Goal: Task Accomplishment & Management: Use online tool/utility

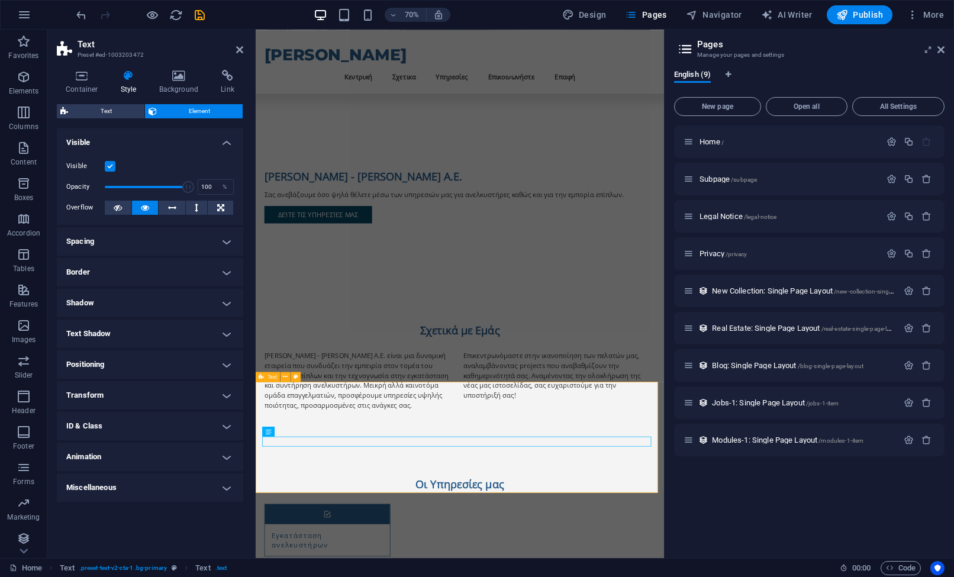
scroll to position [266, 0]
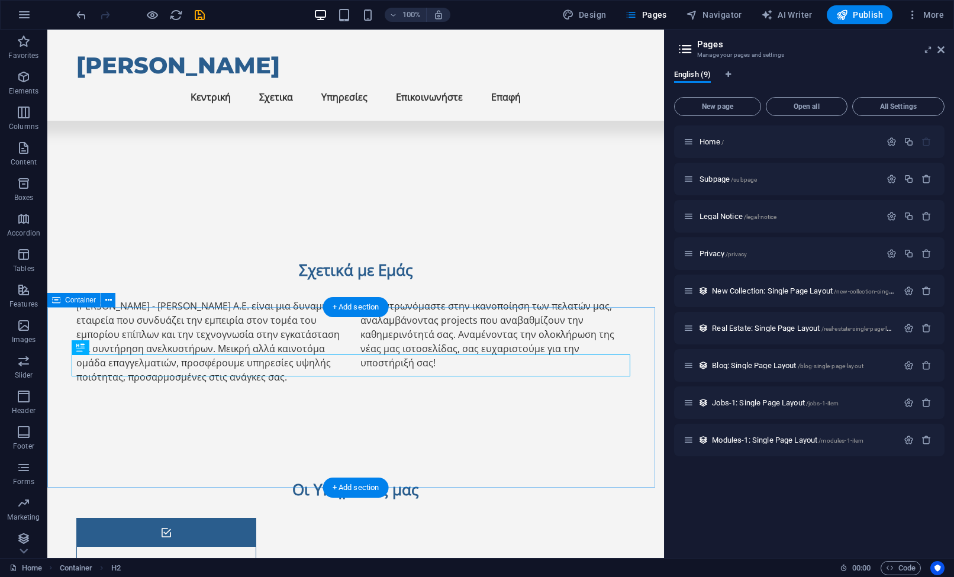
scroll to position [493, 0]
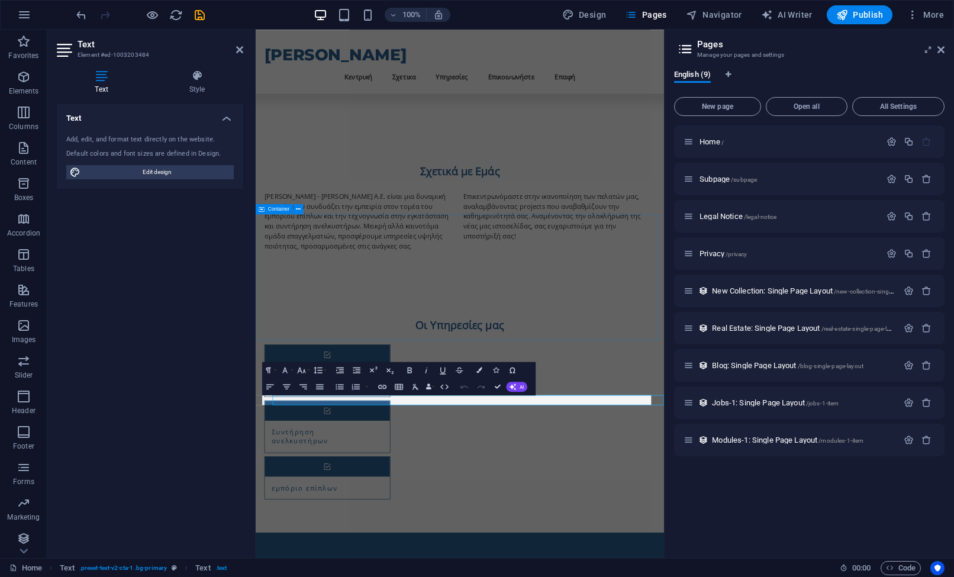
scroll to position [266, 0]
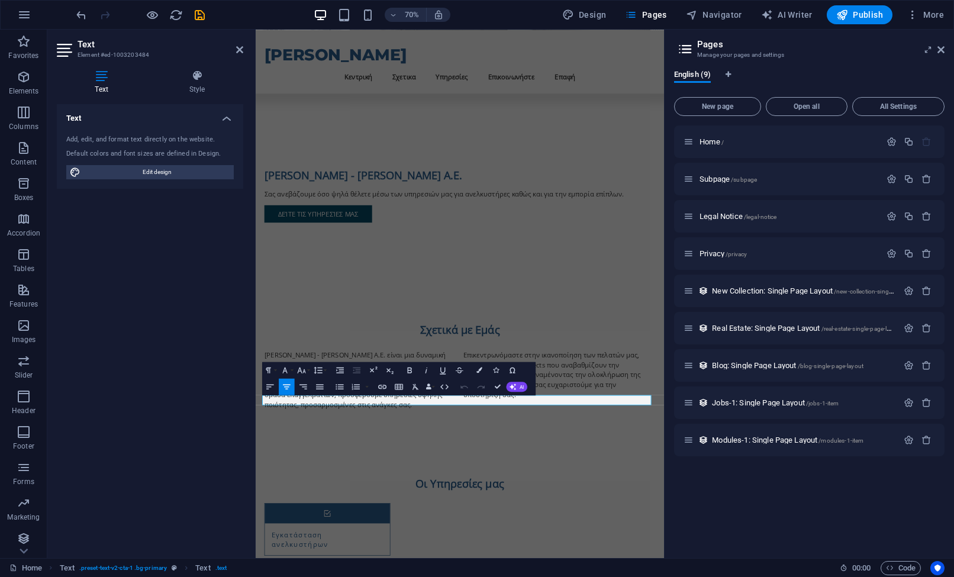
click at [151, 143] on div "Add, edit, and format text directly on the website." at bounding box center [150, 140] width 168 height 10
click at [113, 83] on h4 "Text" at bounding box center [104, 82] width 94 height 25
click at [127, 162] on div "Add, edit, and format text directly on the website. Default colors and font siz…" at bounding box center [150, 157] width 186 height 63
click at [138, 138] on div "Add, edit, and format text directly on the website." at bounding box center [150, 140] width 168 height 10
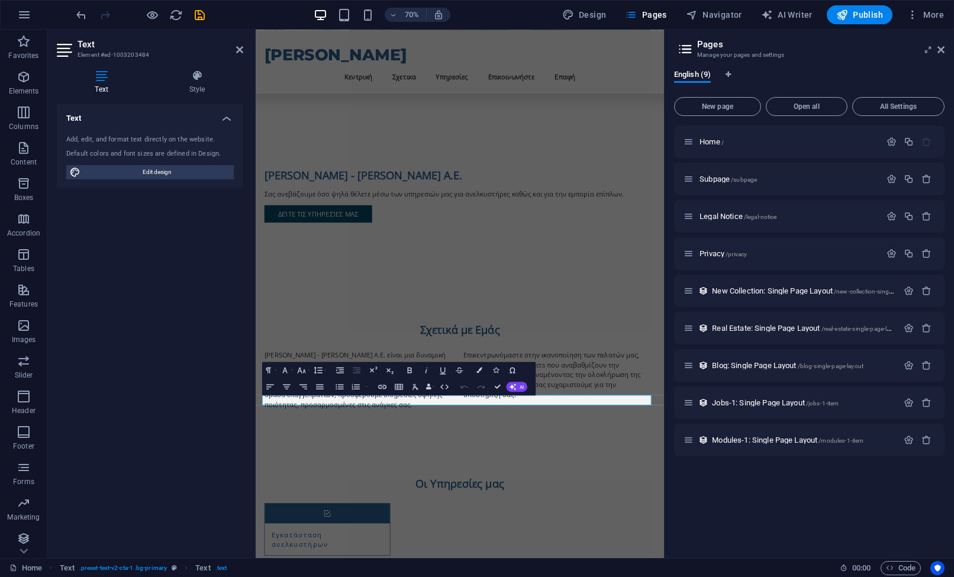
click at [138, 138] on div "Add, edit, and format text directly on the website." at bounding box center [150, 140] width 168 height 10
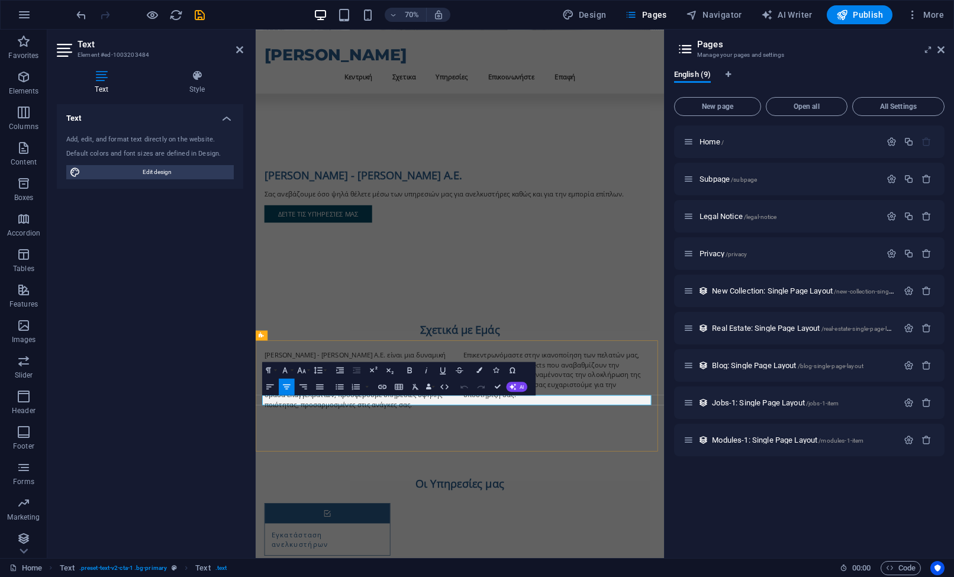
click at [154, 173] on span "Edit design" at bounding box center [157, 172] width 146 height 14
select select "rem"
select select "700"
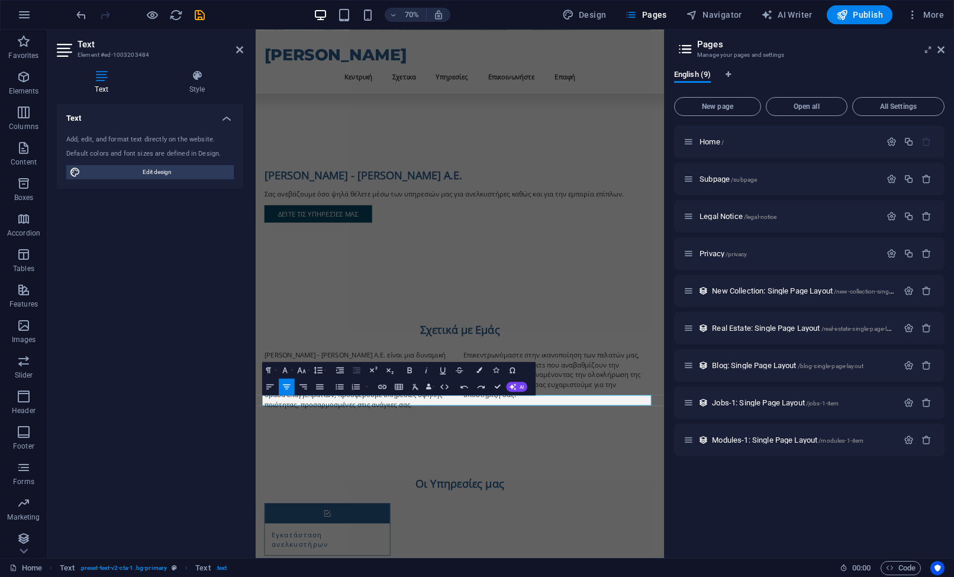
select select "px"
select select "rem"
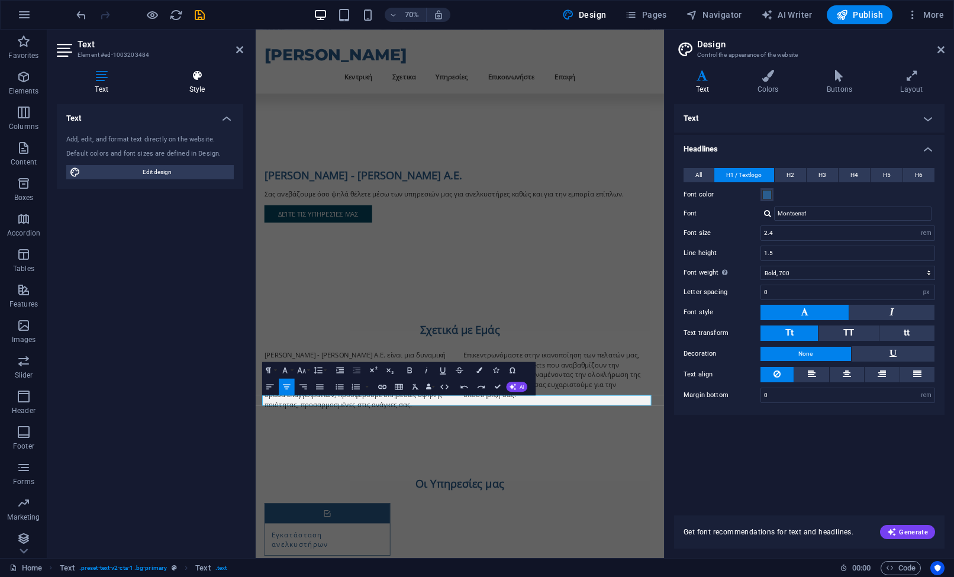
click at [194, 88] on h4 "Style" at bounding box center [197, 82] width 92 height 25
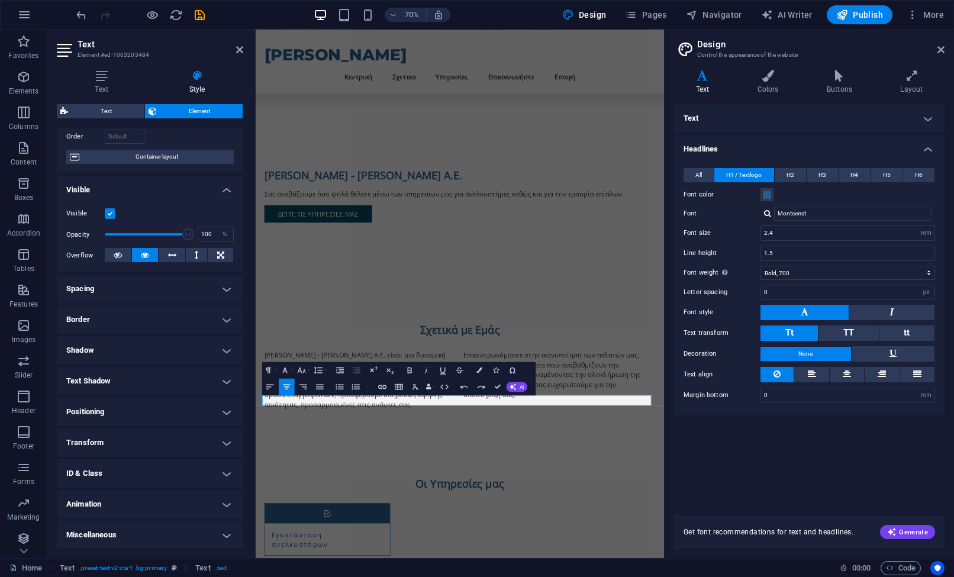
scroll to position [0, 0]
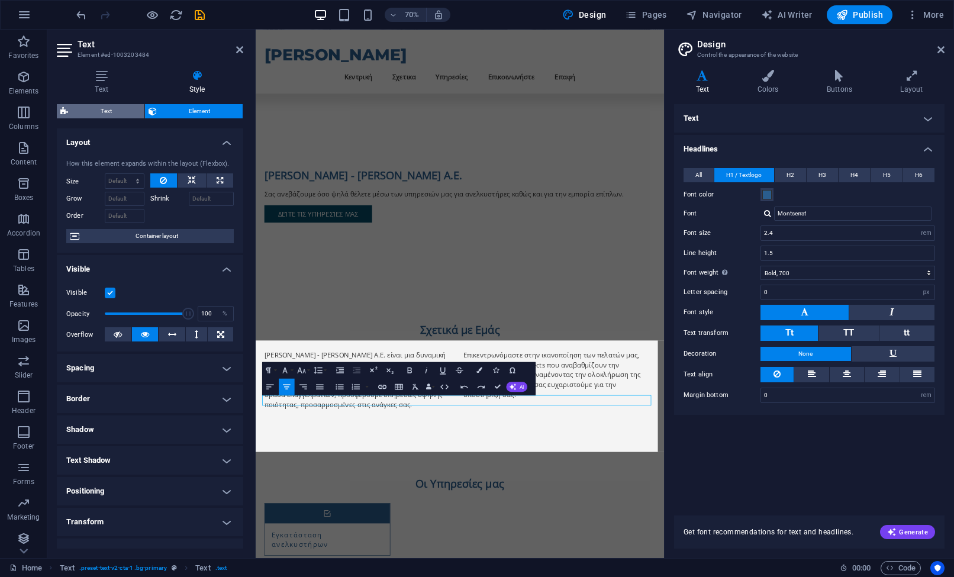
click at [130, 105] on span "Text" at bounding box center [106, 111] width 69 height 14
select select "preset-text-v2-cta-1"
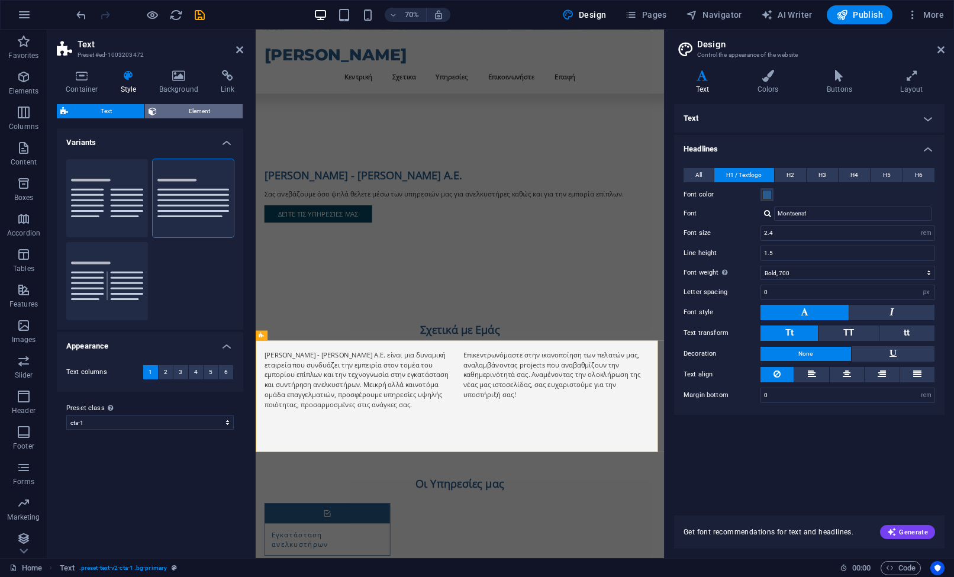
click at [175, 105] on span "Element" at bounding box center [199, 111] width 79 height 14
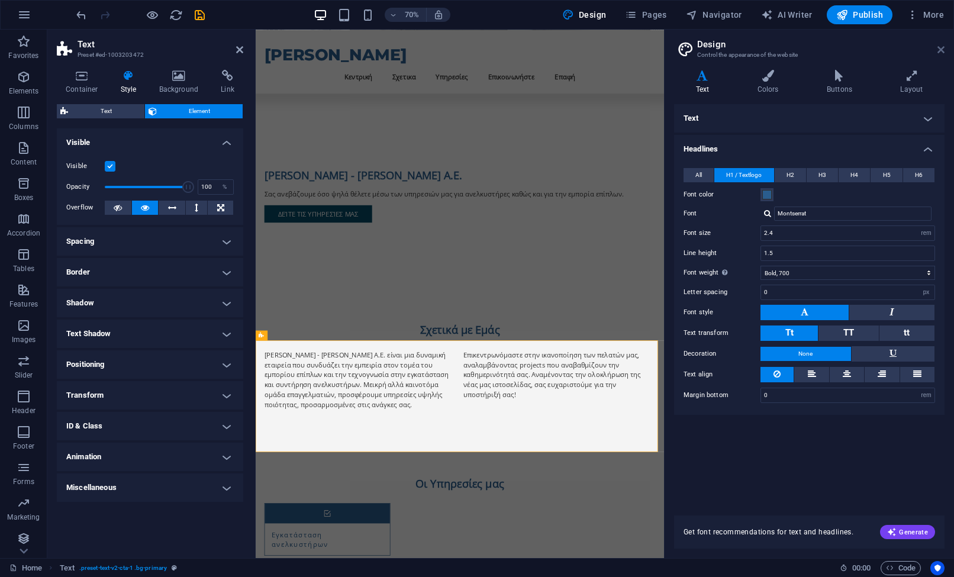
click at [942, 45] on icon at bounding box center [941, 49] width 7 height 9
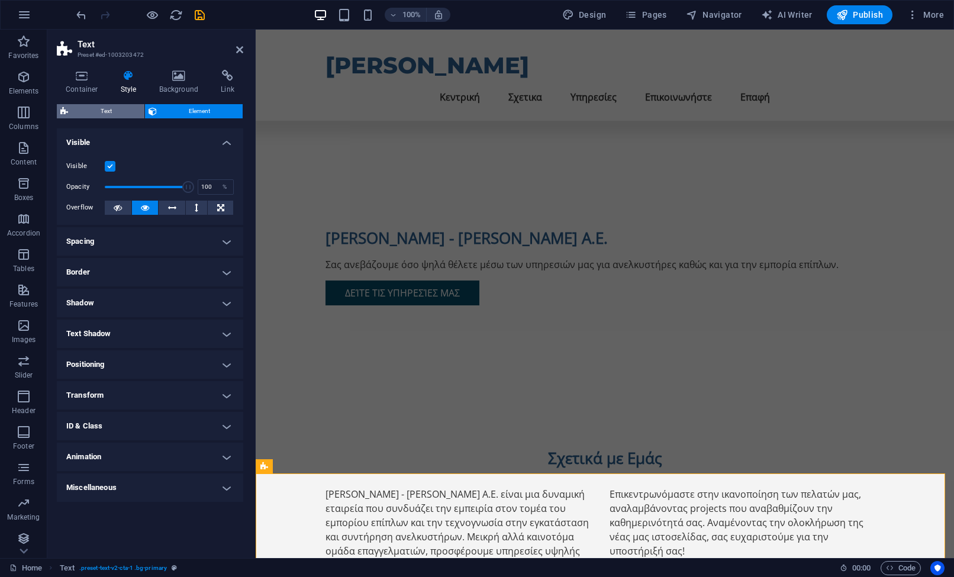
click at [124, 116] on span "Text" at bounding box center [106, 111] width 69 height 14
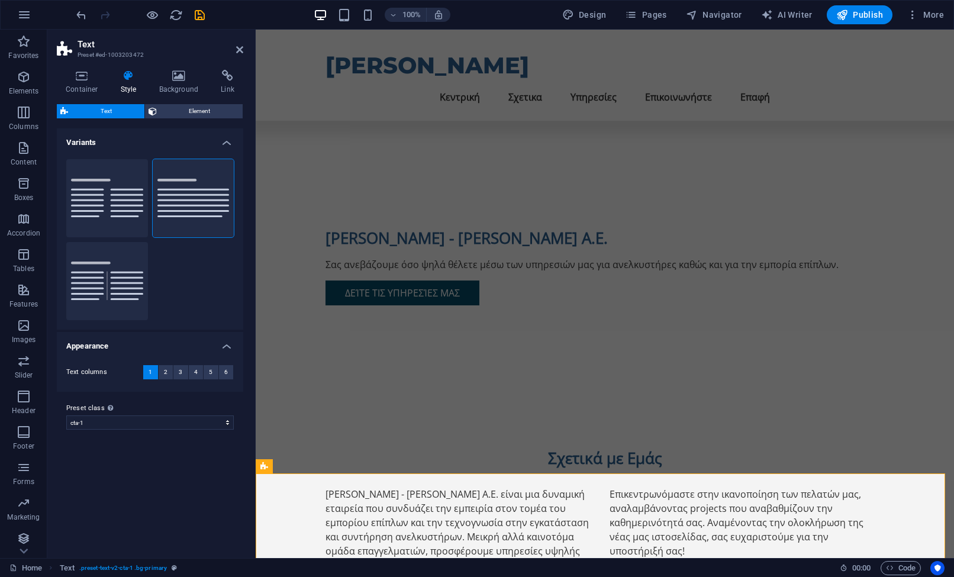
click at [177, 414] on label "Preset class Above chosen variant and settings affect all elements which carry …" at bounding box center [150, 408] width 168 height 14
click at [177, 416] on select "columns about-text default cta-1 cta-2 Add preset class" at bounding box center [150, 423] width 168 height 14
click at [172, 421] on select "columns about-text default cta-1 cta-2 Add preset class" at bounding box center [150, 423] width 168 height 14
click at [66, 416] on select "columns about-text default cta-1 cta-2 Add preset class" at bounding box center [150, 423] width 168 height 14
select select "preset-text-v2-cta-1"
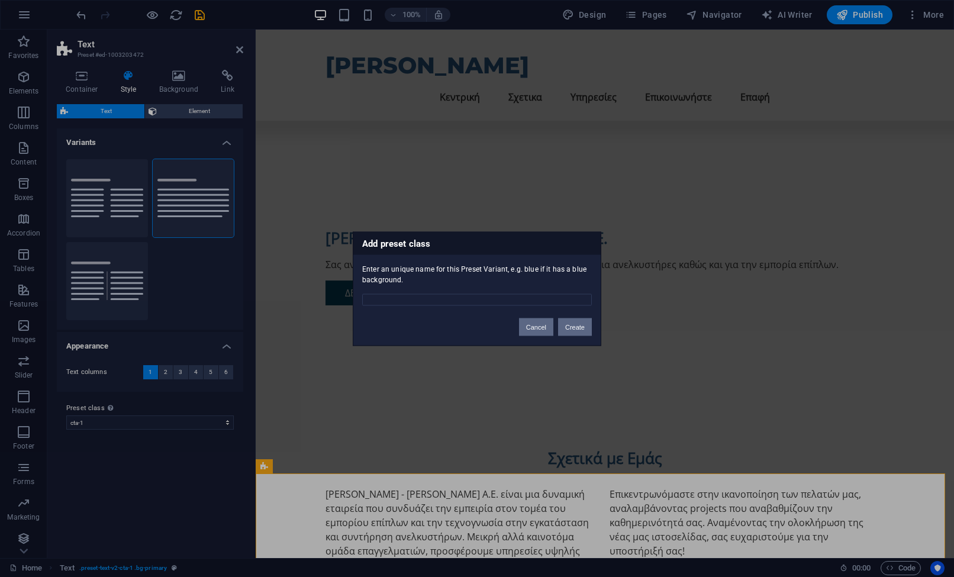
drag, startPoint x: 566, startPoint y: 330, endPoint x: 533, endPoint y: 323, distance: 33.2
click at [533, 323] on div "Cancel Create" at bounding box center [555, 321] width 91 height 30
click at [504, 294] on input "text" at bounding box center [477, 300] width 230 height 12
type input "test"
click at [582, 327] on button "Create" at bounding box center [575, 327] width 34 height 18
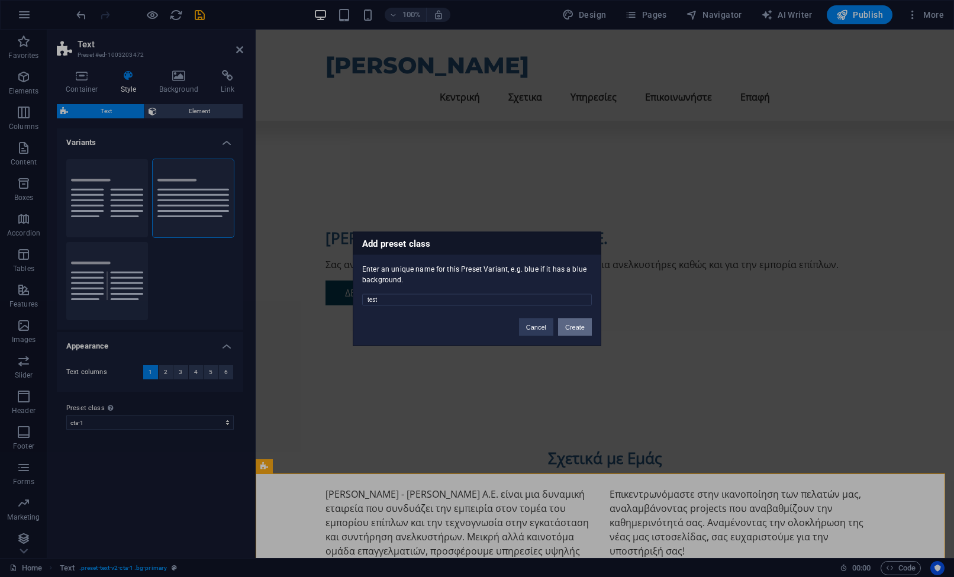
select select "preset-text-v2-test"
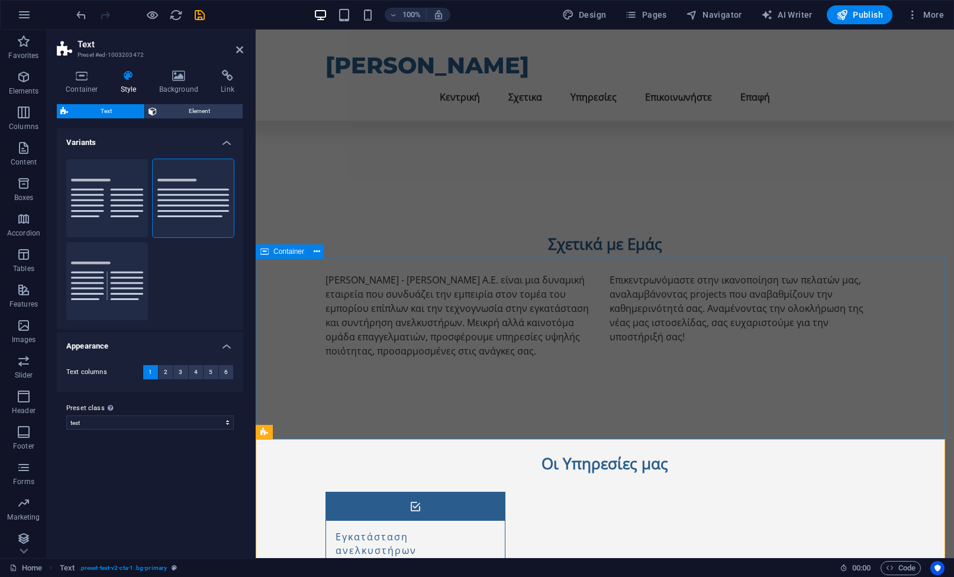
scroll to position [494, 0]
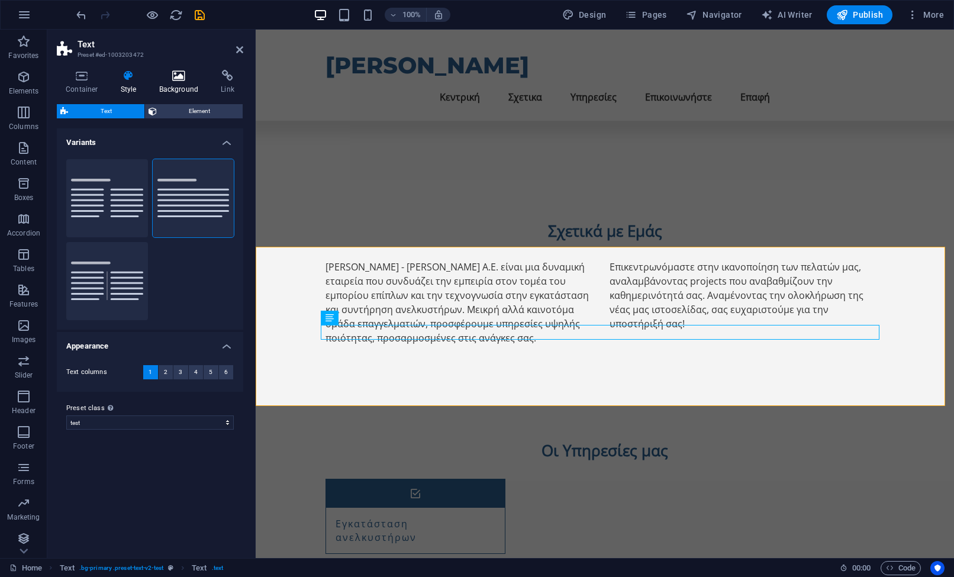
click at [181, 94] on h4 "Background" at bounding box center [181, 82] width 62 height 25
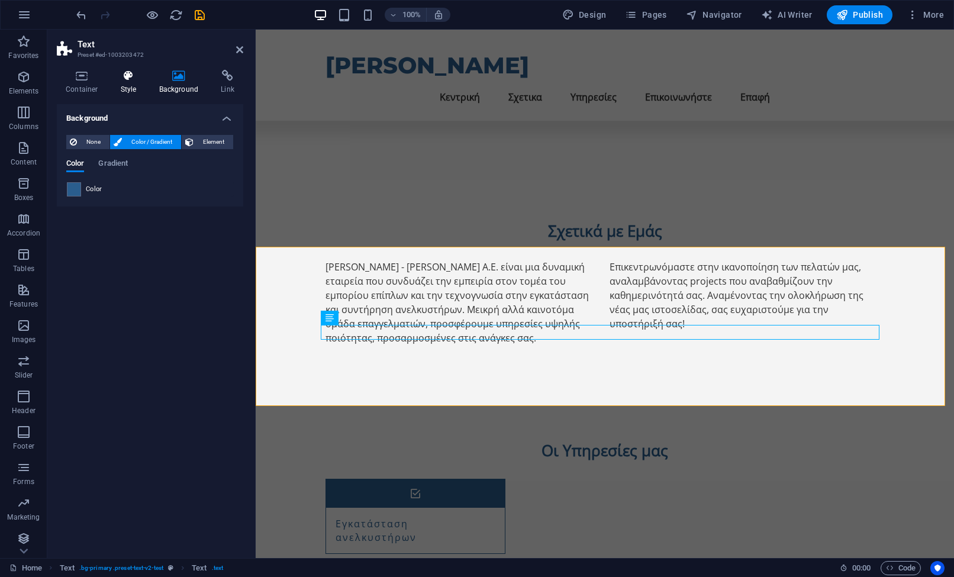
click at [132, 87] on h4 "Style" at bounding box center [131, 82] width 38 height 25
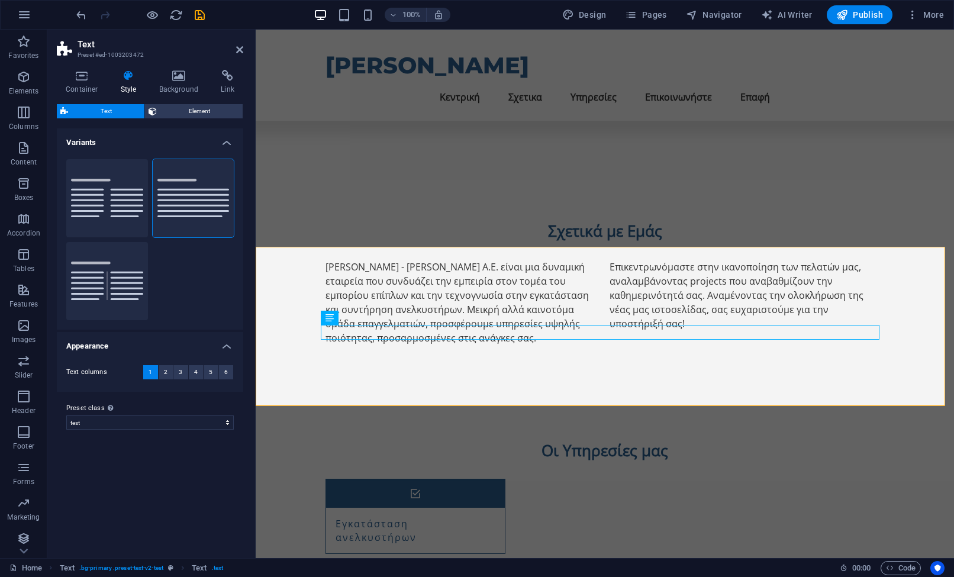
click at [147, 84] on h4 "Style" at bounding box center [131, 82] width 38 height 25
click at [182, 80] on icon at bounding box center [178, 76] width 57 height 12
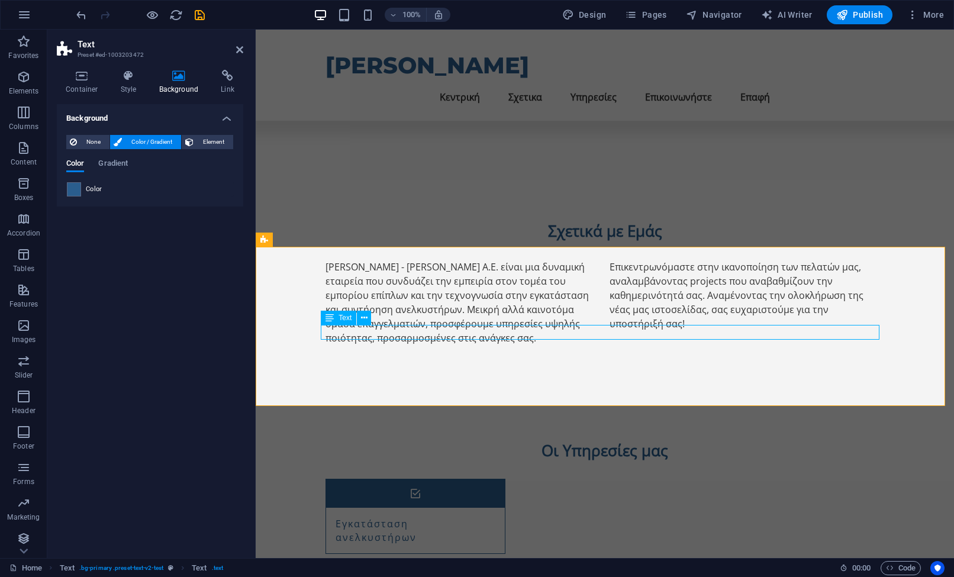
click at [121, 163] on span "Gradient" at bounding box center [113, 164] width 30 height 17
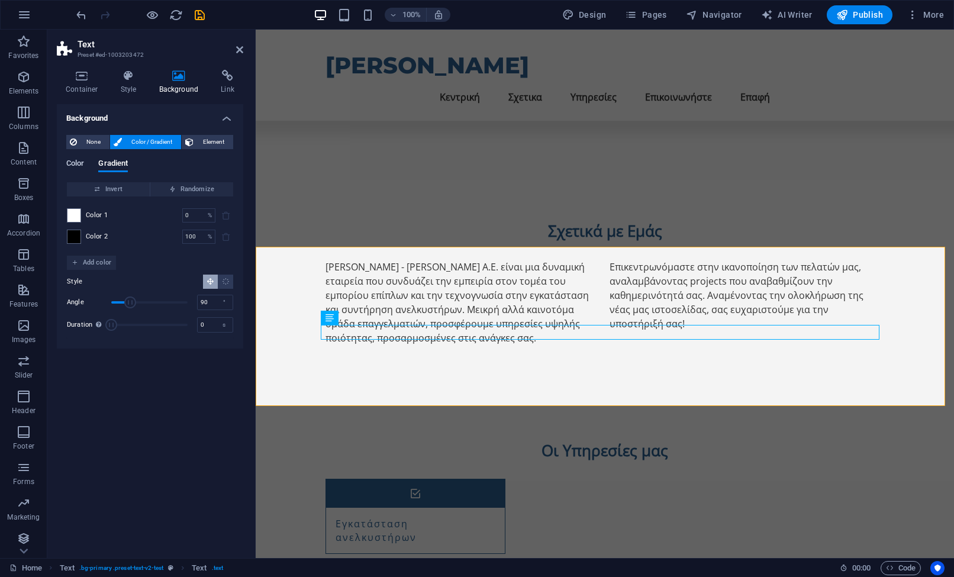
click at [83, 165] on span "Color" at bounding box center [75, 164] width 18 height 17
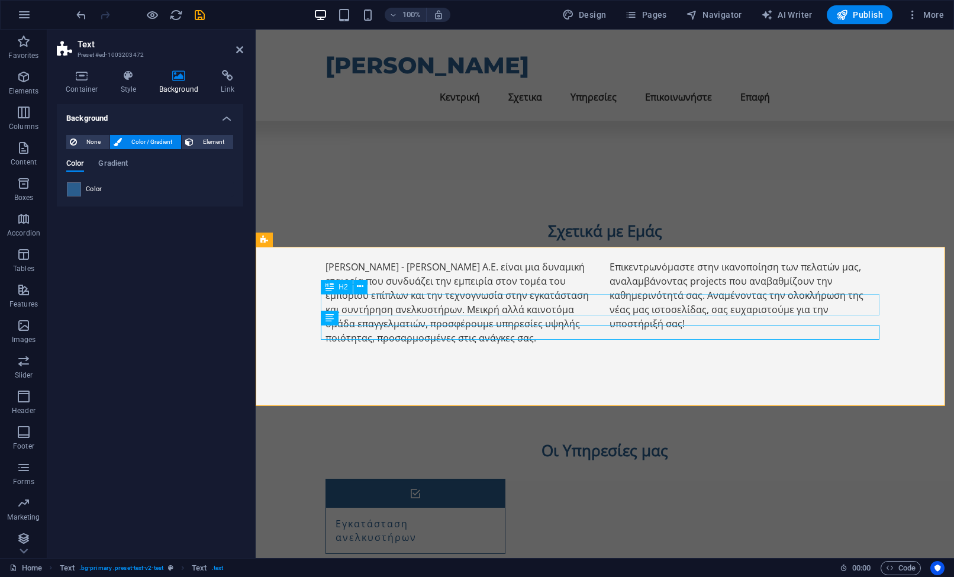
click at [334, 320] on div "Text" at bounding box center [339, 318] width 36 height 14
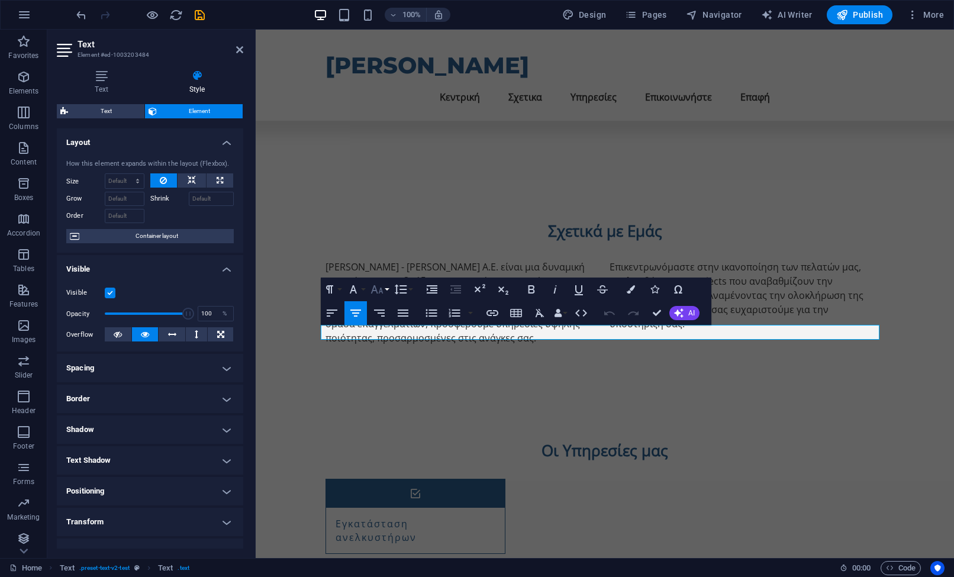
click at [387, 291] on button "Font Size" at bounding box center [379, 290] width 22 height 24
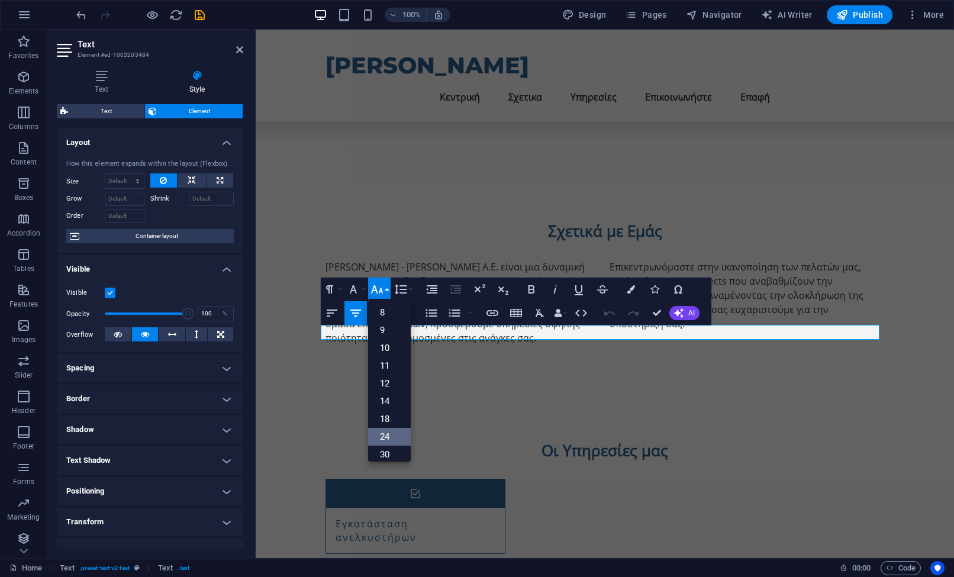
scroll to position [95, 0]
click at [384, 382] on link "36" at bounding box center [389, 378] width 43 height 18
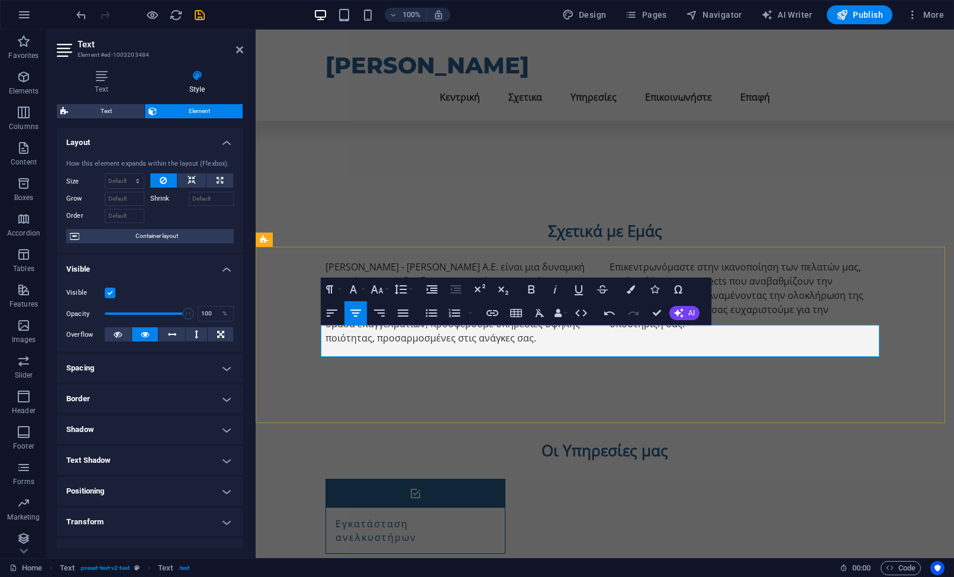
click at [381, 286] on icon "button" at bounding box center [377, 289] width 14 height 14
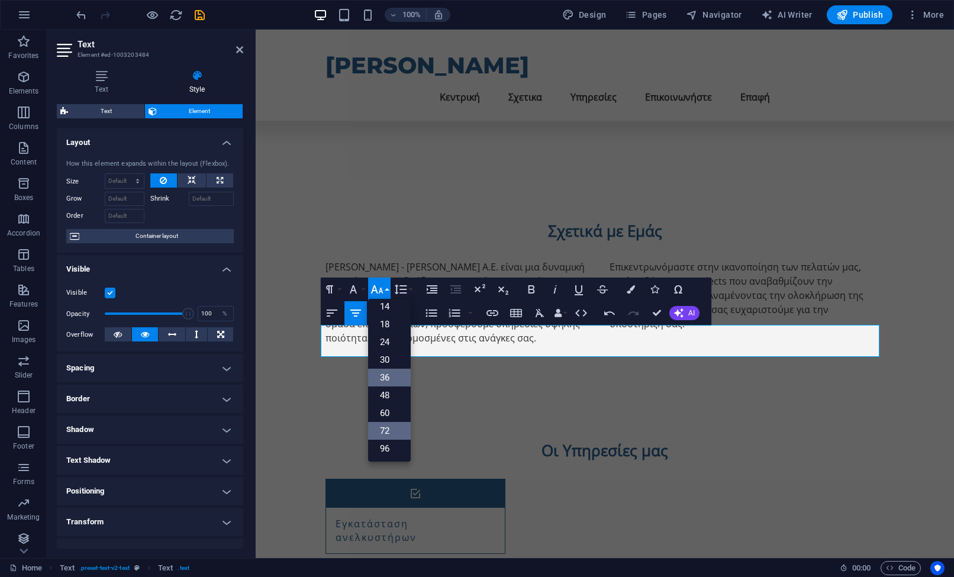
click at [387, 437] on link "72" at bounding box center [389, 431] width 43 height 18
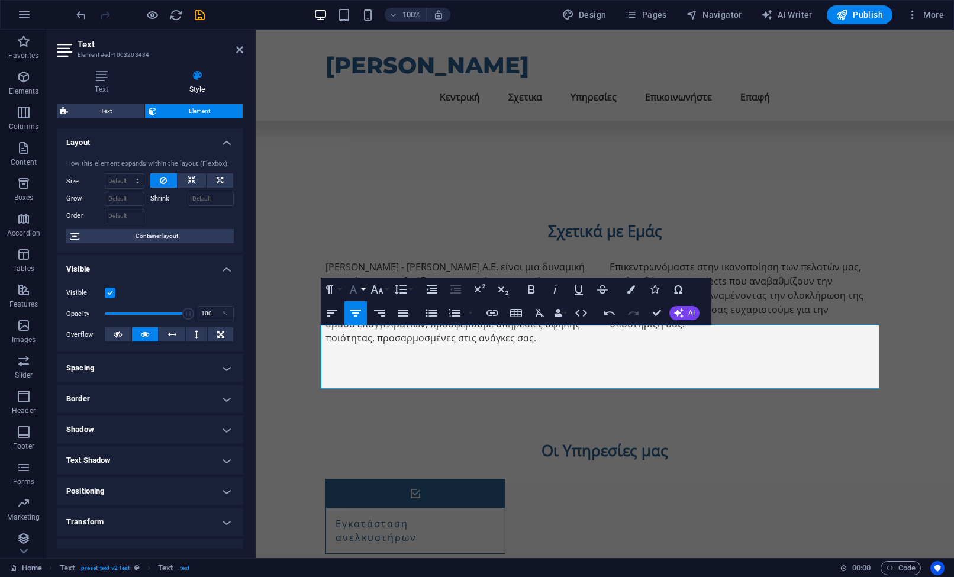
click at [365, 291] on button "Font Family" at bounding box center [356, 290] width 22 height 24
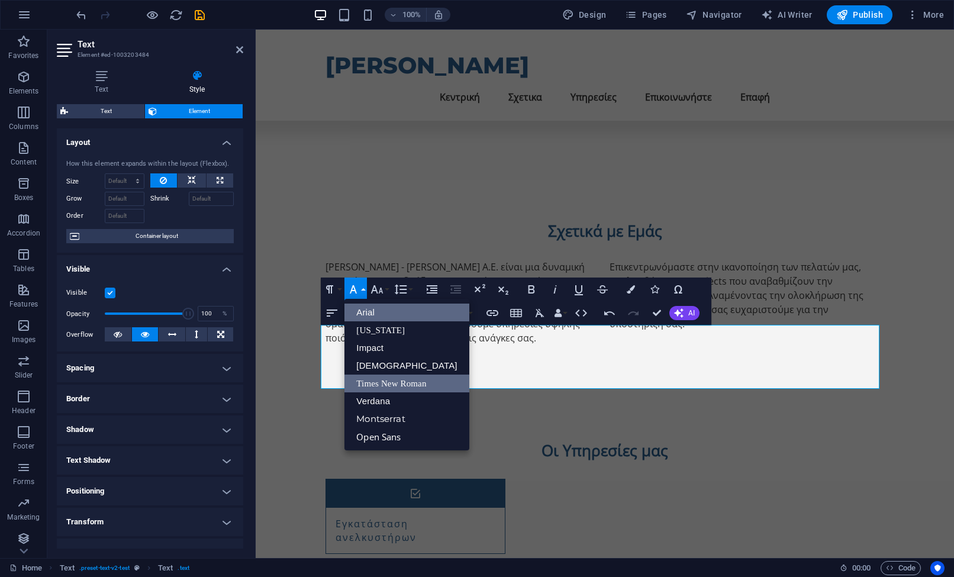
scroll to position [0, 0]
click at [376, 291] on icon "button" at bounding box center [377, 289] width 14 height 14
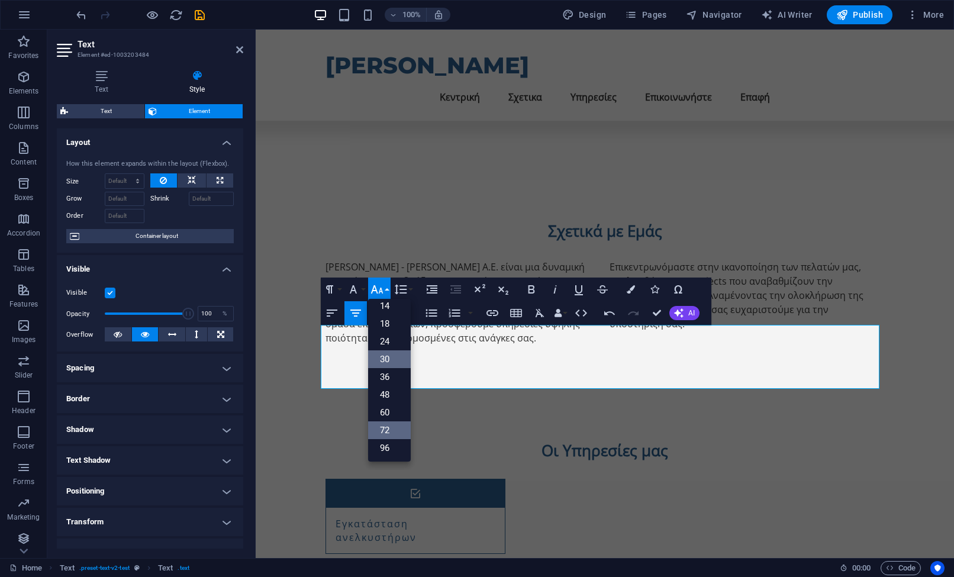
scroll to position [95, 0]
click at [385, 379] on link "36" at bounding box center [389, 378] width 43 height 18
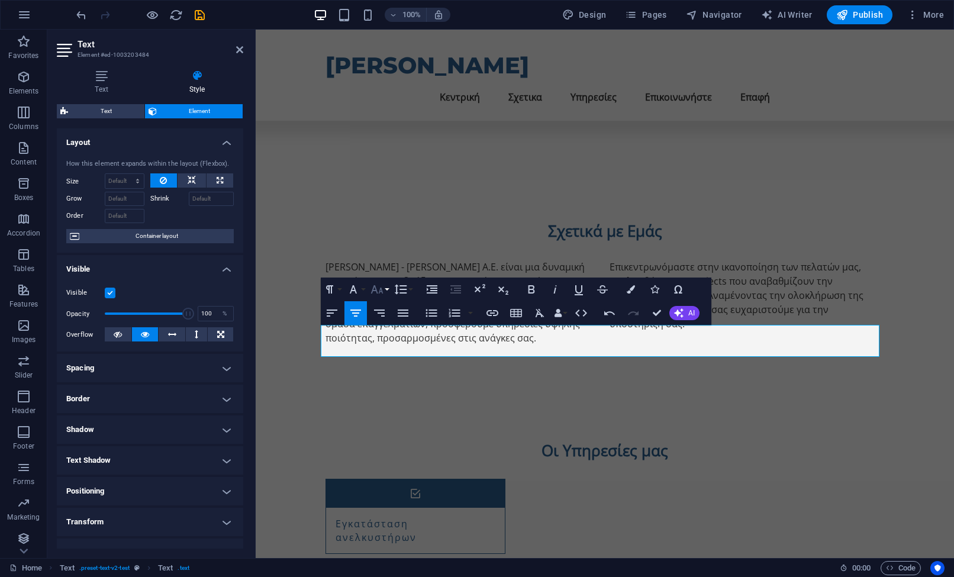
click at [378, 290] on icon "button" at bounding box center [377, 289] width 14 height 14
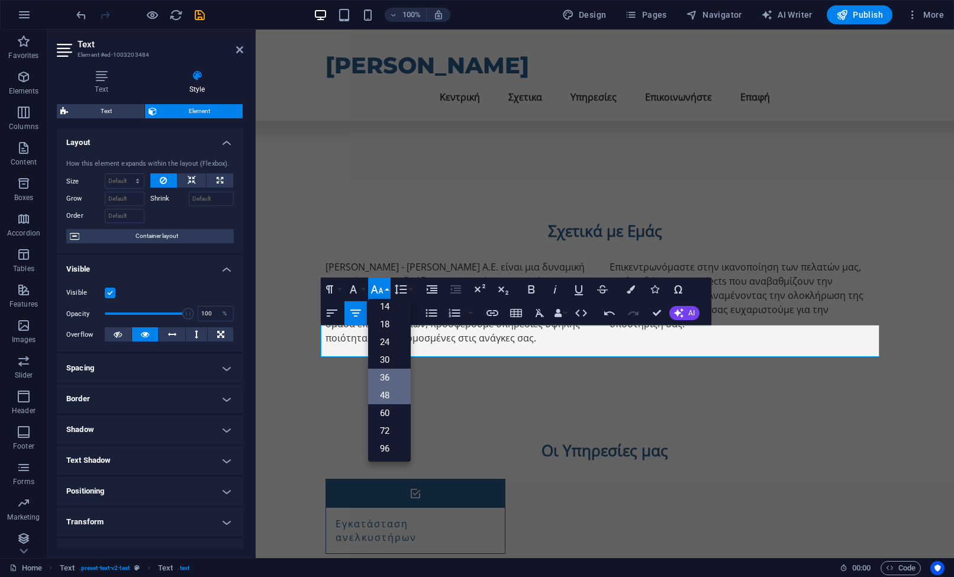
click at [386, 390] on link "48" at bounding box center [389, 396] width 43 height 18
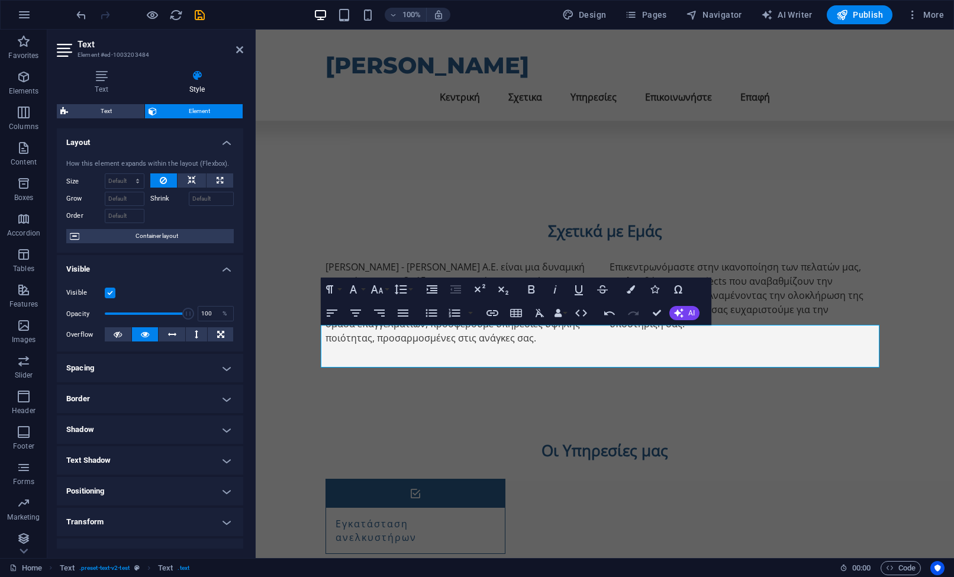
click at [204, 72] on icon at bounding box center [197, 76] width 92 height 12
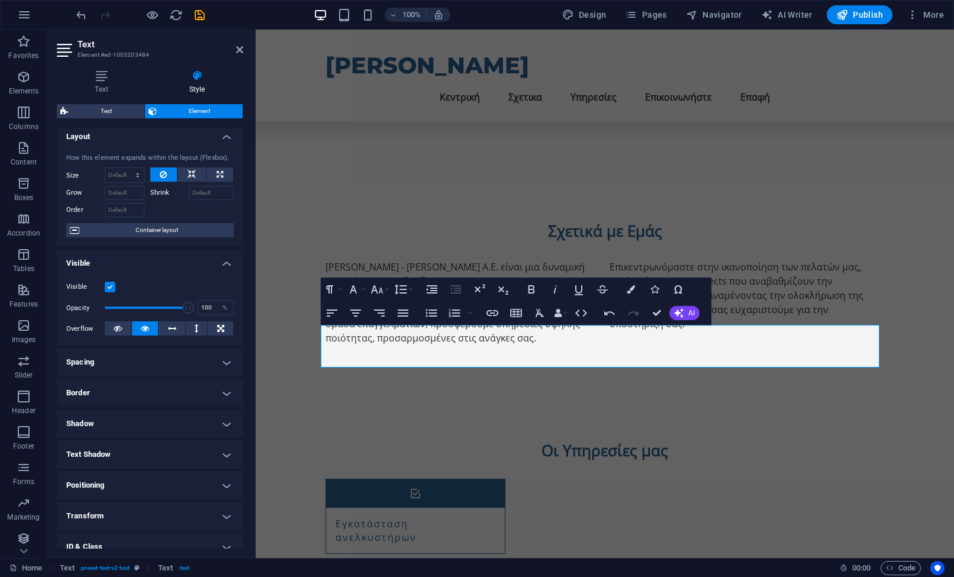
scroll to position [0, 0]
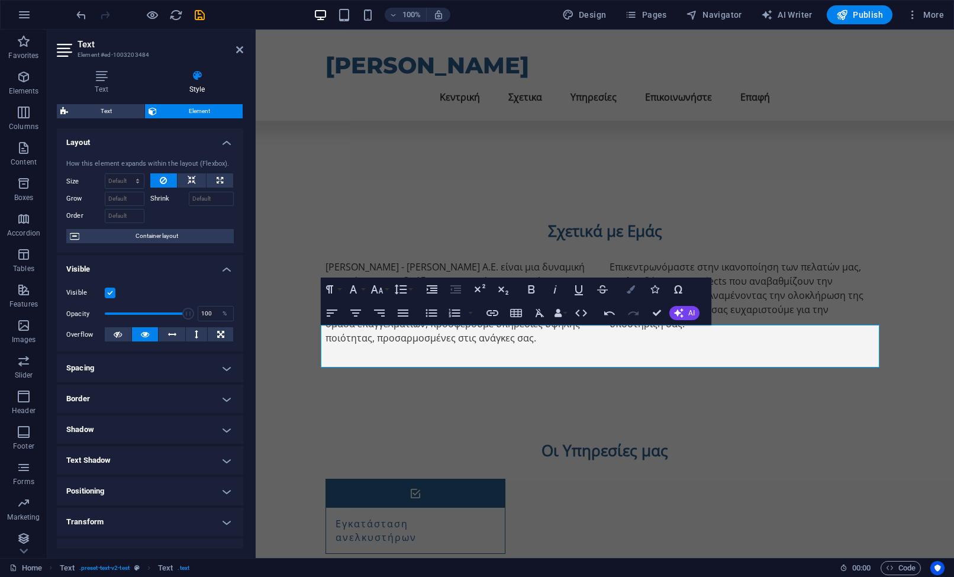
click at [627, 292] on icon "button" at bounding box center [631, 289] width 8 height 8
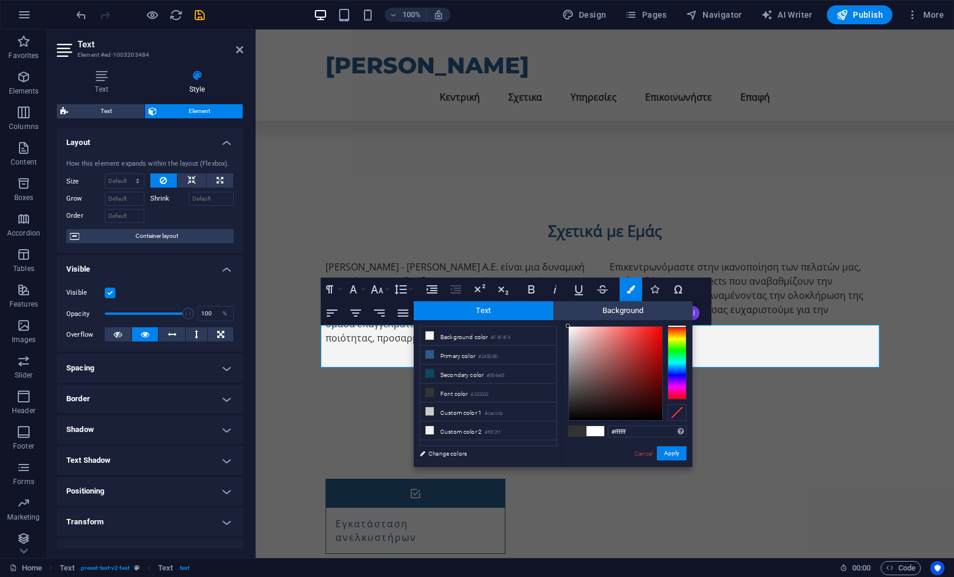
drag, startPoint x: 591, startPoint y: 367, endPoint x: 281, endPoint y: 246, distance: 333.4
click at [532, 275] on body "[PERSON_NAME][DOMAIN_NAME] Home Favorites Elements Columns Content Boxes Accord…" at bounding box center [477, 288] width 954 height 577
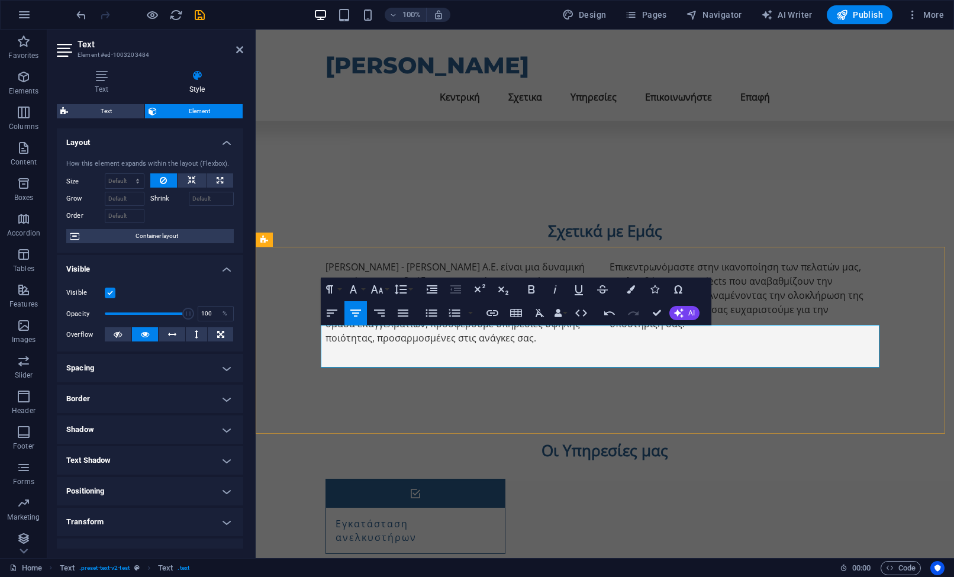
click at [631, 291] on icon "button" at bounding box center [631, 289] width 8 height 8
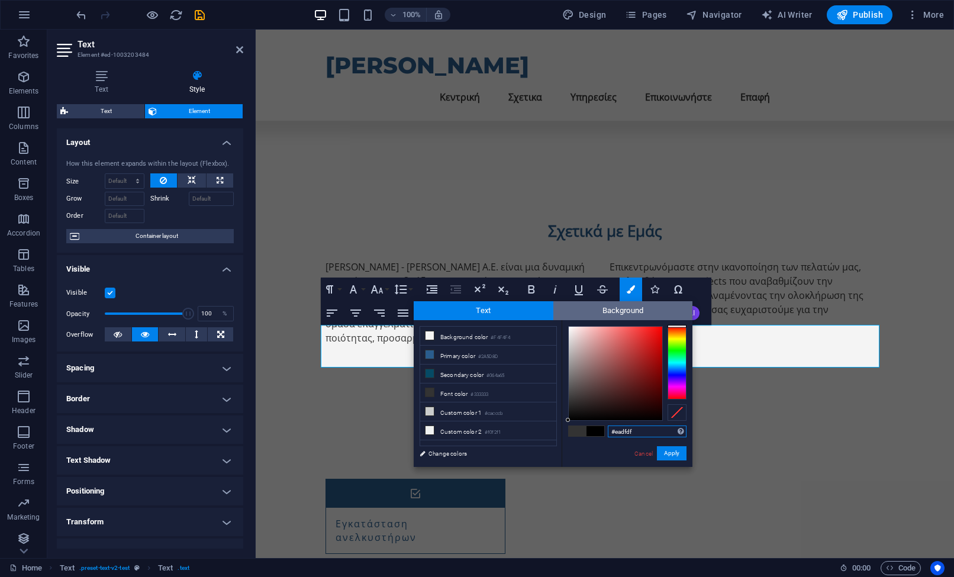
type input "#ffffff"
drag, startPoint x: 556, startPoint y: 315, endPoint x: 510, endPoint y: 264, distance: 68.3
click at [510, 264] on body "[PERSON_NAME][DOMAIN_NAME] Home Favorites Elements Columns Content Boxes Accord…" at bounding box center [477, 288] width 954 height 577
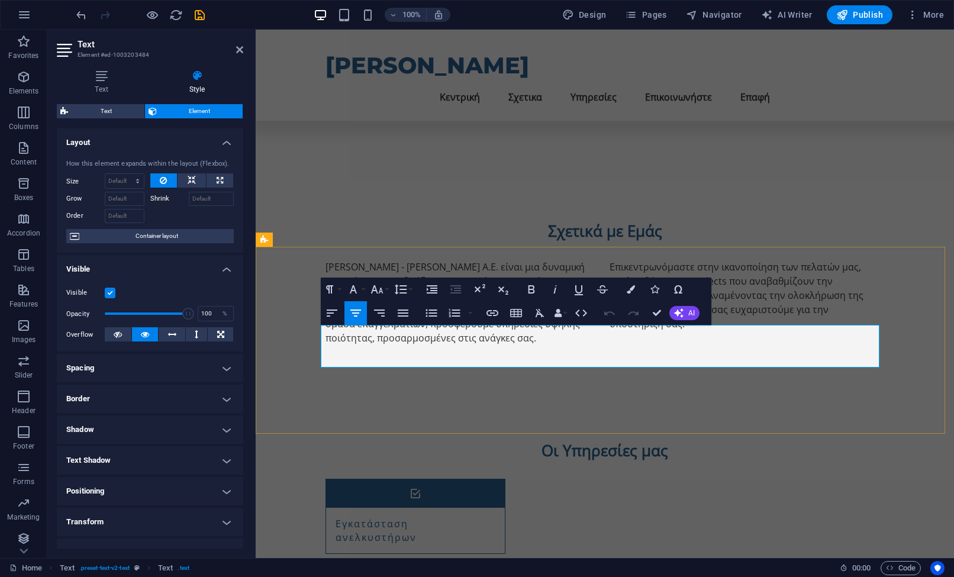
click at [625, 291] on button "Colors" at bounding box center [631, 290] width 22 height 24
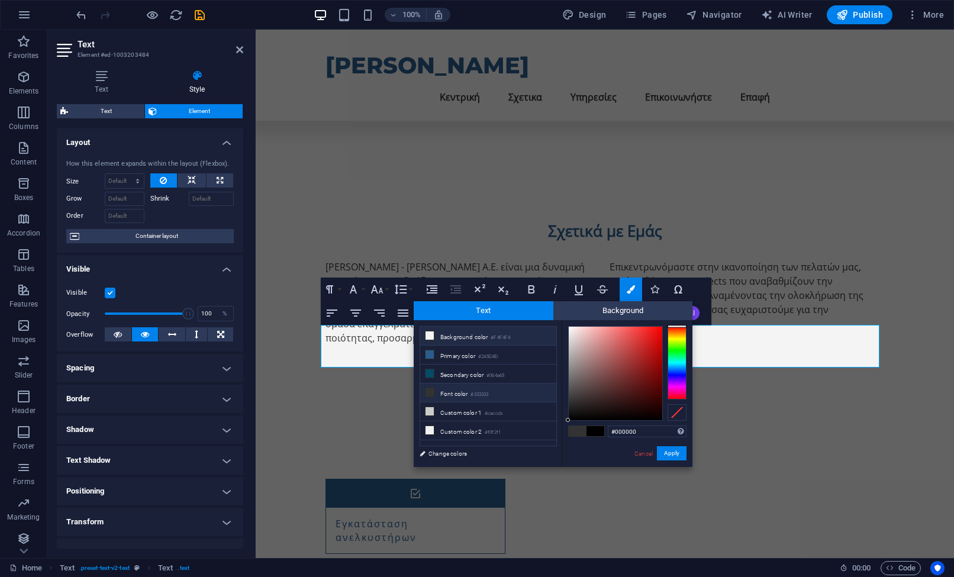
click at [503, 332] on li "Background color #F4F4F4" at bounding box center [488, 336] width 136 height 19
type input "#f4f4f4"
click at [673, 459] on button "Apply" at bounding box center [672, 453] width 30 height 14
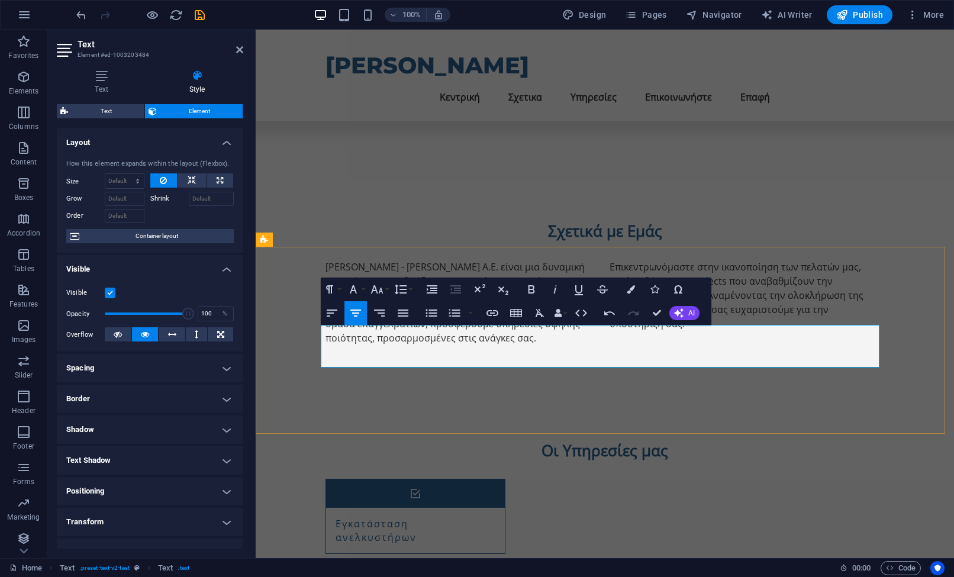
click at [334, 285] on icon "button" at bounding box center [330, 289] width 14 height 14
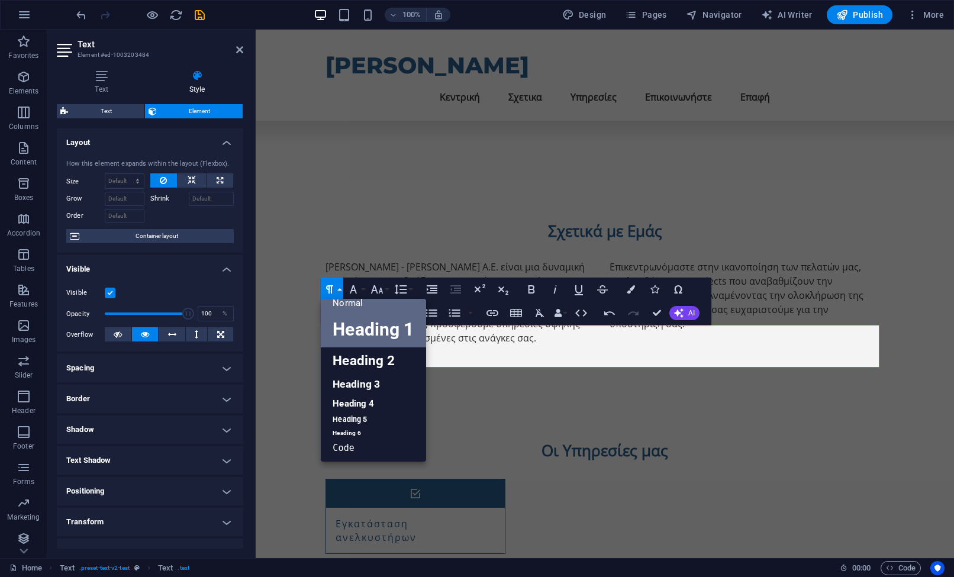
scroll to position [9, 0]
click at [378, 355] on link "Heading 2" at bounding box center [373, 361] width 105 height 27
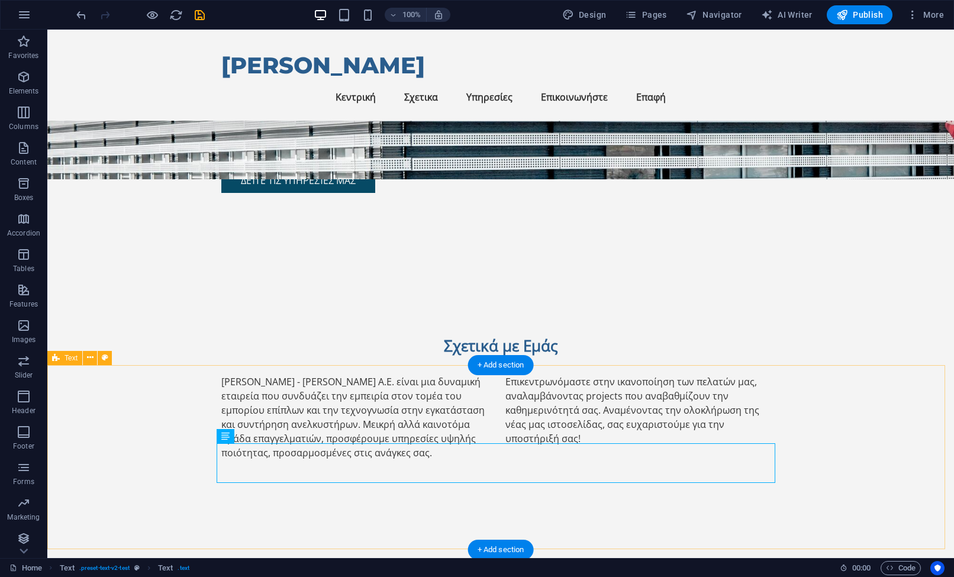
scroll to position [375, 0]
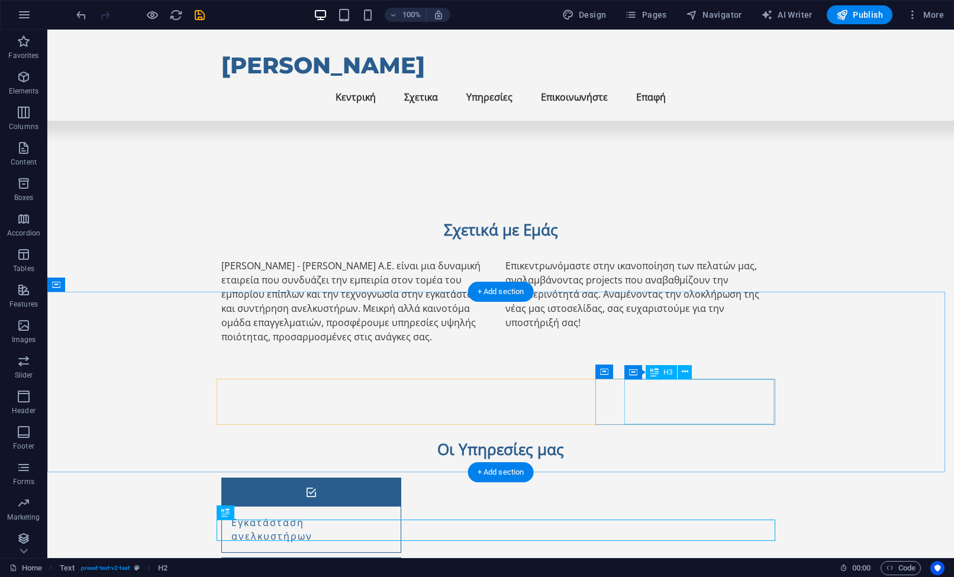
scroll to position [519, 0]
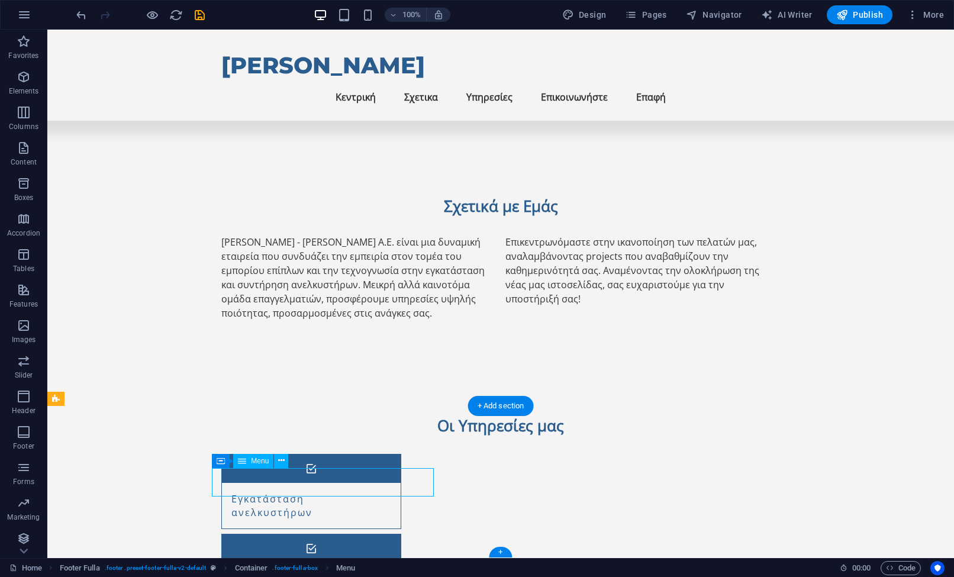
select select
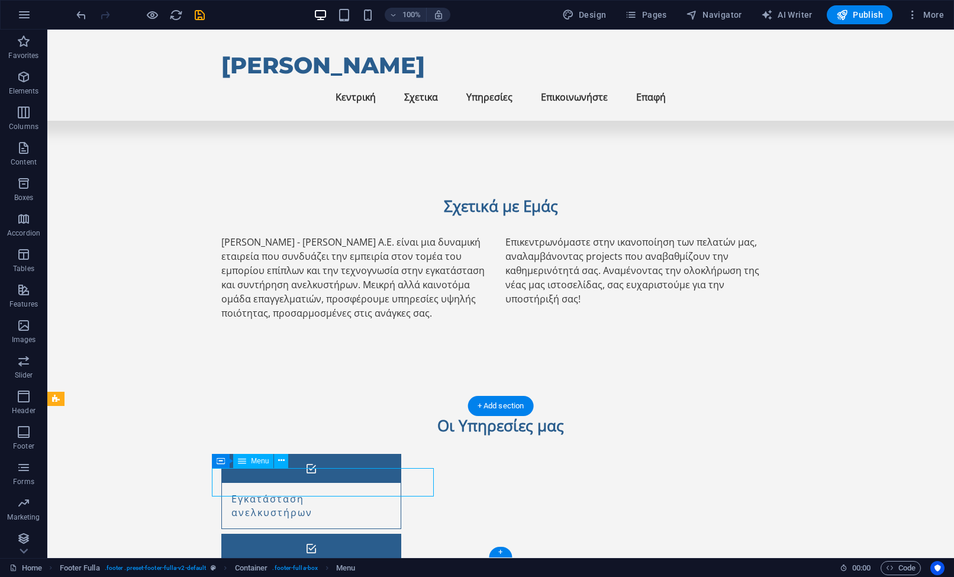
select select
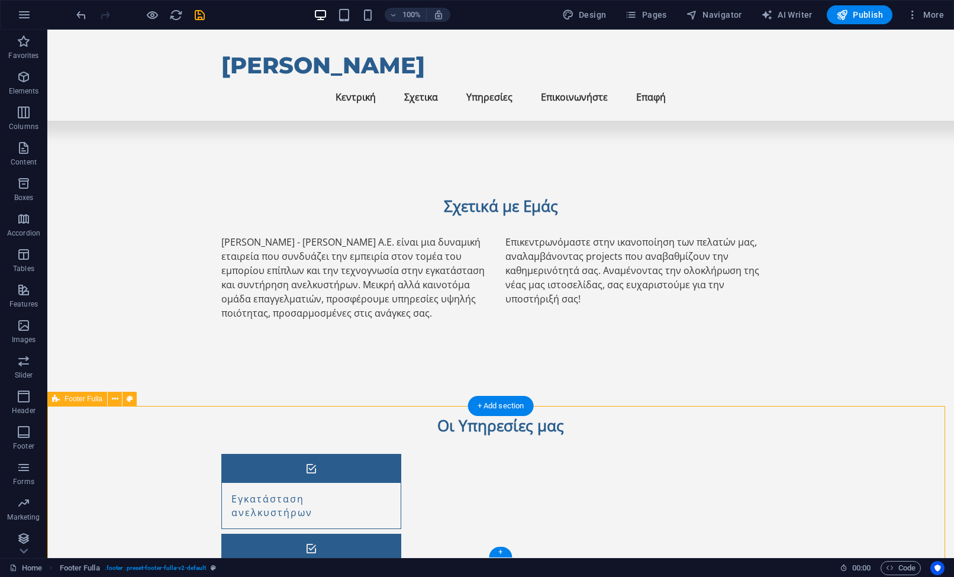
drag, startPoint x: 760, startPoint y: 493, endPoint x: 705, endPoint y: 445, distance: 72.6
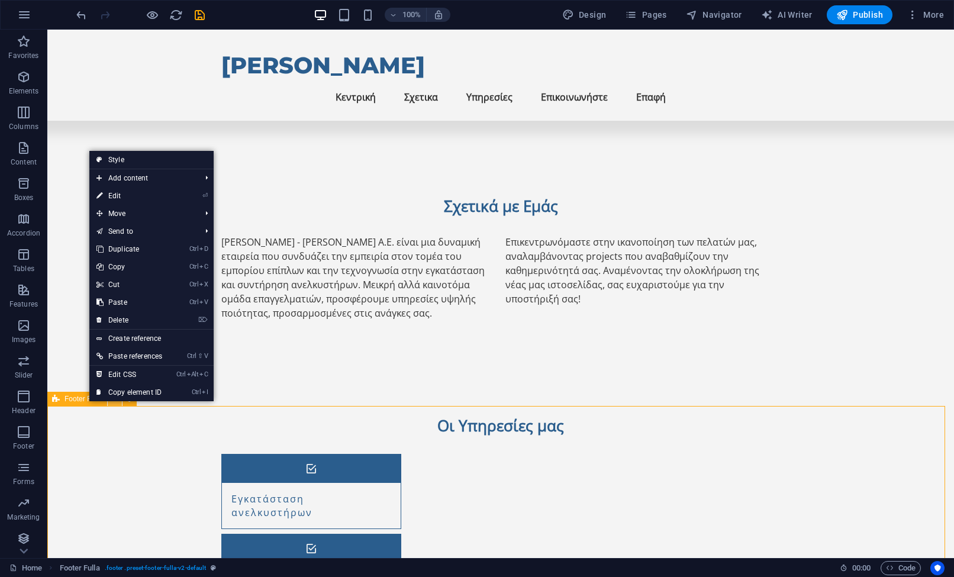
click at [116, 403] on icon at bounding box center [115, 399] width 7 height 12
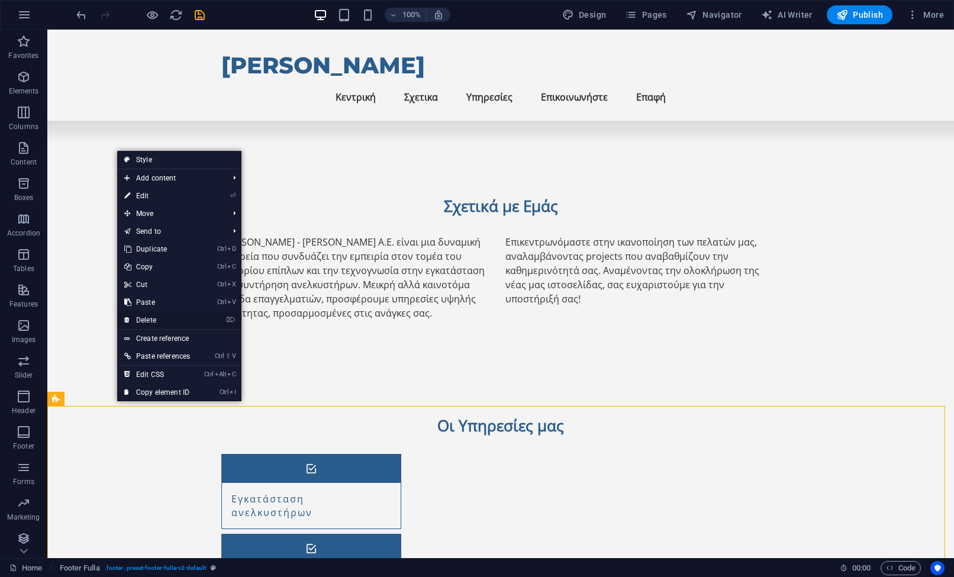
click at [194, 317] on link "⌦ Delete" at bounding box center [157, 320] width 80 height 18
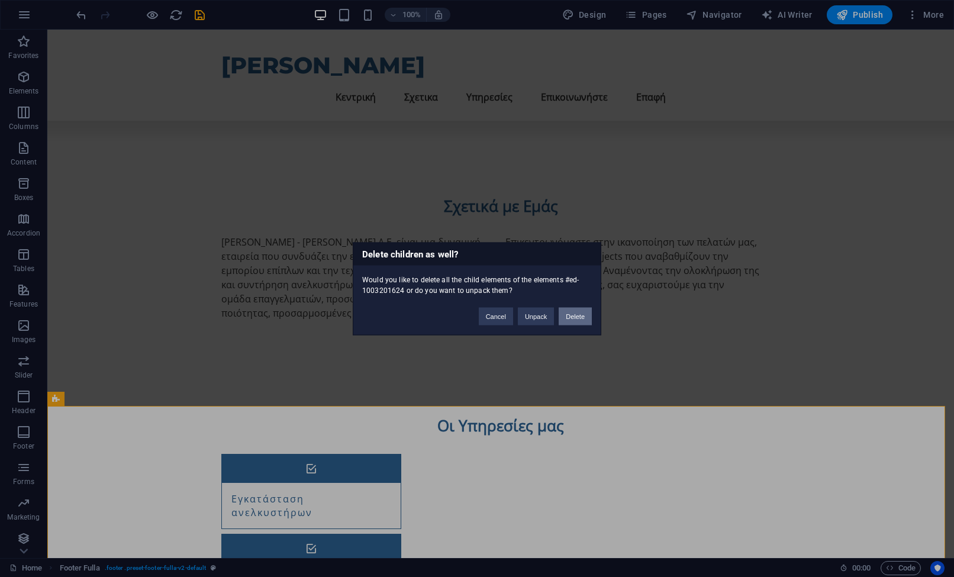
click at [583, 321] on button "Delete" at bounding box center [575, 316] width 33 height 18
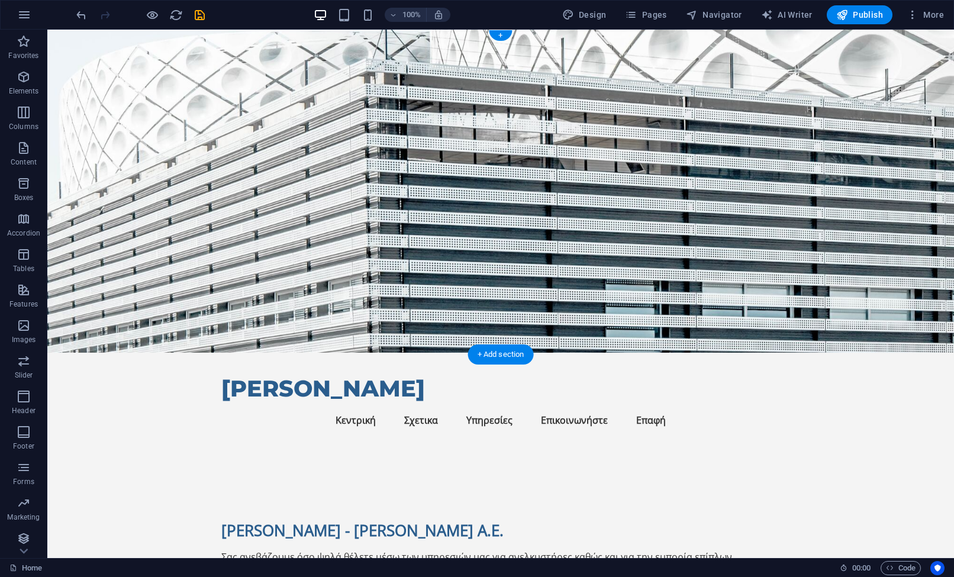
scroll to position [0, 0]
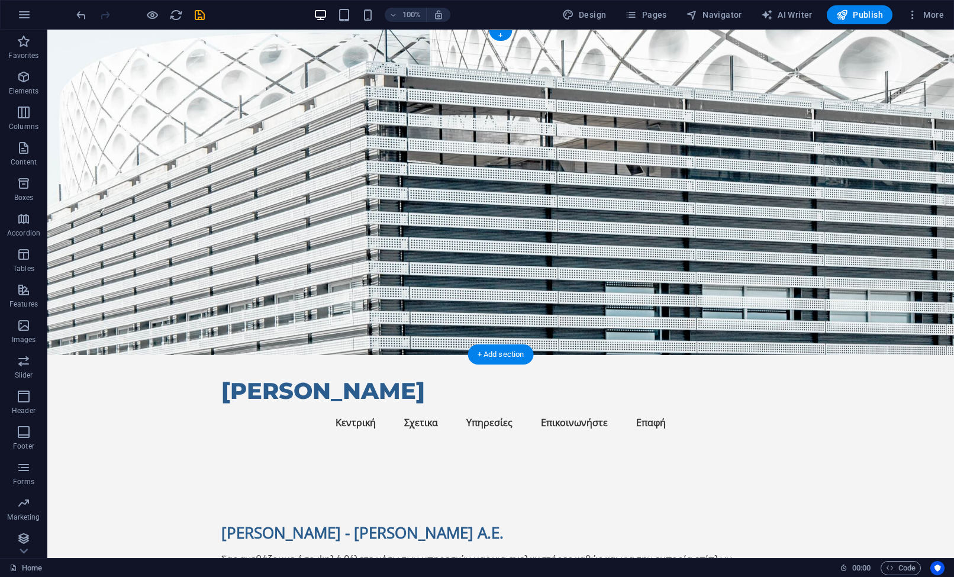
click at [673, 260] on figure at bounding box center [500, 193] width 907 height 326
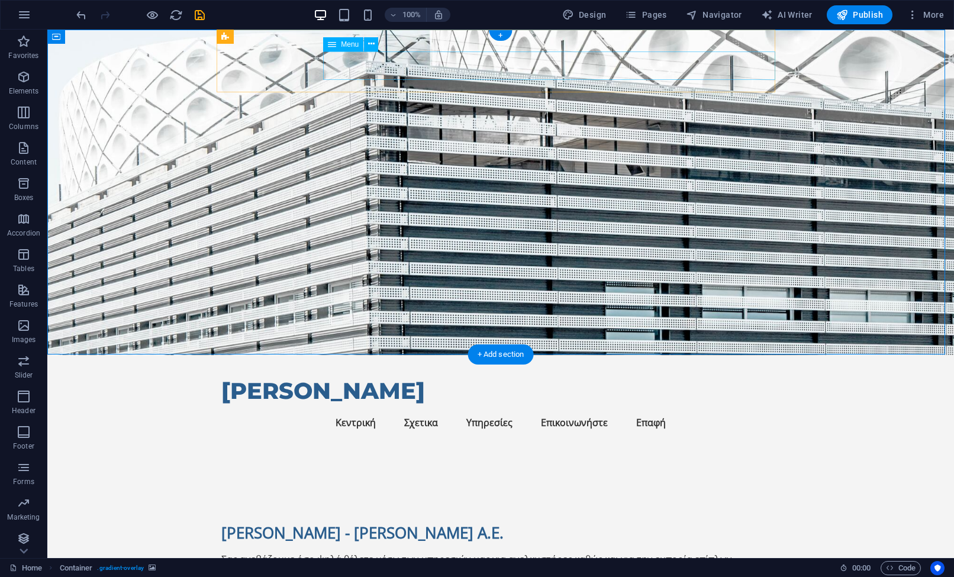
click at [612, 408] on nav "Κεντρική Σχετικα Υπηρεσίες Επικοινωνήστε Επαφή" at bounding box center [500, 422] width 559 height 28
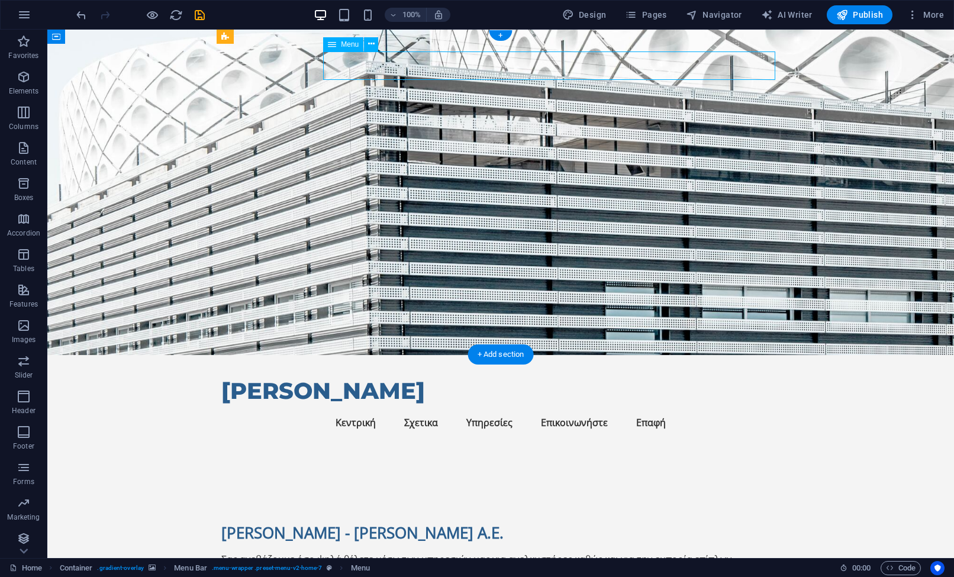
click at [620, 408] on nav "Κεντρική Σχετικα Υπηρεσίες Επικοινωνήστε Επαφή" at bounding box center [500, 422] width 559 height 28
click at [711, 408] on nav "Κεντρική Σχετικα Υπηρεσίες Επικοινωνήστε Επαφή" at bounding box center [500, 422] width 559 height 28
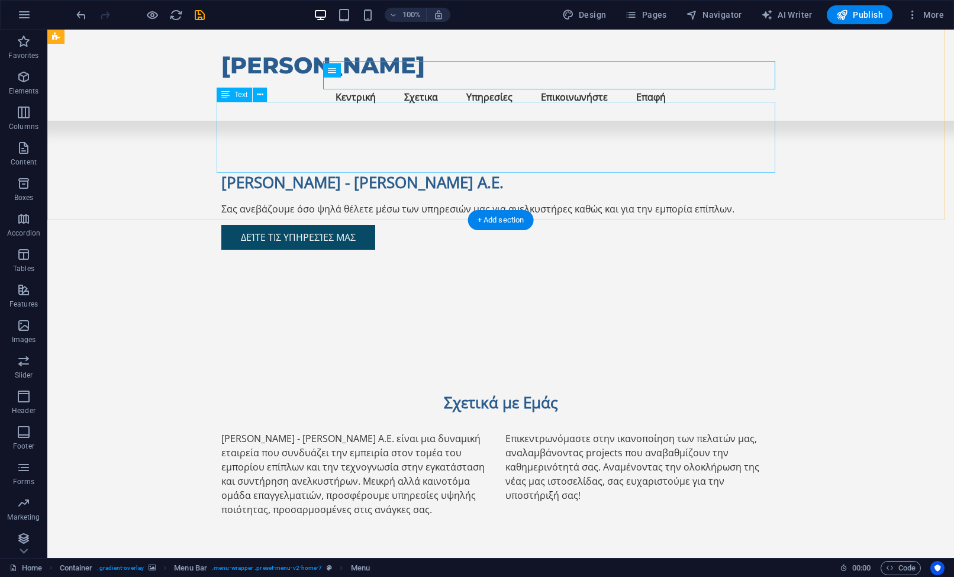
scroll to position [307, 0]
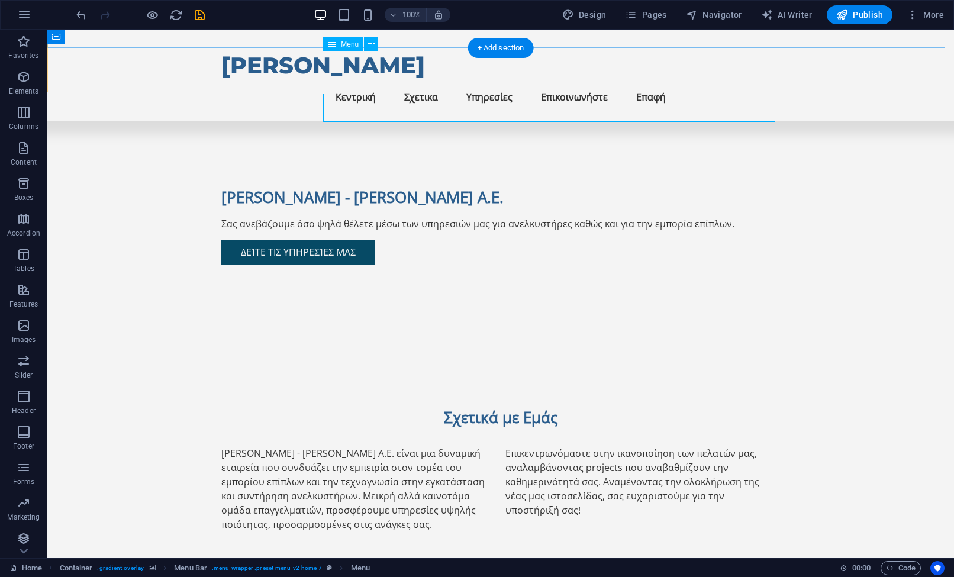
click at [692, 83] on nav "Κεντρική Σχετικα Υπηρεσίες Επικοινωνήστε Επαφή" at bounding box center [500, 97] width 559 height 28
select select
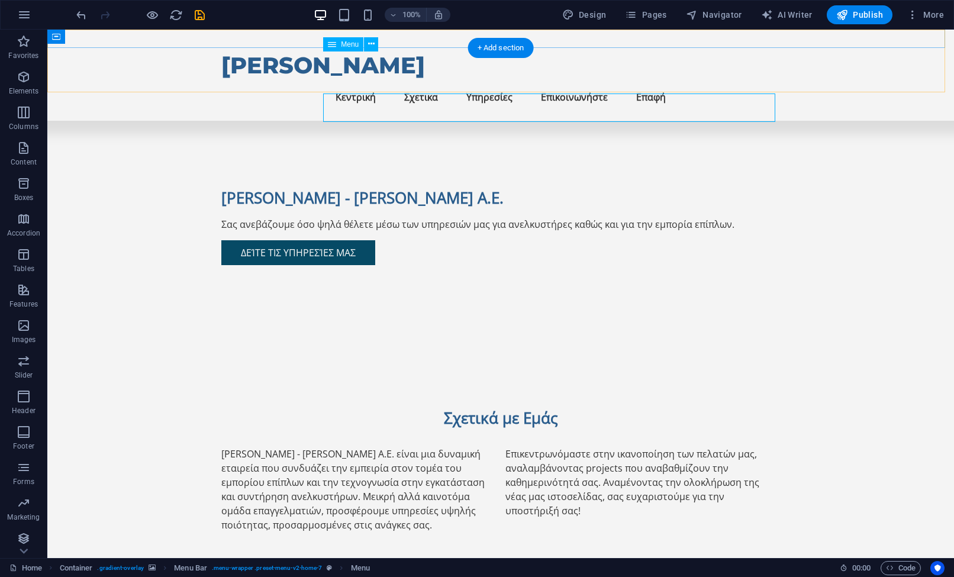
select select
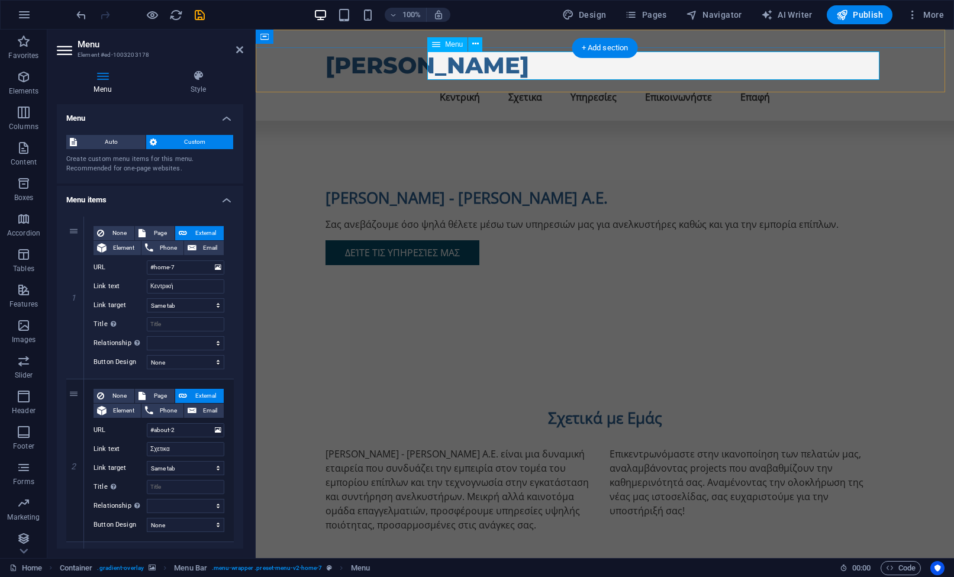
click at [816, 83] on nav "Κεντρική Σχετικα Υπηρεσίες Επικοινωνήστε Επαφή" at bounding box center [605, 97] width 559 height 28
click at [808, 83] on nav "Κεντρική Σχετικα Υπηρεσίες Επικοινωνήστε Επαφή" at bounding box center [605, 97] width 559 height 28
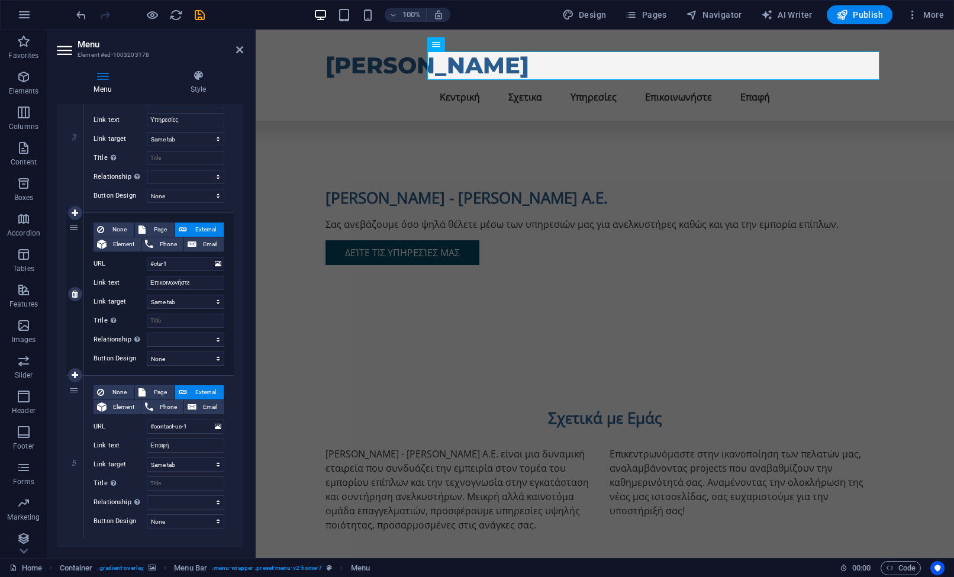
scroll to position [513, 0]
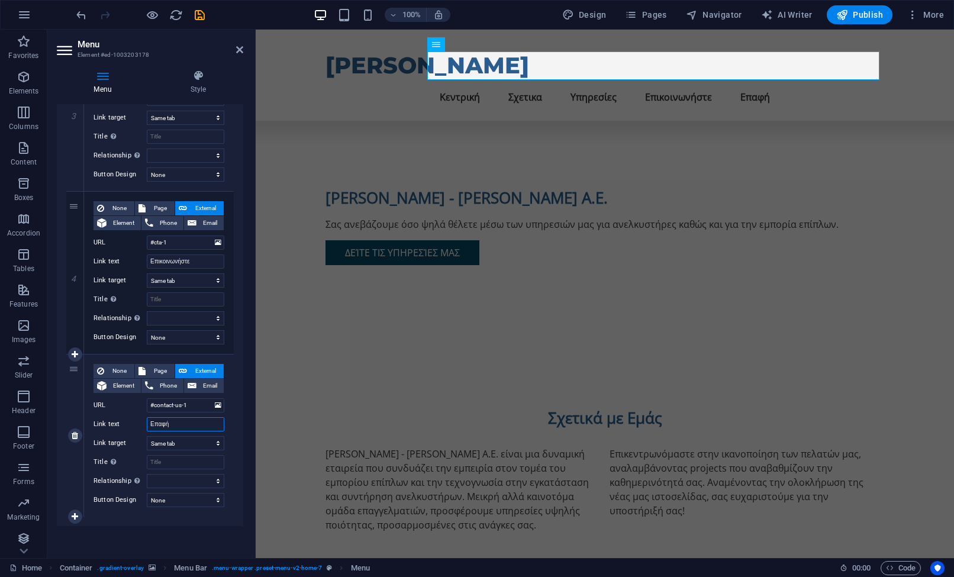
click at [181, 427] on input "Επαφή" at bounding box center [186, 424] width 78 height 14
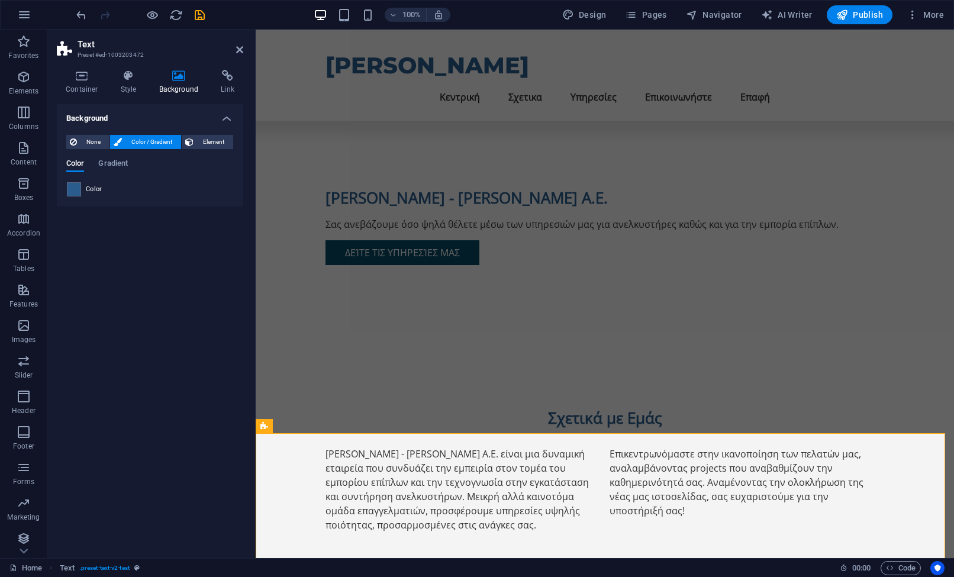
click at [213, 69] on div "Container Style Background Link Size Height Default px rem % vh vw Min. height …" at bounding box center [149, 309] width 205 height 498
click at [218, 86] on h4 "Link" at bounding box center [227, 82] width 31 height 25
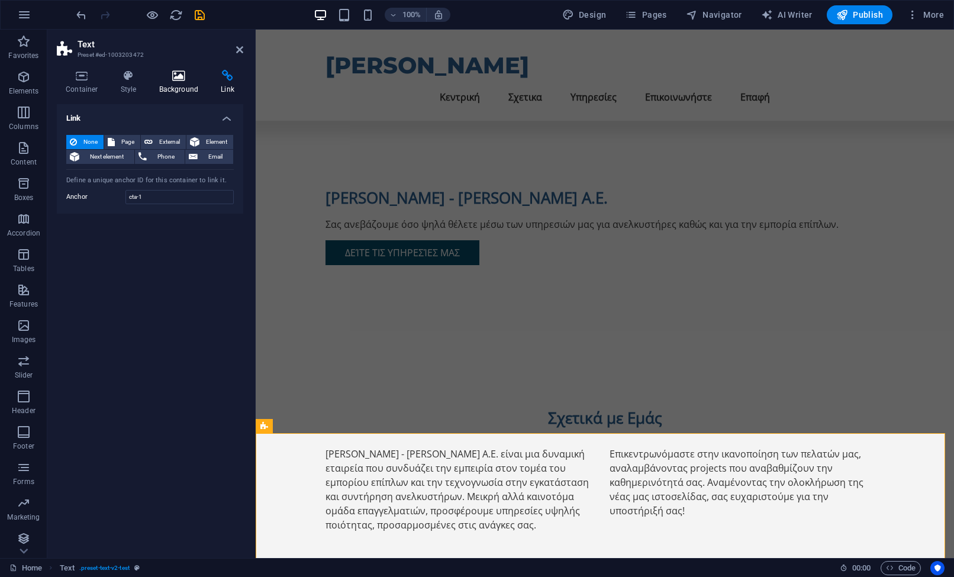
click at [169, 85] on h4 "Background" at bounding box center [181, 82] width 62 height 25
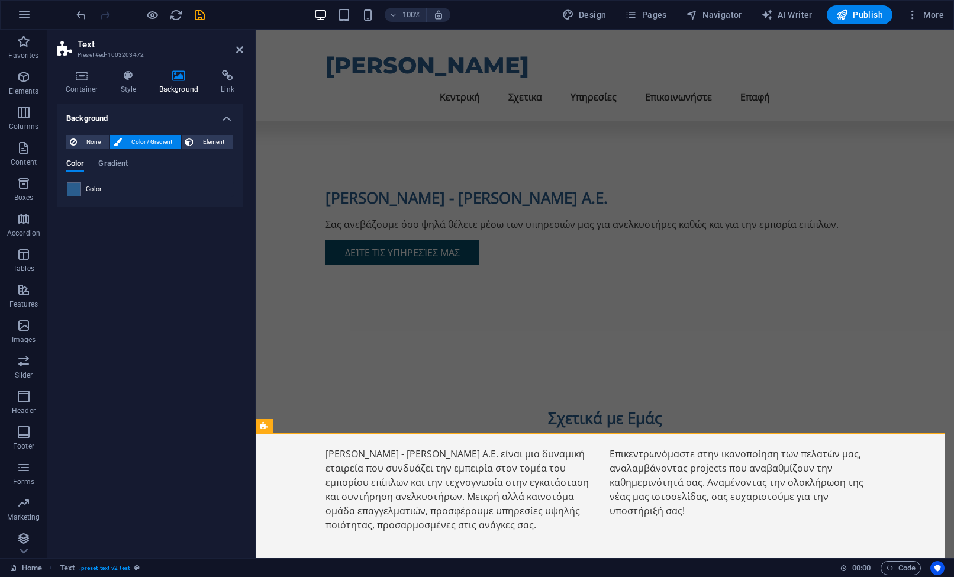
click at [96, 95] on div "Container Style Background Link Size Height Default px rem % vh vw Min. height …" at bounding box center [150, 309] width 186 height 479
click at [96, 86] on h4 "Container" at bounding box center [84, 82] width 55 height 25
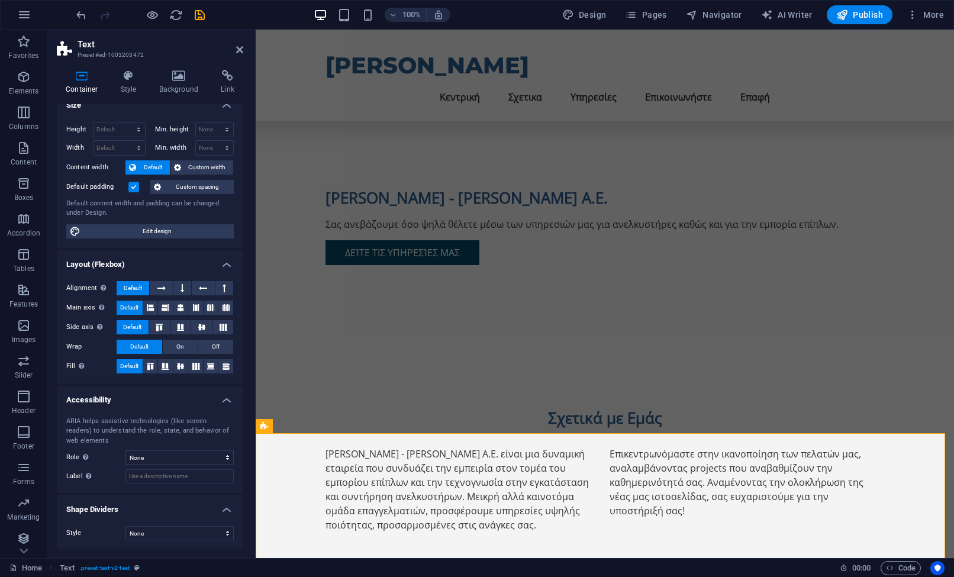
scroll to position [0, 0]
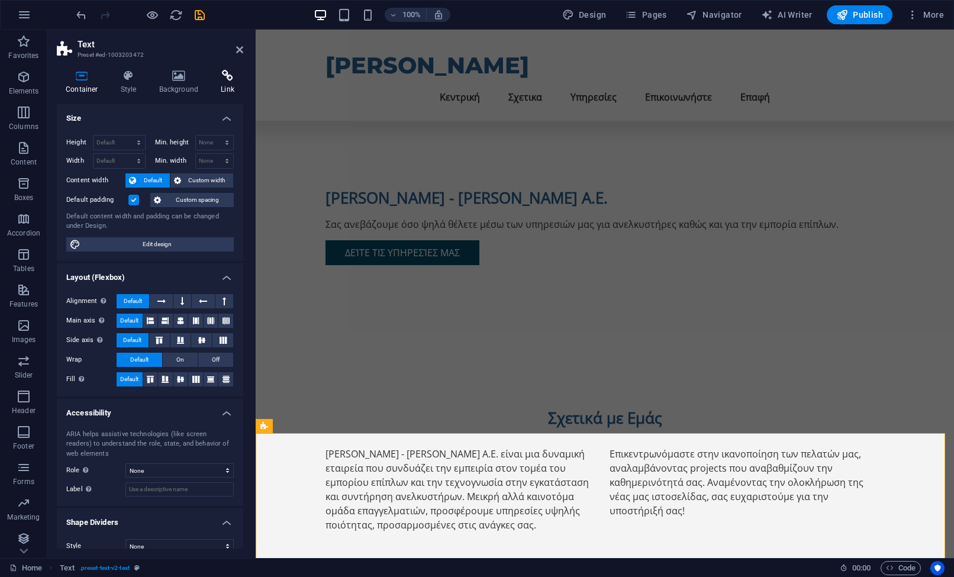
click at [234, 72] on icon at bounding box center [227, 76] width 31 height 12
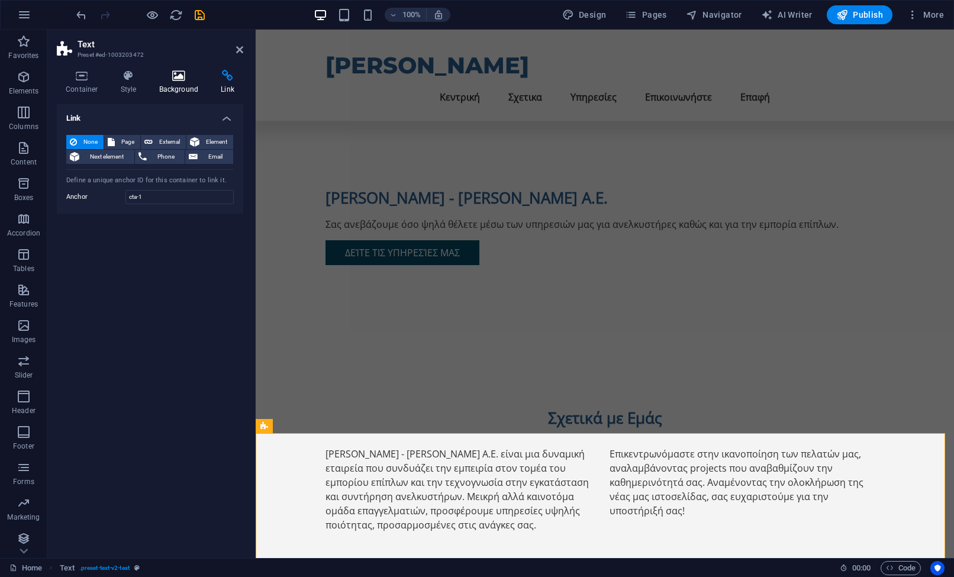
click at [173, 92] on h4 "Background" at bounding box center [181, 82] width 62 height 25
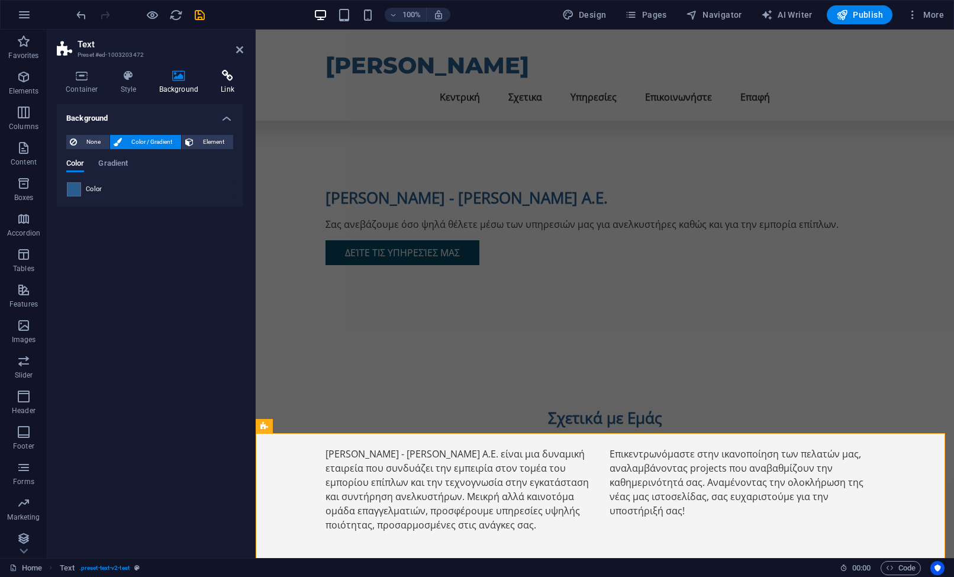
click at [228, 77] on icon at bounding box center [227, 76] width 31 height 12
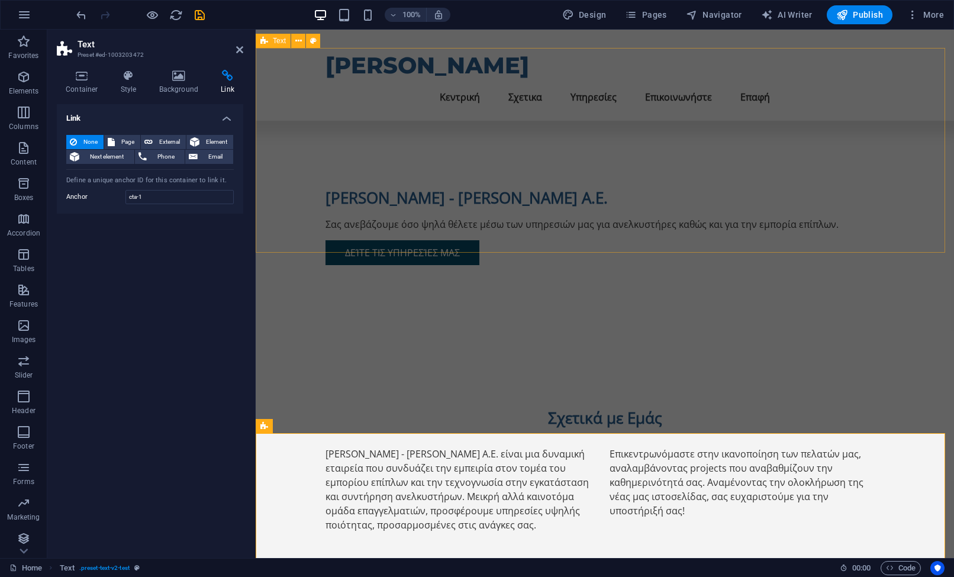
click at [313, 360] on div "Σχετικά με Εμάς [PERSON_NAME] - [PERSON_NAME].Ε. είναι μια δυναμική εταιρεία πο…" at bounding box center [605, 469] width 699 height 219
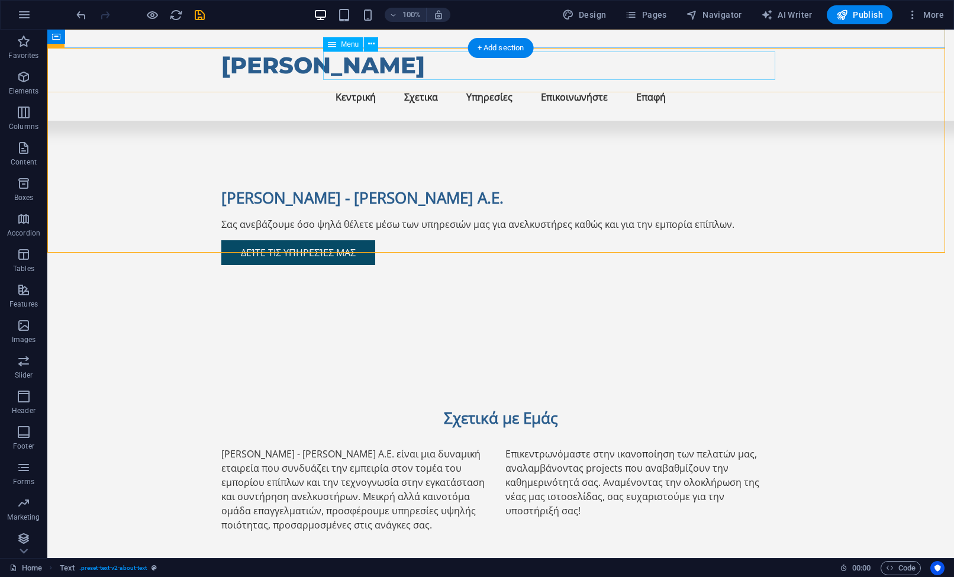
click at [715, 83] on nav "Κεντρική Σχετικα Υπηρεσίες Επικοινωνήστε Επαφή" at bounding box center [500, 97] width 559 height 28
select select
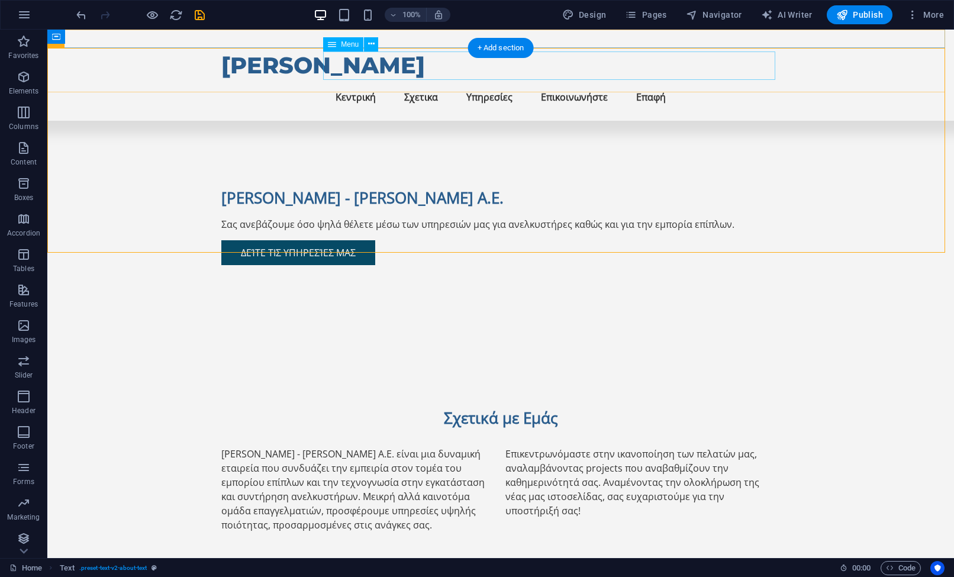
select select
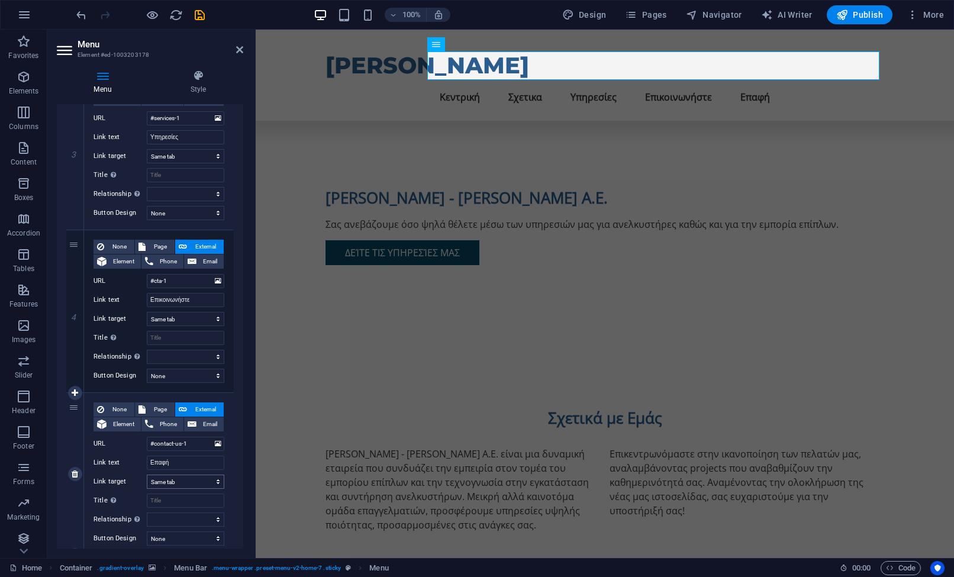
scroll to position [513, 0]
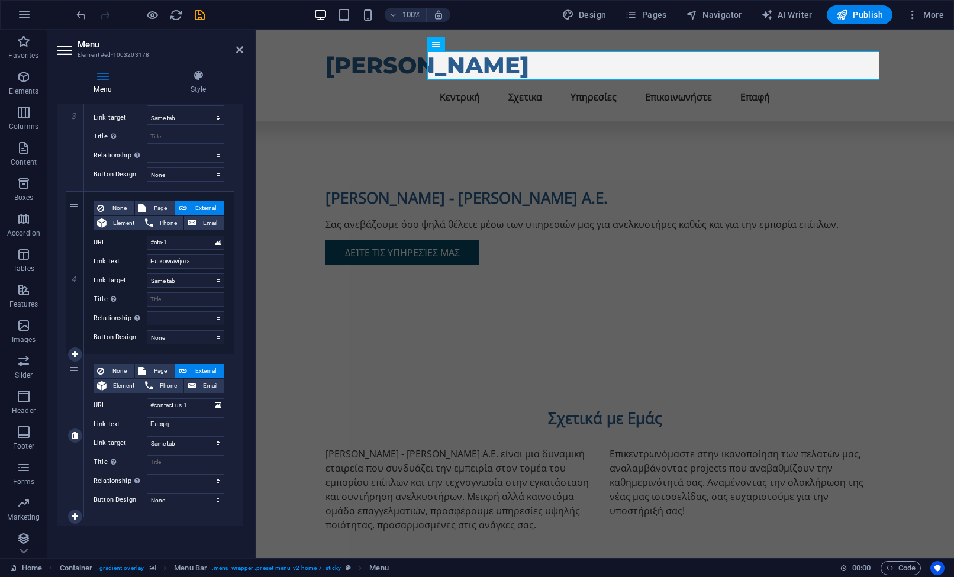
click at [67, 377] on div "5" at bounding box center [75, 436] width 18 height 162
click at [78, 439] on link at bounding box center [75, 436] width 14 height 14
select select
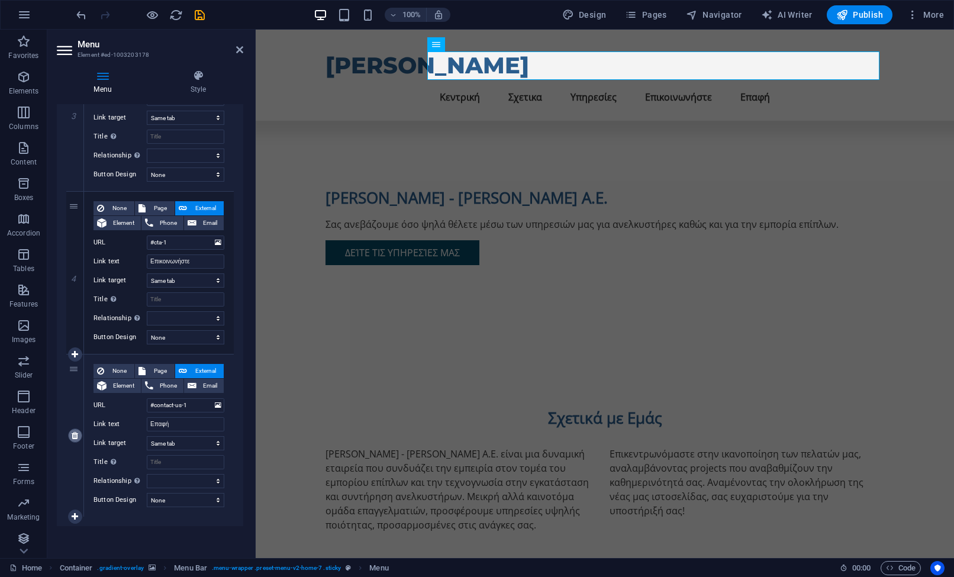
select select
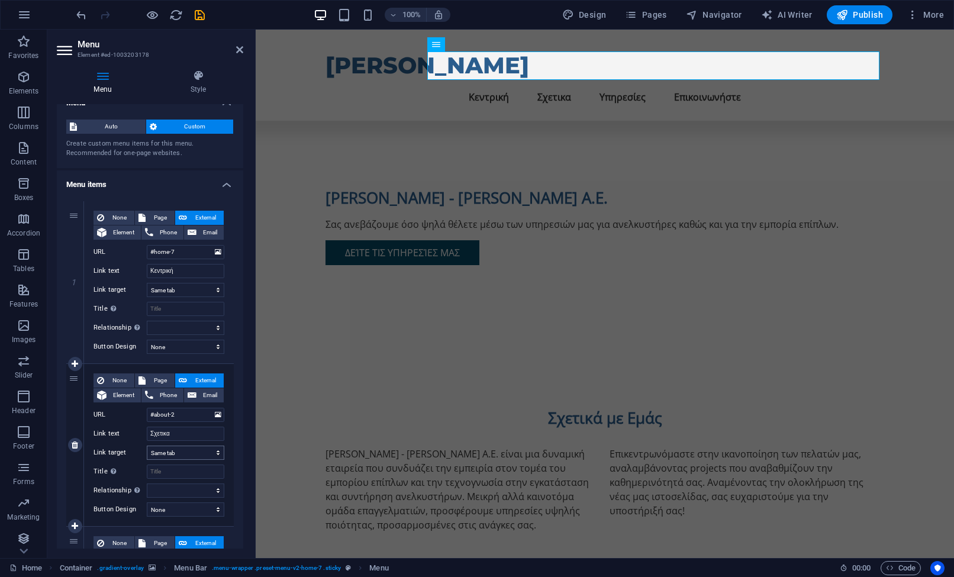
scroll to position [0, 0]
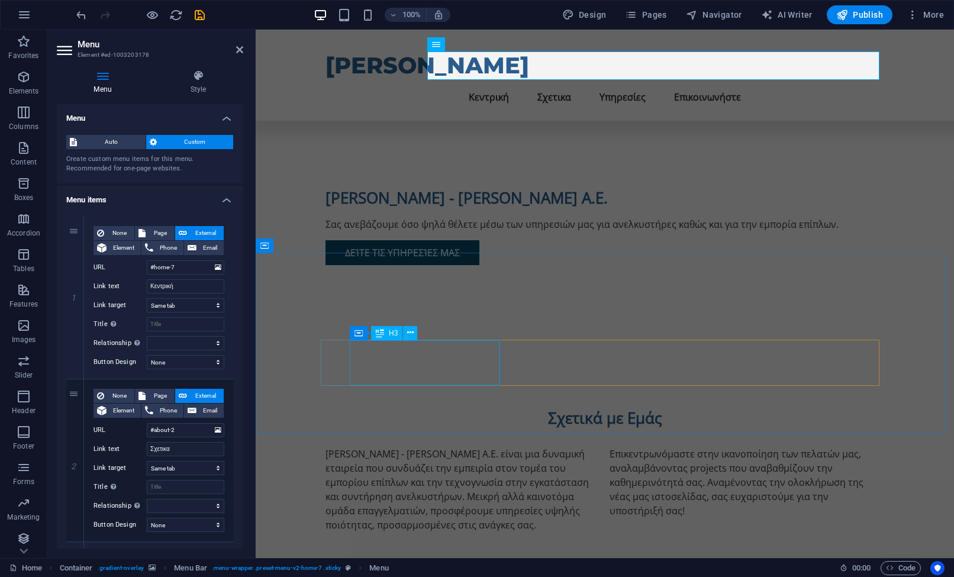
click at [382, 339] on icon at bounding box center [380, 333] width 8 height 14
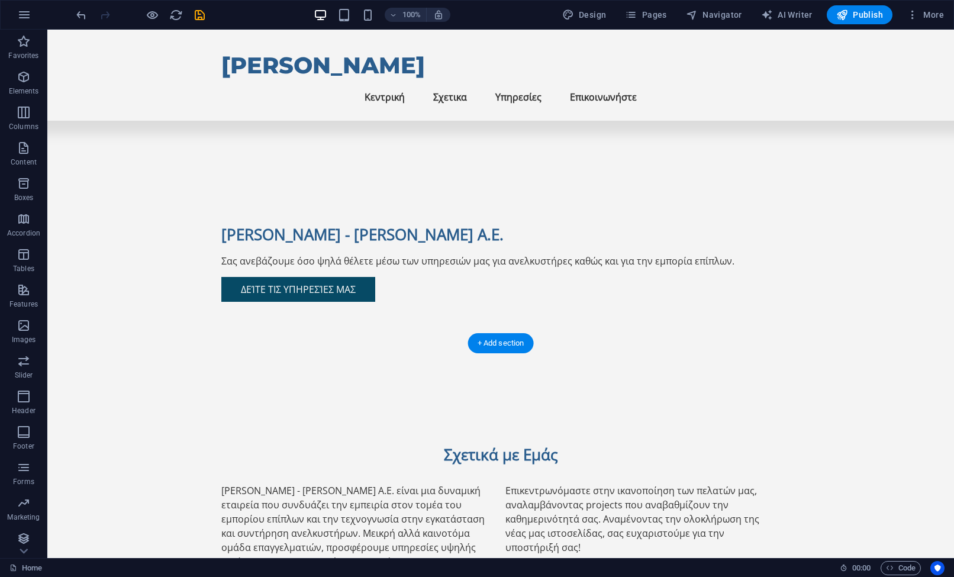
scroll to position [366, 0]
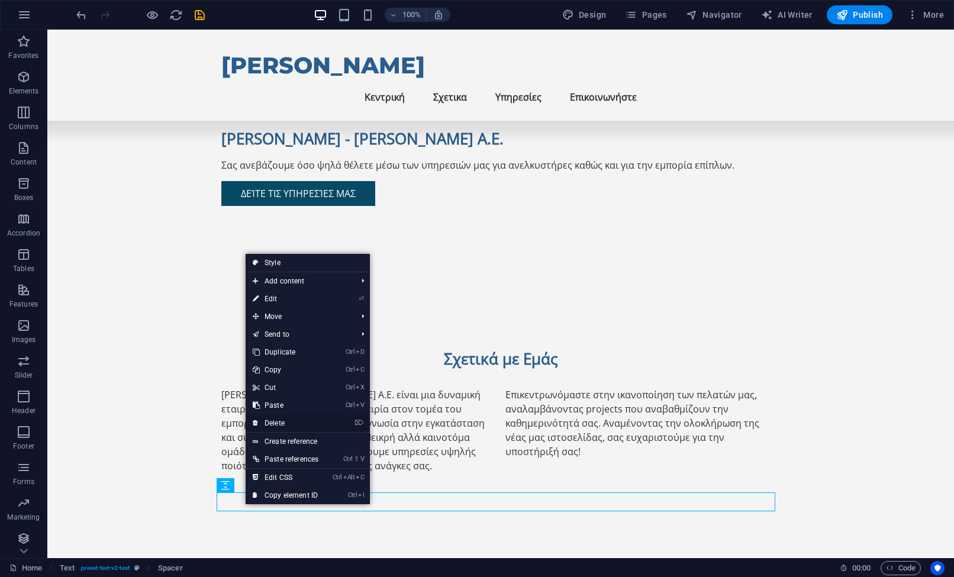
click at [286, 424] on link "⌦ Delete" at bounding box center [286, 423] width 80 height 18
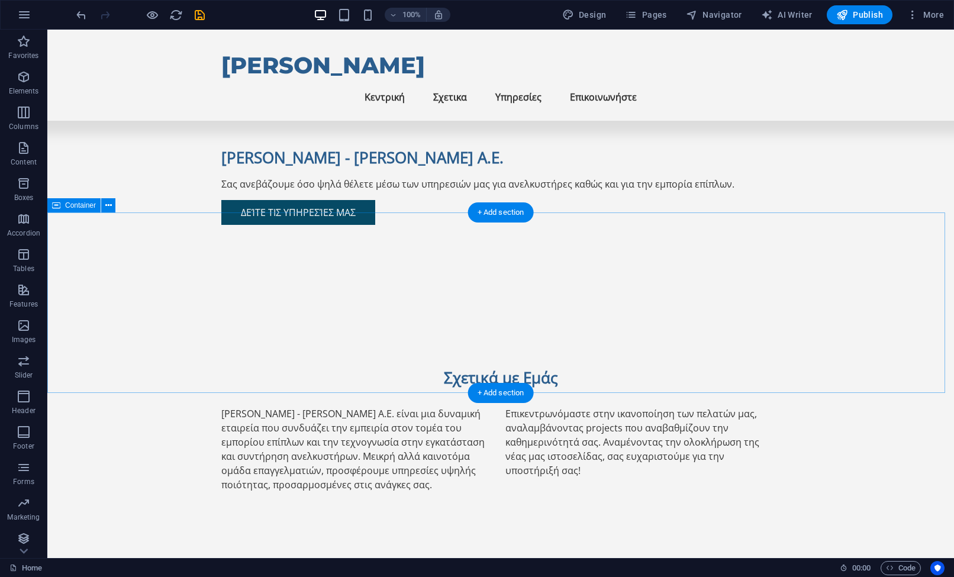
scroll to position [51, 0]
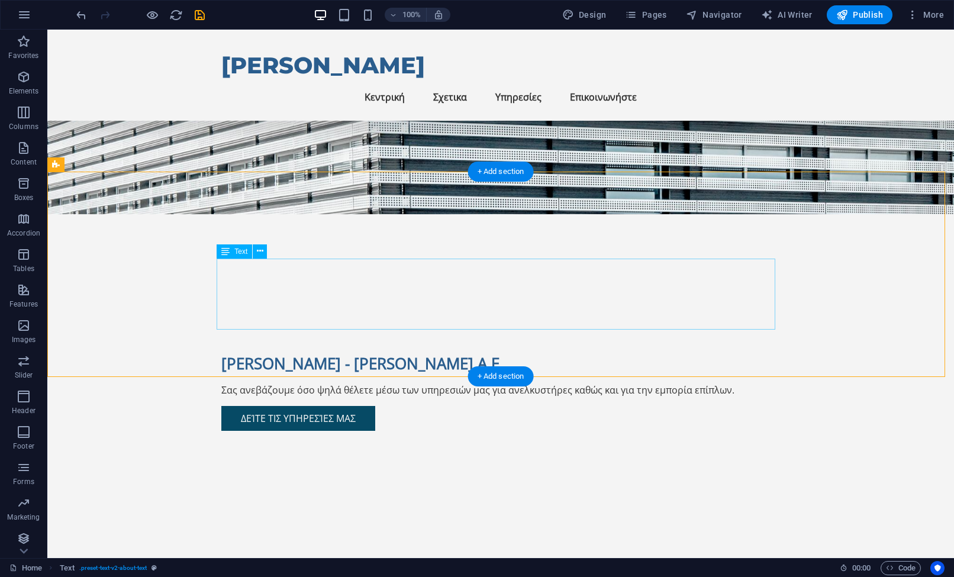
scroll to position [110, 0]
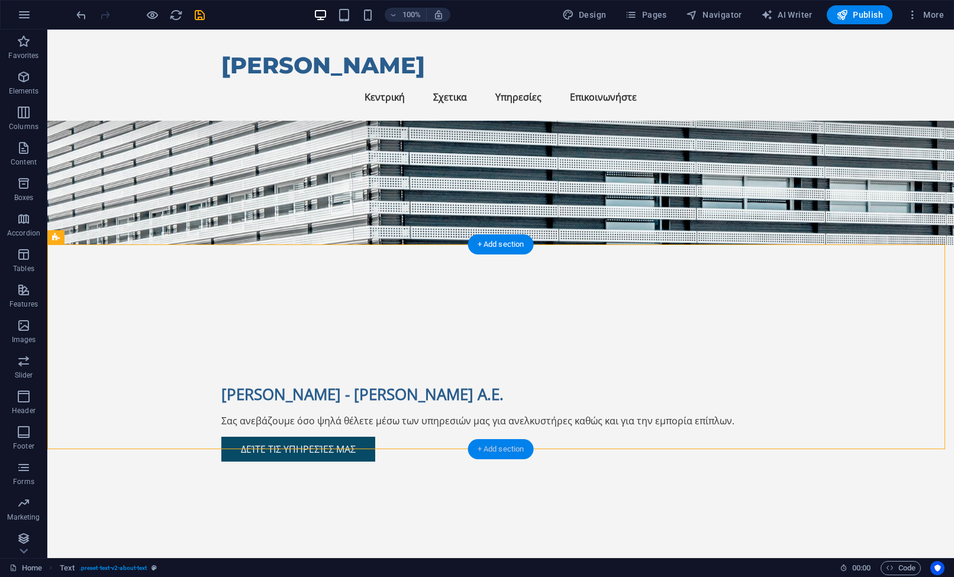
drag, startPoint x: 478, startPoint y: 444, endPoint x: 313, endPoint y: 422, distance: 166.1
click at [478, 444] on div "+ Add section" at bounding box center [501, 449] width 66 height 20
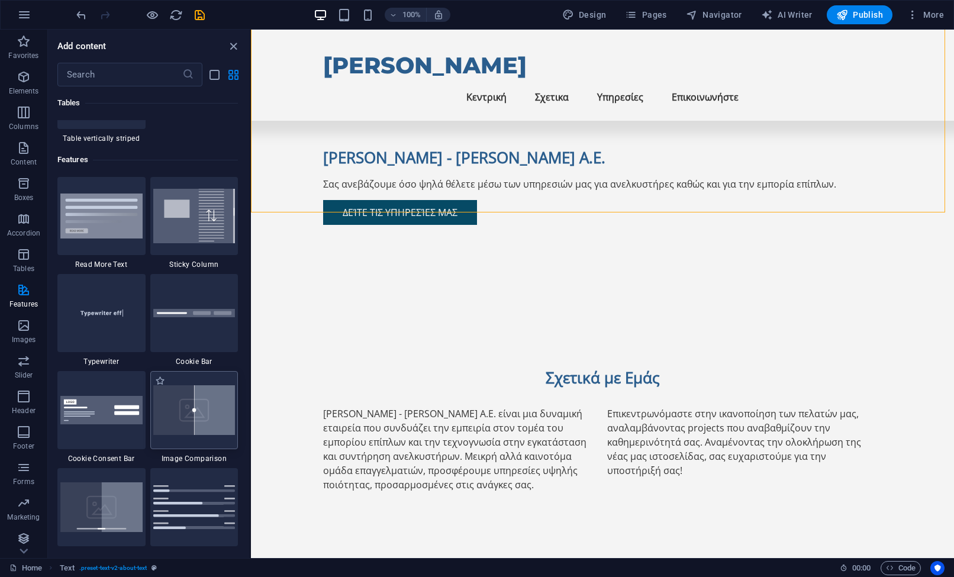
scroll to position [5031, 0]
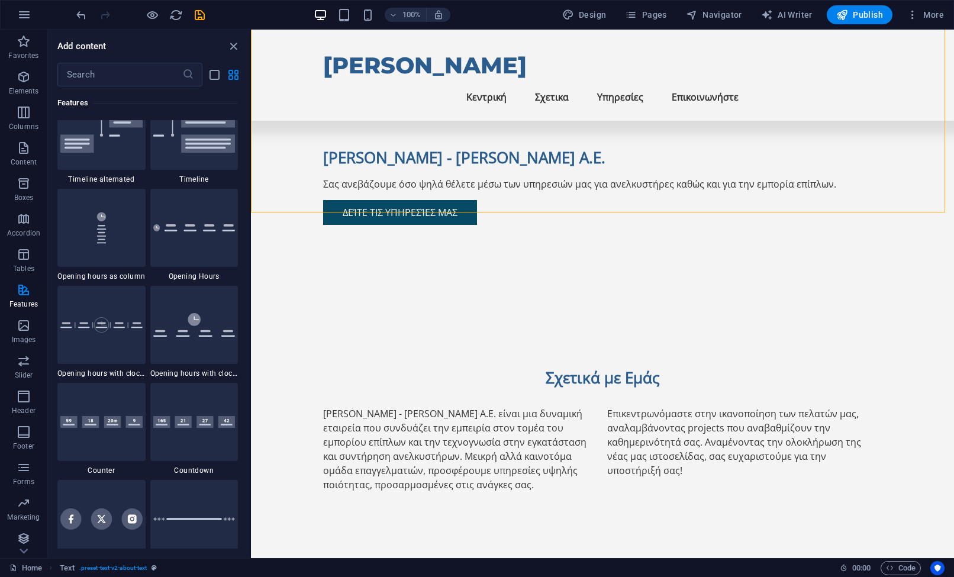
drag, startPoint x: 246, startPoint y: 292, endPoint x: 239, endPoint y: 377, distance: 84.3
click at [239, 382] on div "Favorites 1 Star Headline 1 Star Container Elements 1 Star Headline 1 Star Text…" at bounding box center [149, 317] width 202 height 462
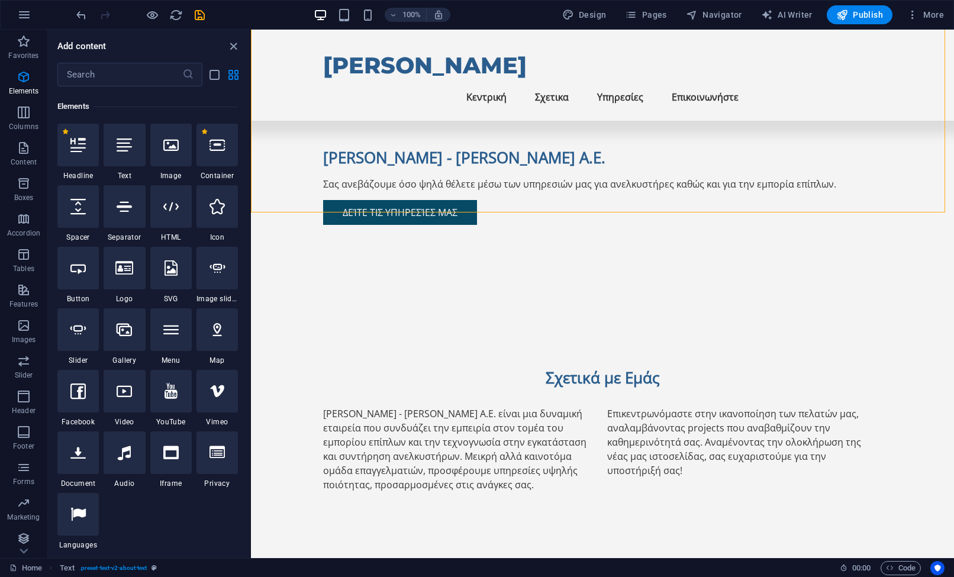
scroll to position [0, 0]
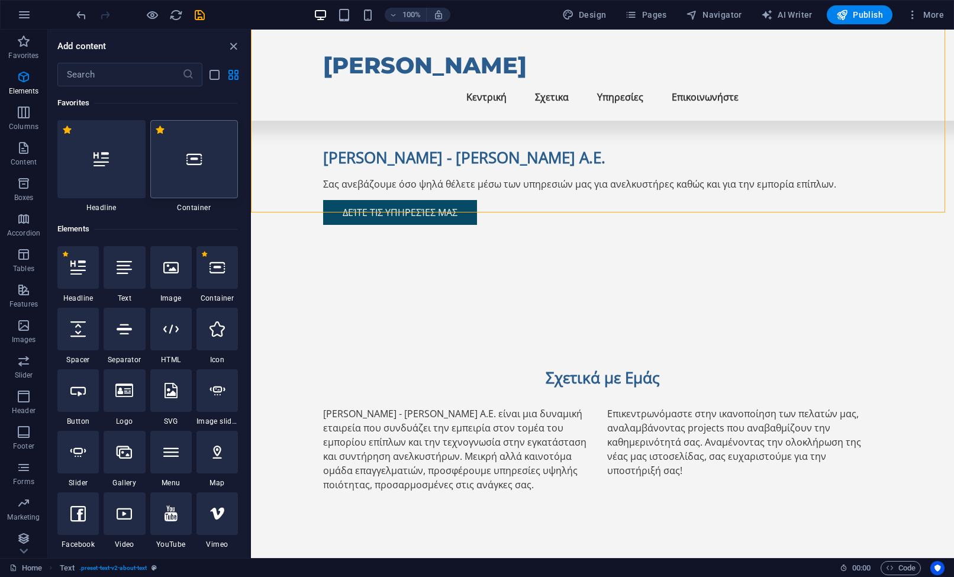
click at [213, 185] on div at bounding box center [194, 159] width 88 height 78
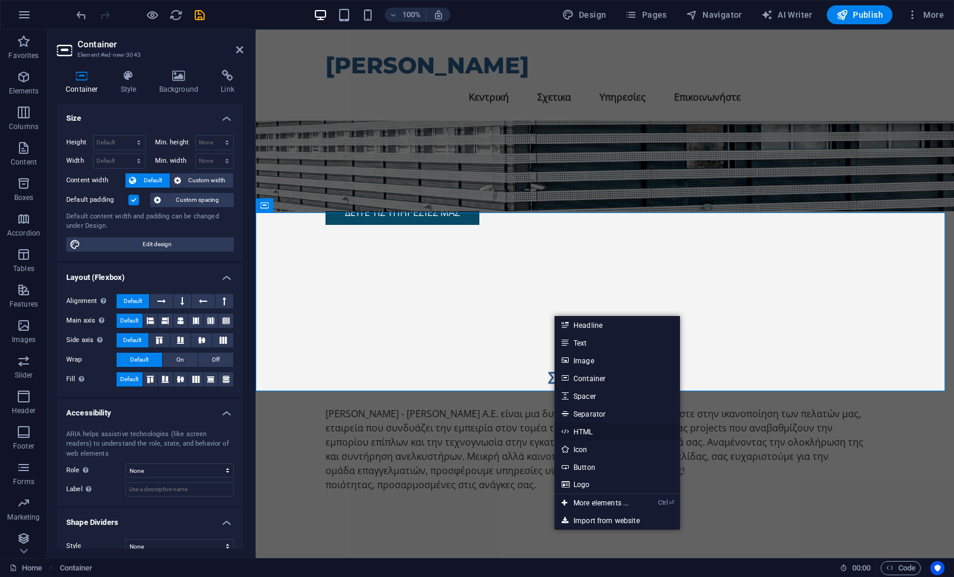
click at [603, 432] on link "HTML" at bounding box center [618, 432] width 126 height 18
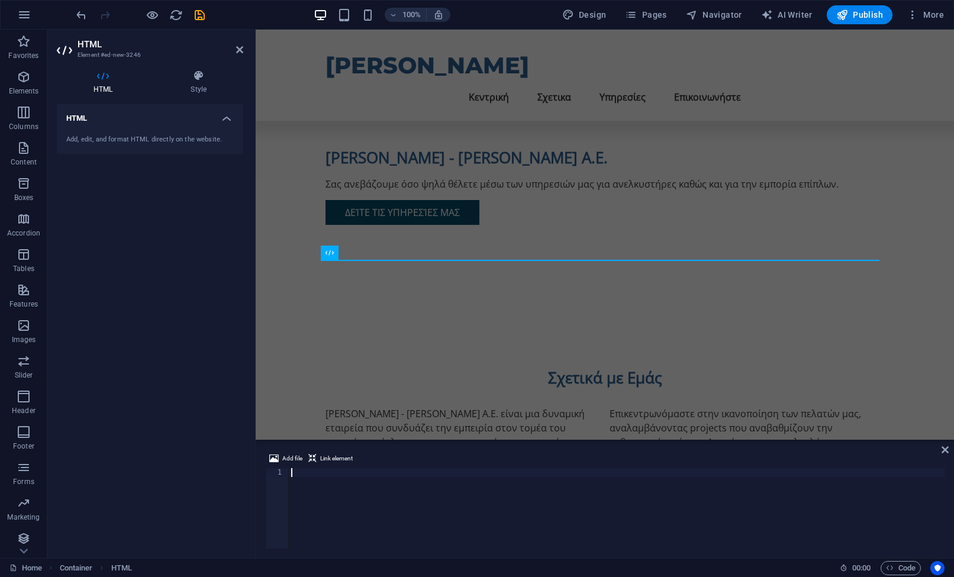
click at [139, 140] on div "Add, edit, and format HTML directly on the website." at bounding box center [150, 140] width 168 height 10
click at [174, 139] on div "Add, edit, and format HTML directly on the website." at bounding box center [150, 140] width 168 height 10
click at [174, 138] on div "Add, edit, and format HTML directly on the website." at bounding box center [150, 140] width 168 height 10
click at [389, 539] on div at bounding box center [605, 586] width 699 height 95
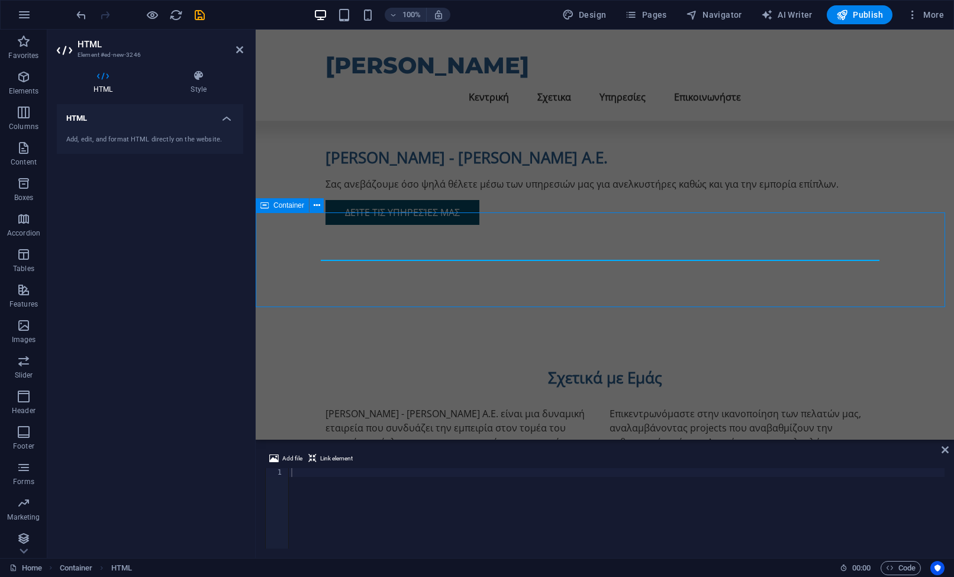
click at [389, 539] on div at bounding box center [605, 586] width 699 height 95
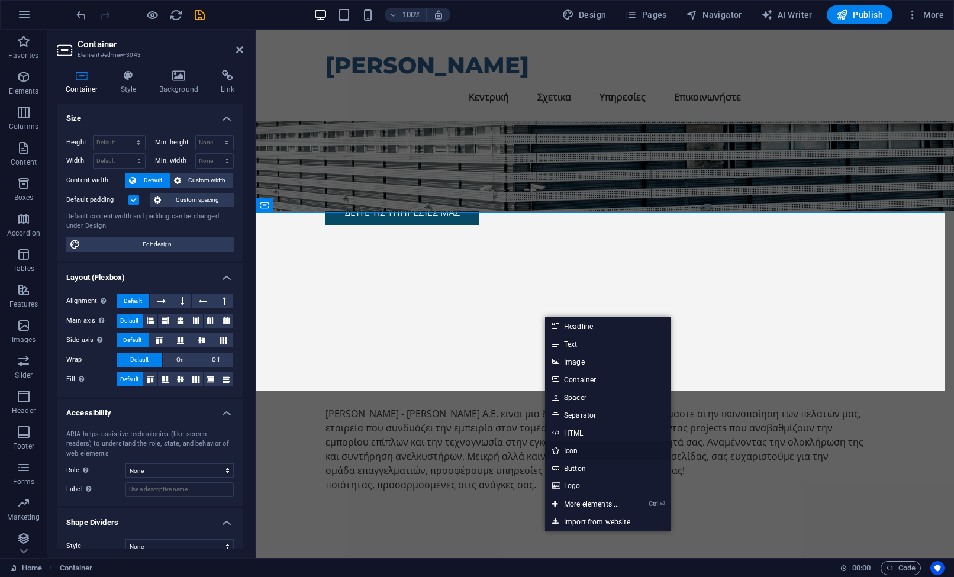
click at [584, 442] on link "Icon" at bounding box center [608, 451] width 126 height 18
select select "xMidYMid"
select select "px"
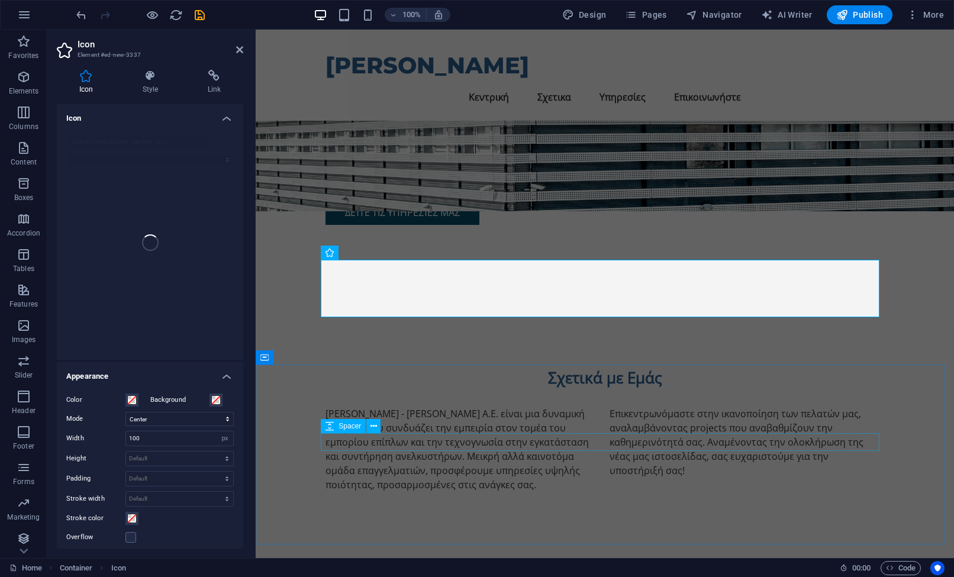
drag, startPoint x: 840, startPoint y: 471, endPoint x: 493, endPoint y: 343, distance: 370.3
select select "px"
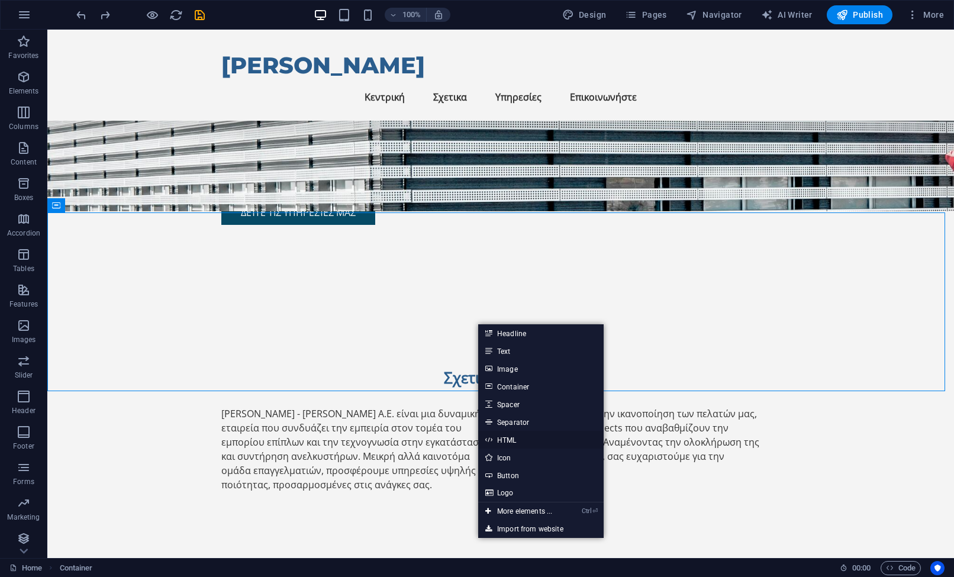
click at [531, 434] on link "HTML" at bounding box center [541, 440] width 126 height 18
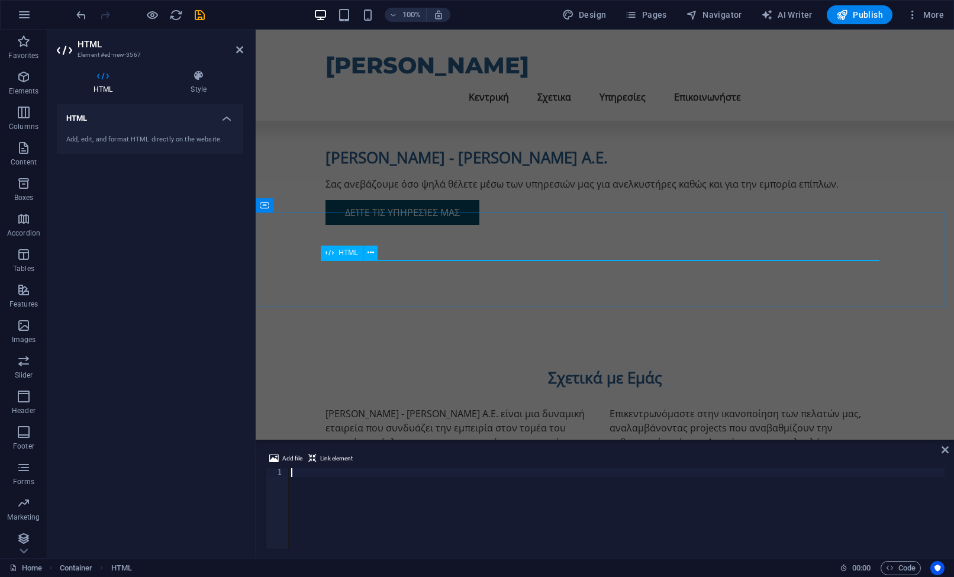
click at [338, 253] on div "HTML" at bounding box center [342, 253] width 42 height 14
click at [144, 136] on div "Add, edit, and format HTML directly on the website." at bounding box center [150, 140] width 168 height 10
click at [225, 112] on h4 "HTML" at bounding box center [150, 114] width 186 height 21
click at [225, 116] on h4 "HTML" at bounding box center [150, 118] width 186 height 28
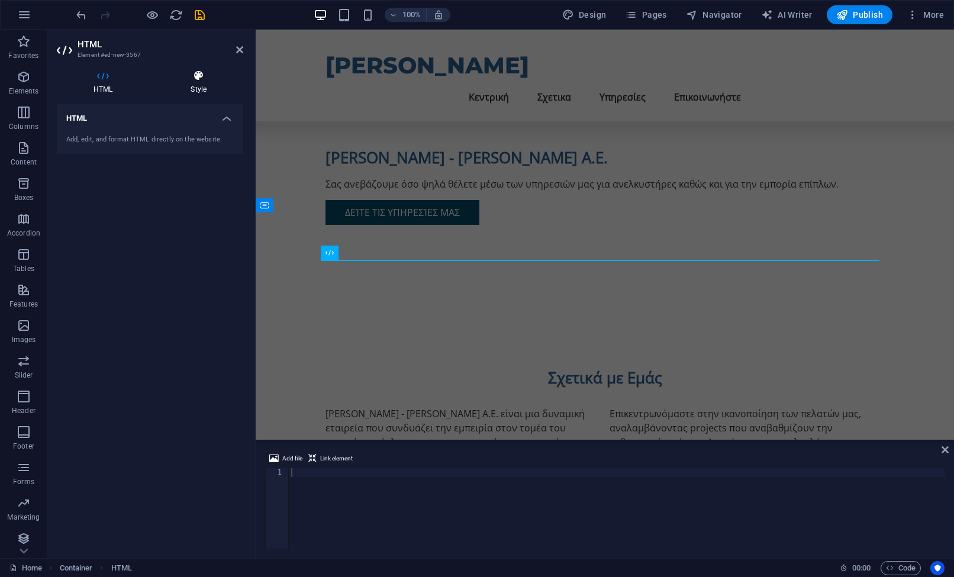
click at [204, 90] on h4 "Style" at bounding box center [198, 82] width 89 height 25
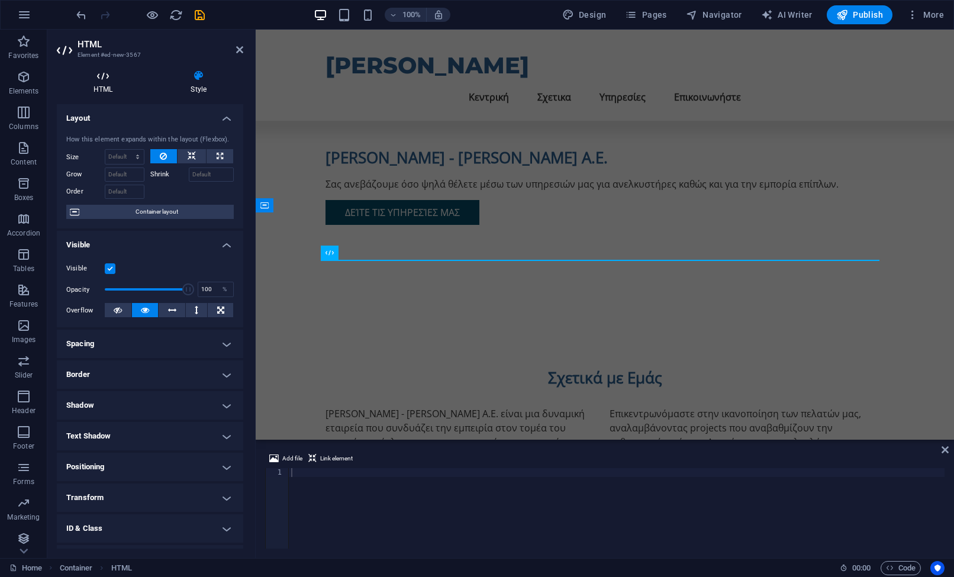
click at [104, 94] on h4 "HTML" at bounding box center [105, 82] width 97 height 25
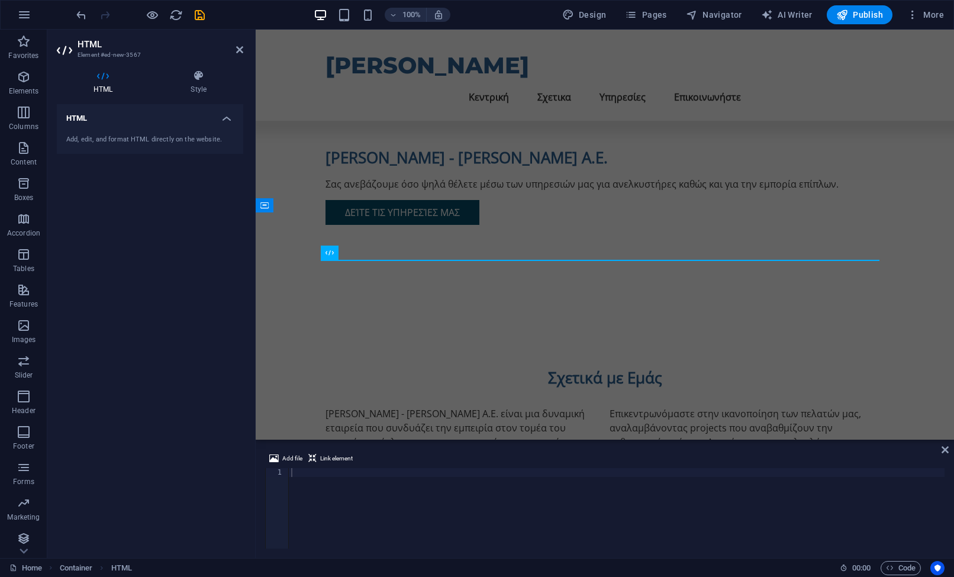
click at [107, 144] on div "Add, edit, and format HTML directly on the website." at bounding box center [150, 140] width 186 height 29
click at [101, 136] on div "Add, edit, and format HTML directly on the website." at bounding box center [150, 140] width 168 height 10
click at [70, 56] on icon at bounding box center [66, 50] width 18 height 19
click at [329, 255] on icon at bounding box center [330, 253] width 8 height 14
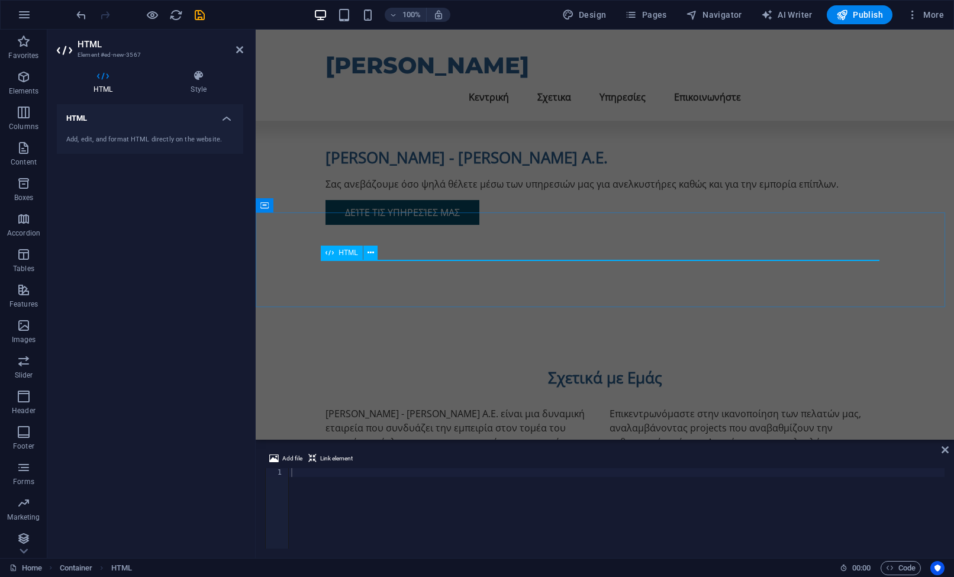
click at [329, 255] on icon at bounding box center [330, 253] width 8 height 14
paste textarea "<iframe src="[URL][DOMAIN_NAME]" width="600" height="450" style="border:0;" all…"
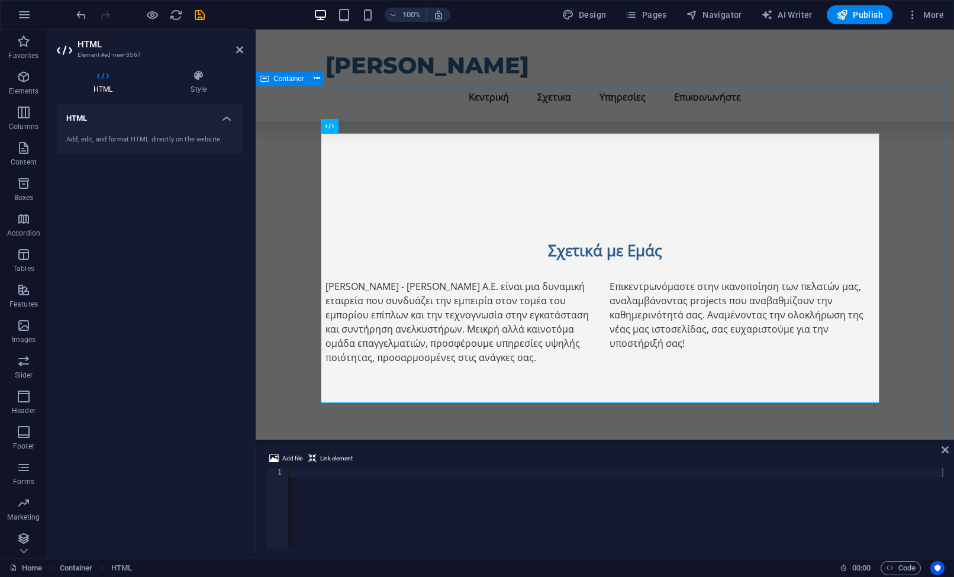
scroll to position [465, 0]
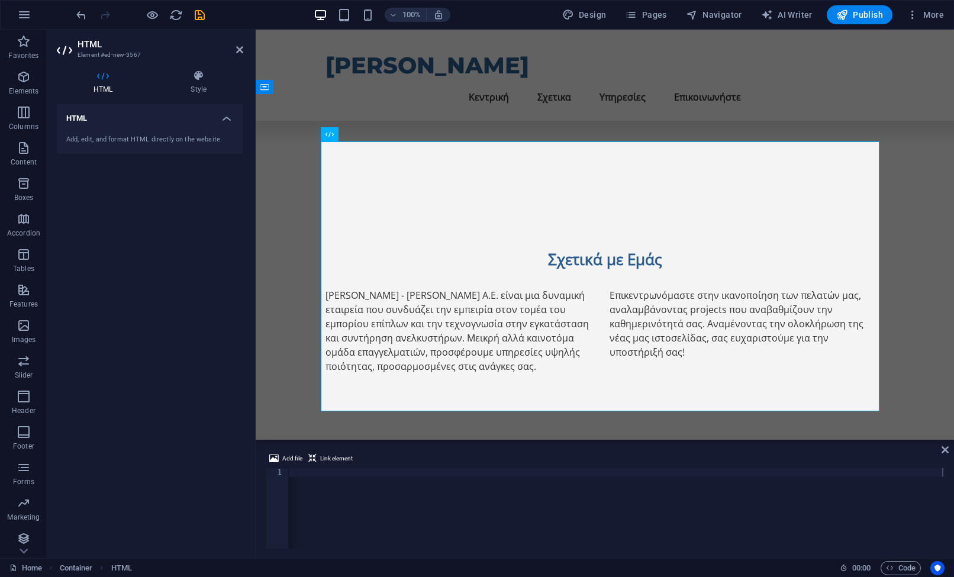
click at [603, 485] on div "< iframe src = "[URL][DOMAIN_NAME]" width = "600" height = "450" style = "borde…" at bounding box center [153, 517] width 1584 height 98
click at [460, 474] on div "< iframe src = "[URL][DOMAIN_NAME]" width = "600" height = "450" style = "borde…" at bounding box center [153, 516] width 1584 height 96
type textarea "<iframe src="[URL][DOMAIN_NAME]" width="100%" height="450" style="border:0;" al…"
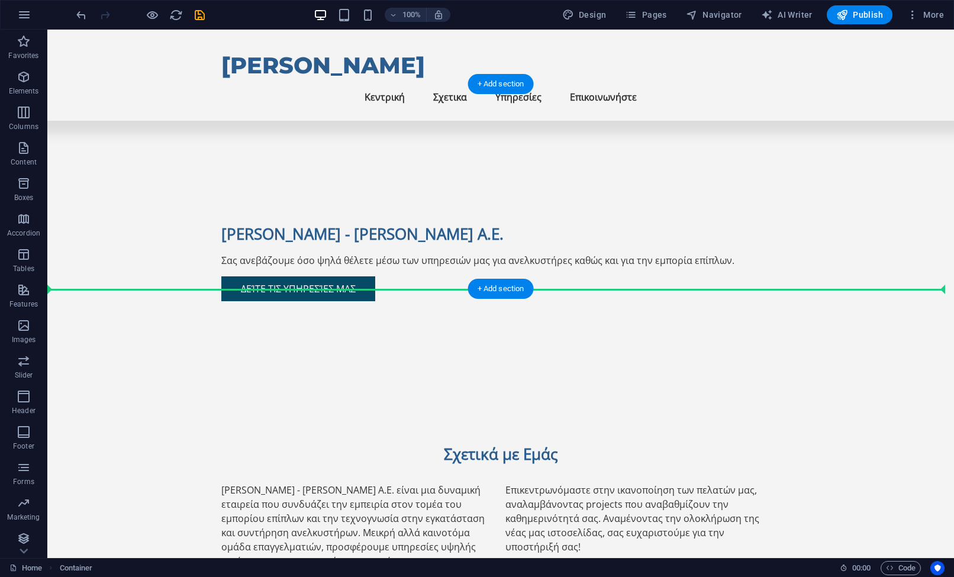
scroll to position [268, 0]
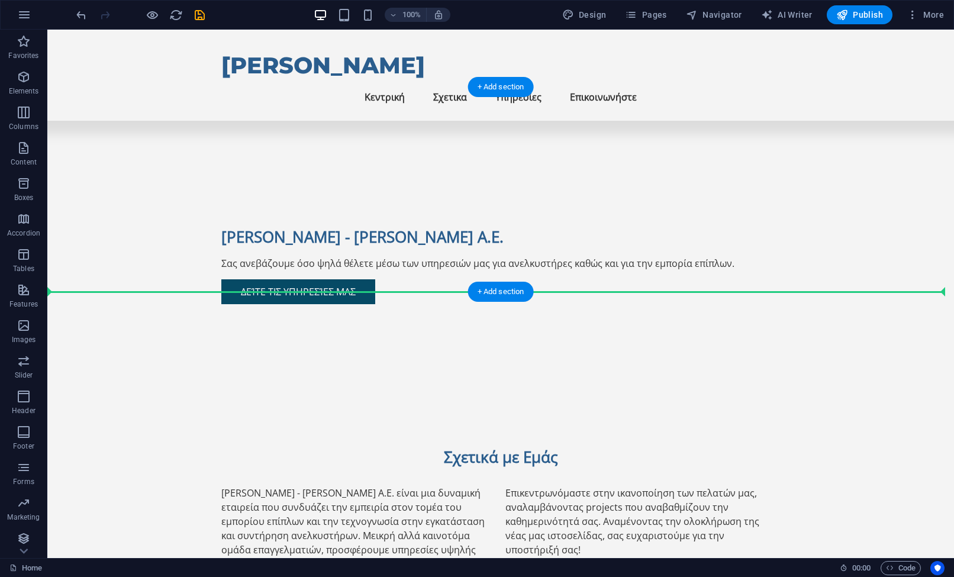
drag, startPoint x: 113, startPoint y: 240, endPoint x: 99, endPoint y: 247, distance: 16.2
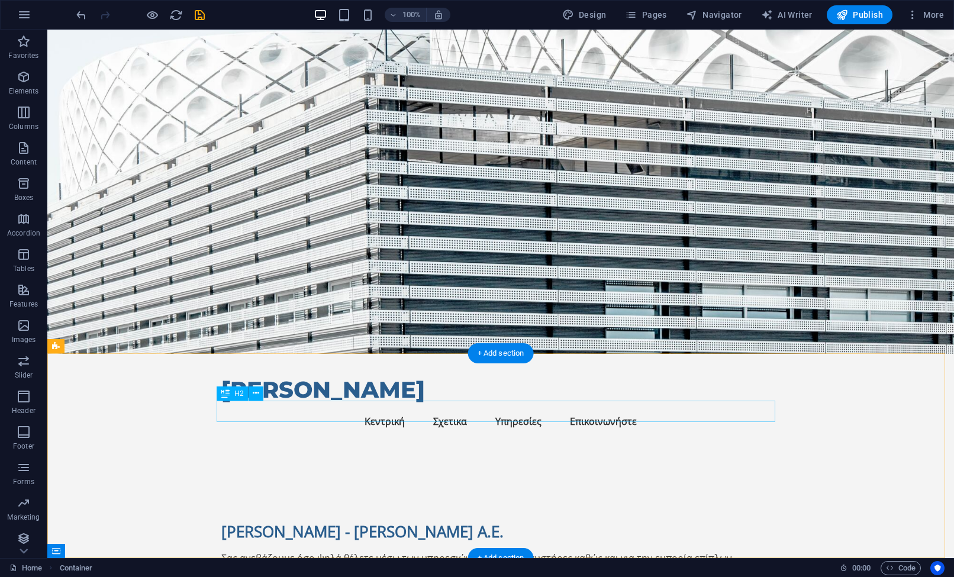
scroll to position [0, 0]
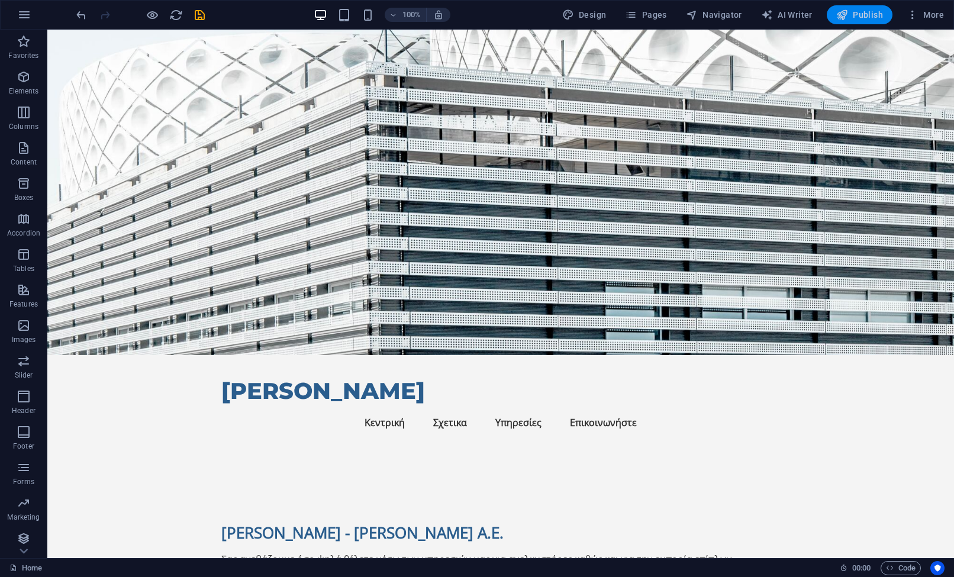
click at [859, 14] on span "Publish" at bounding box center [860, 15] width 47 height 12
click at [792, 159] on figure at bounding box center [500, 192] width 907 height 325
click at [583, 159] on figure at bounding box center [500, 192] width 907 height 325
select select "header"
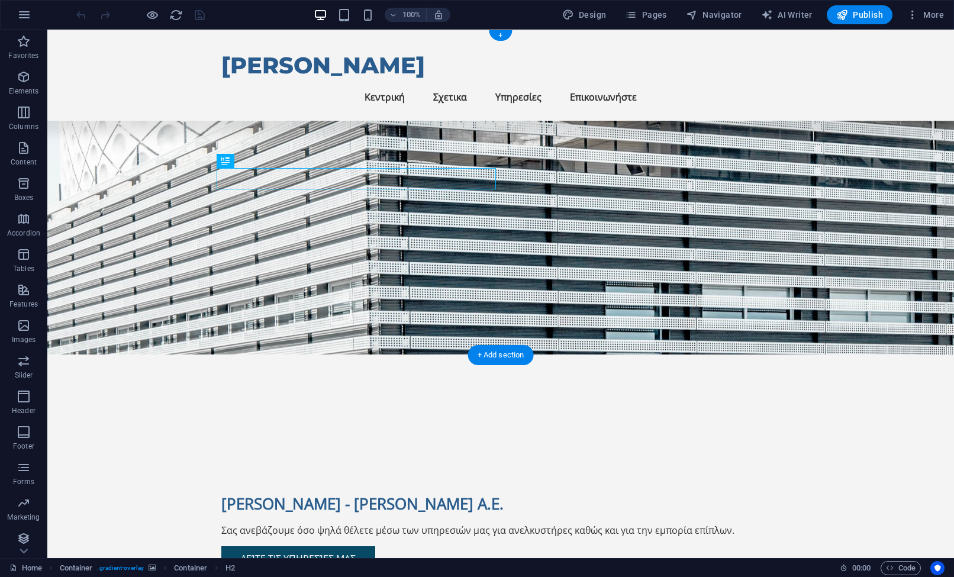
click at [751, 214] on figure at bounding box center [500, 192] width 907 height 325
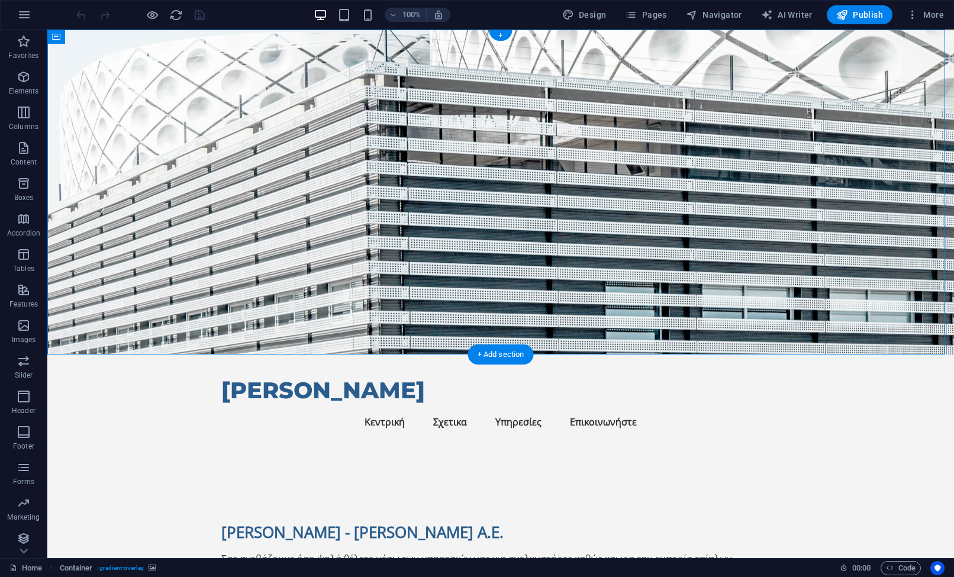
click at [751, 214] on figure at bounding box center [500, 192] width 907 height 325
select select "header"
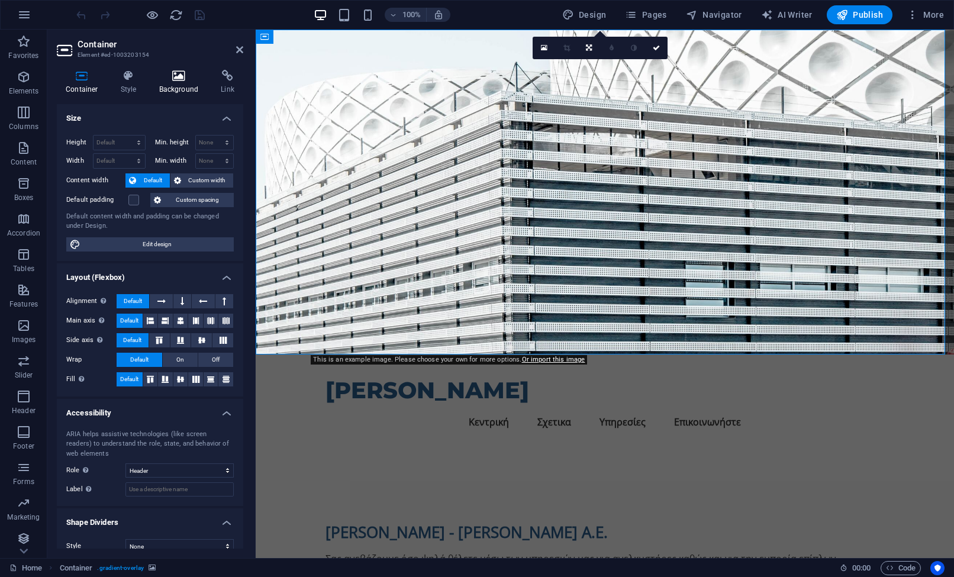
click at [155, 83] on h4 "Background" at bounding box center [181, 82] width 62 height 25
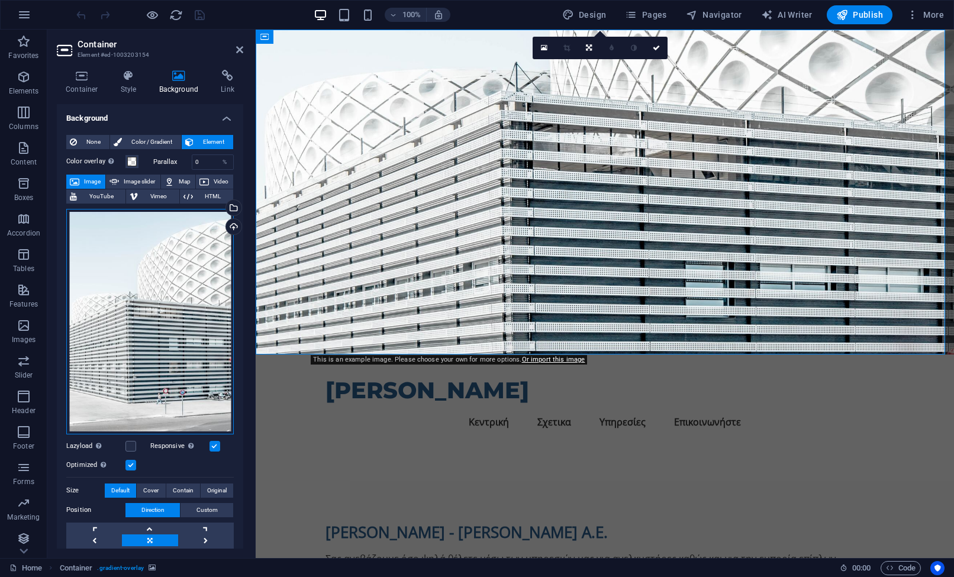
click at [157, 279] on div "Drag files here, click to choose files or select files from Files or our free s…" at bounding box center [150, 322] width 168 height 226
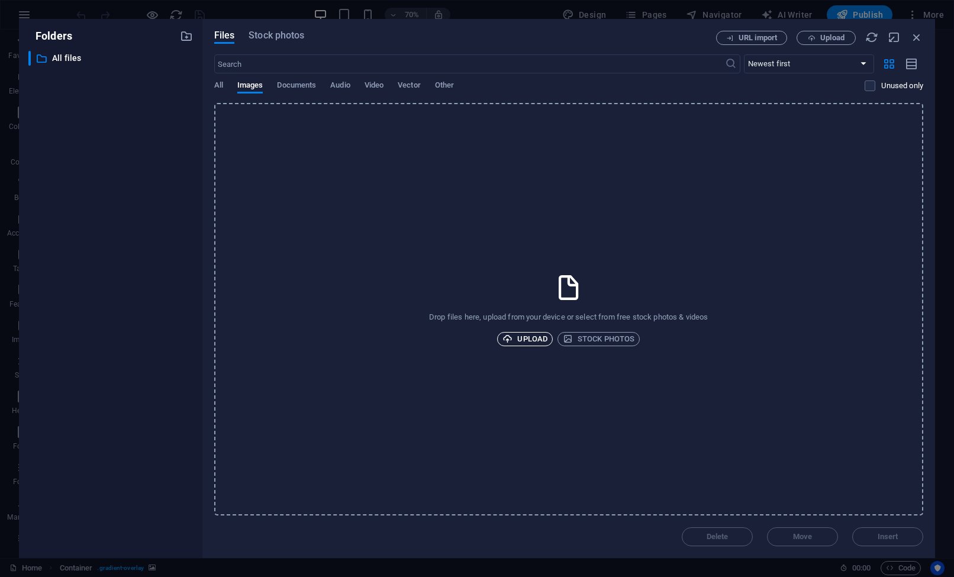
click at [535, 343] on span "Upload" at bounding box center [525, 339] width 45 height 14
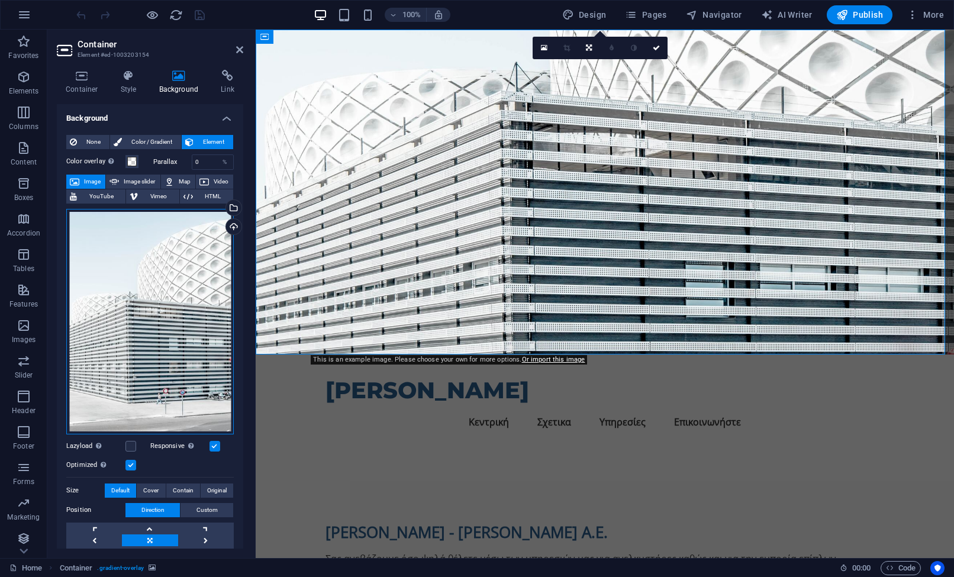
click at [124, 225] on div "Drag files here, click to choose files or select files from Files or our free s…" at bounding box center [150, 322] width 168 height 226
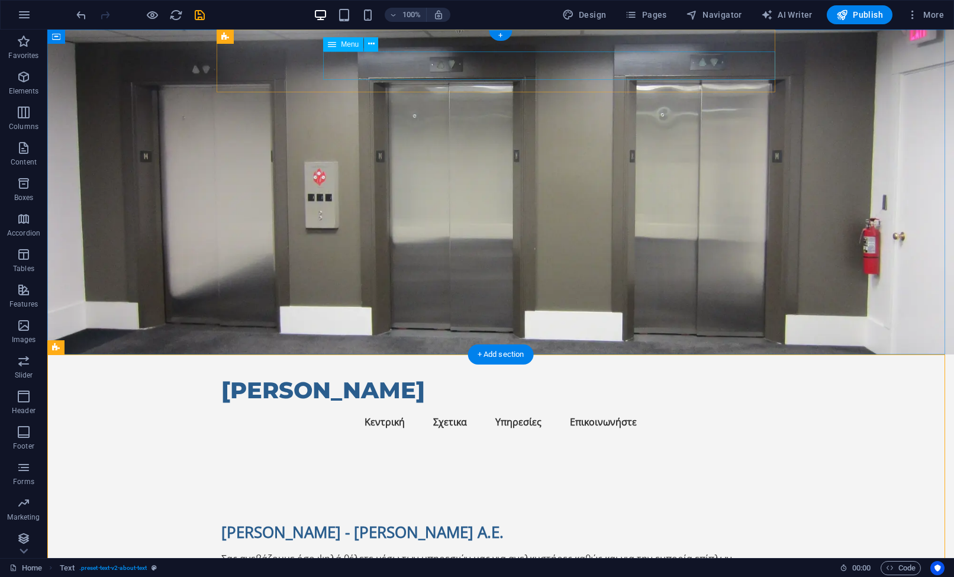
click at [738, 408] on nav "Κεντρική Σχετικα Υπηρεσίες Επικοινωνήστε" at bounding box center [500, 422] width 559 height 28
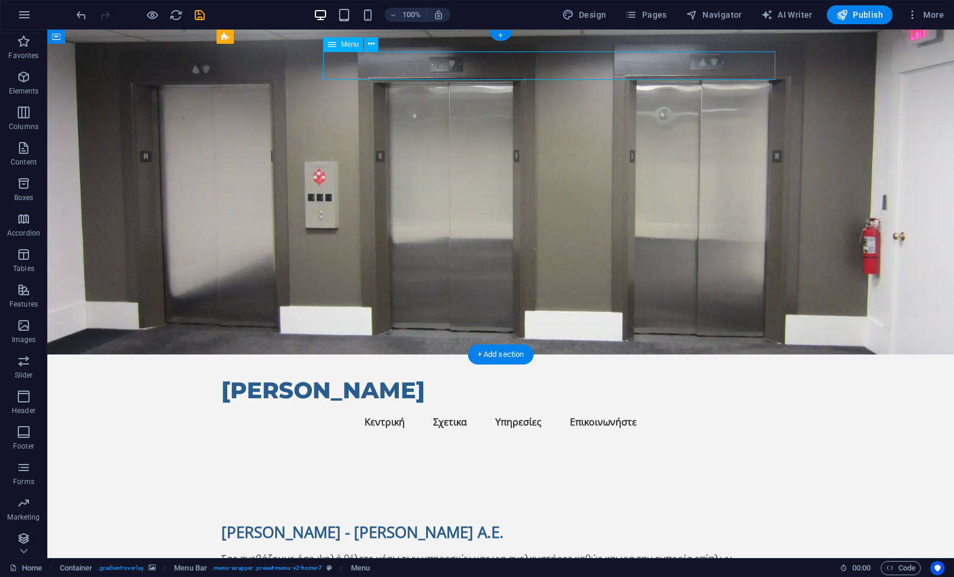
click at [607, 408] on nav "Κεντρική Σχετικα Υπηρεσίες Επικοινωνήστε" at bounding box center [500, 422] width 559 height 28
click at [185, 65] on figure at bounding box center [500, 192] width 907 height 325
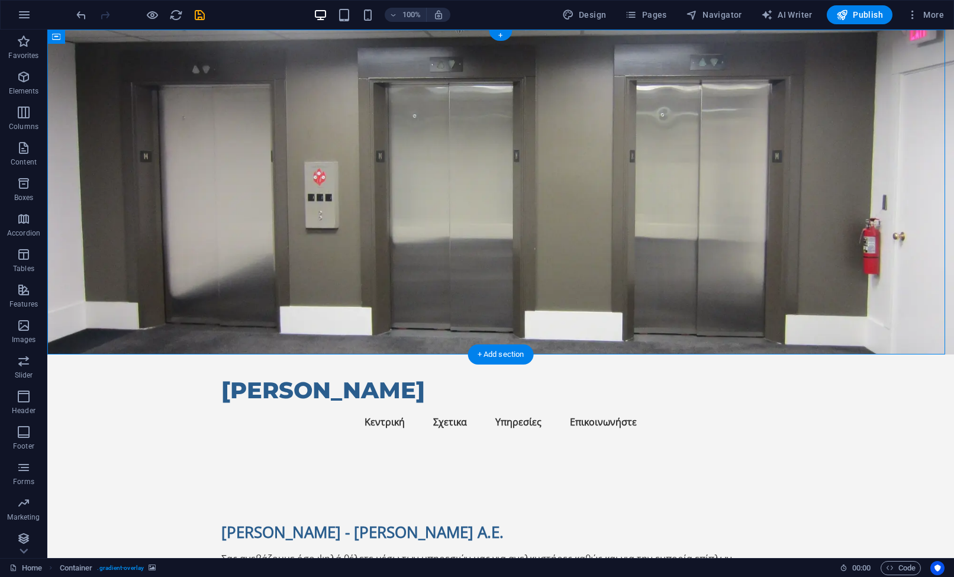
click at [182, 63] on figure at bounding box center [500, 192] width 907 height 325
click at [365, 408] on nav "Κεντρική Σχετικα Υπηρεσίες Επικοινωνήστε" at bounding box center [500, 422] width 559 height 28
click at [740, 355] on div "Ntovolos Menu Κεντρική Σχετικα Υπηρεσίες Επικοινωνήστε" at bounding box center [500, 400] width 559 height 91
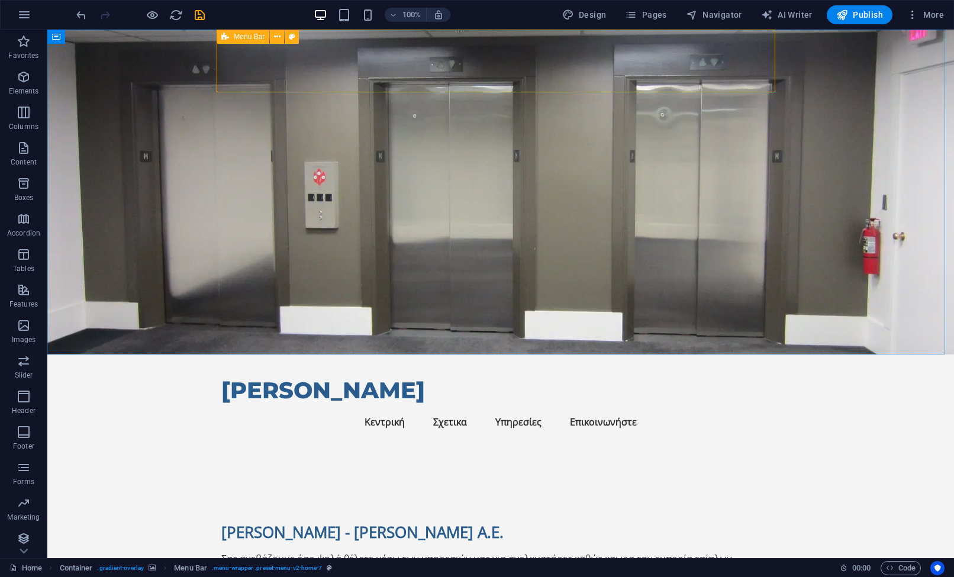
click at [242, 37] on span "Menu Bar" at bounding box center [249, 36] width 31 height 7
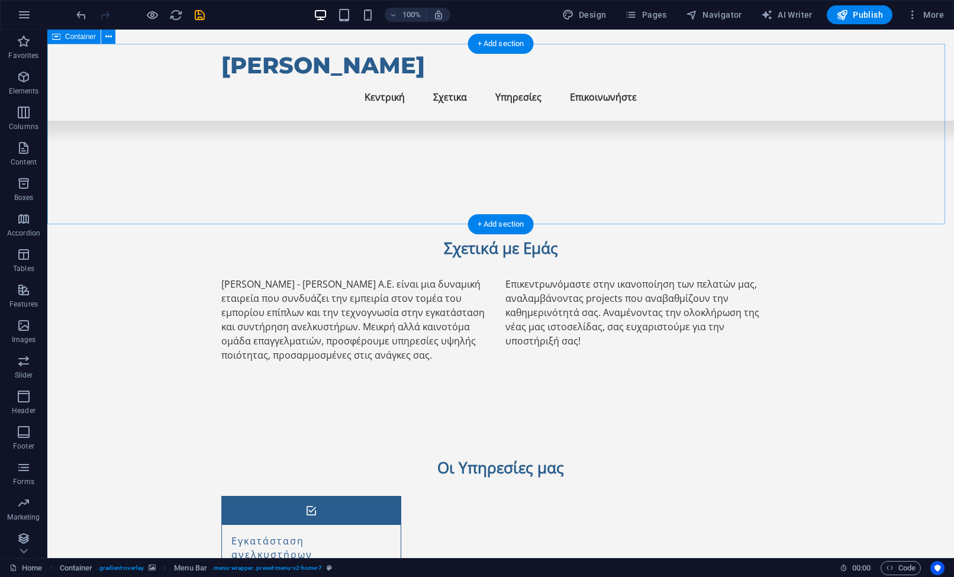
scroll to position [533, 0]
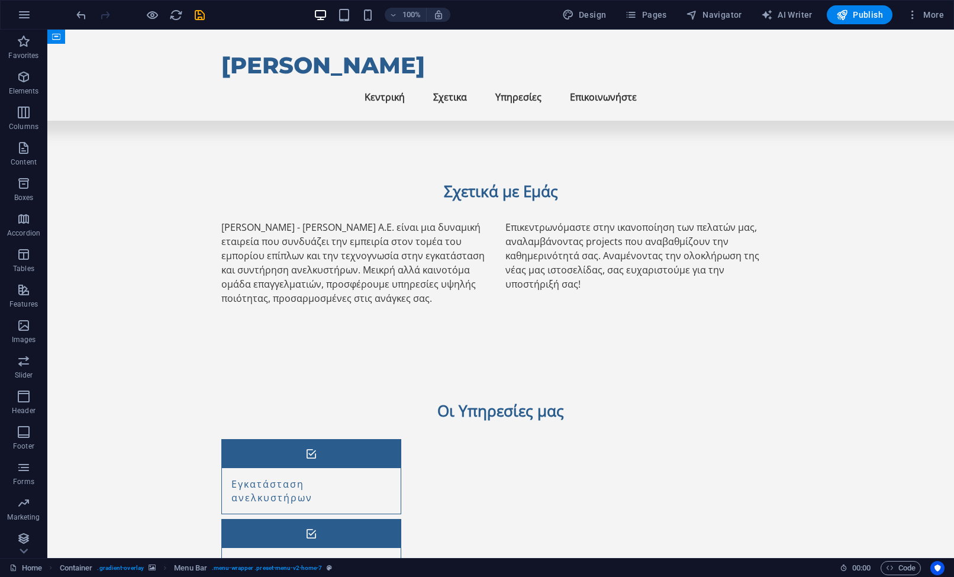
click at [136, 54] on div "Ntovolos Menu Κεντρική Σχετικα Υπηρεσίες Επικοινωνήστε" at bounding box center [500, 75] width 907 height 91
click at [52, 38] on icon at bounding box center [56, 37] width 8 height 14
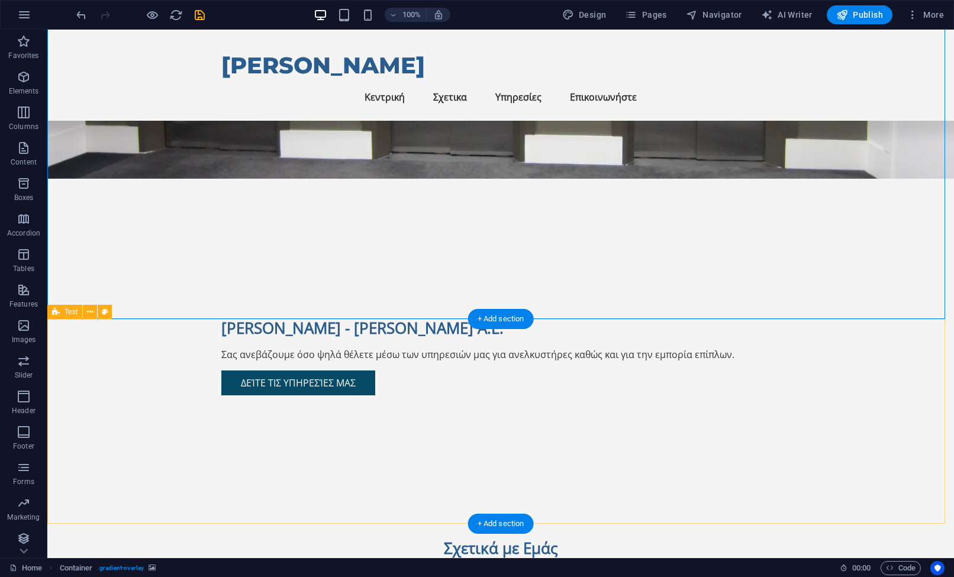
scroll to position [0, 0]
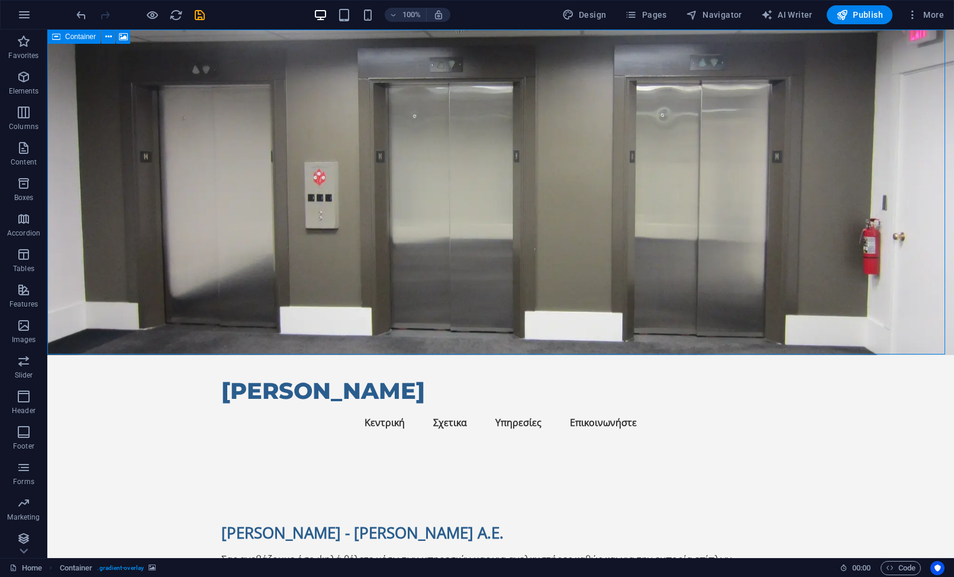
click at [63, 35] on div "Container" at bounding box center [73, 37] width 53 height 14
click at [758, 173] on figure at bounding box center [500, 193] width 907 height 326
click at [533, 173] on figure at bounding box center [500, 193] width 907 height 326
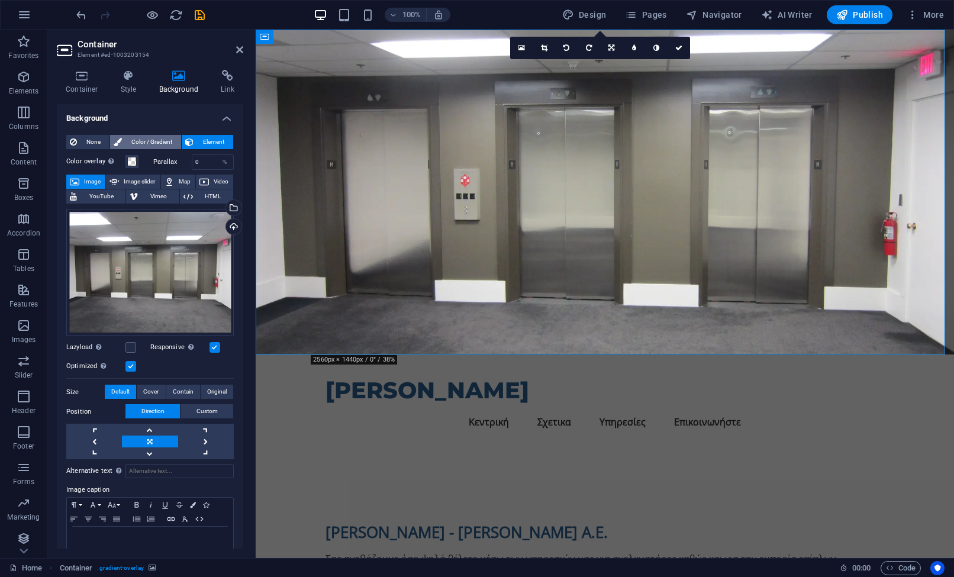
click at [131, 139] on span "Color / Gradient" at bounding box center [152, 142] width 52 height 14
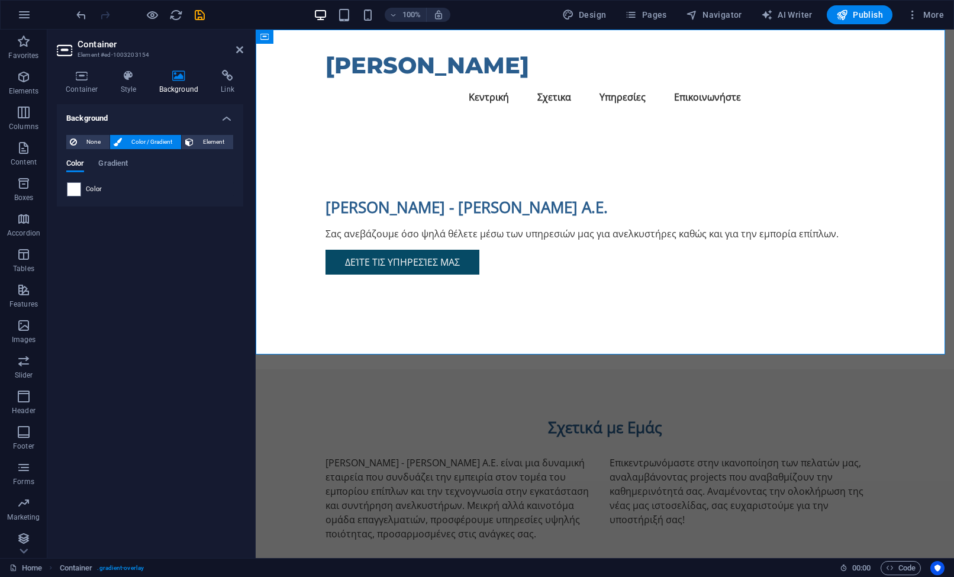
click at [211, 134] on div "None Color / Gradient Element Stretch background to full-width Color overlay Pl…" at bounding box center [150, 166] width 186 height 81
click at [211, 139] on span "Element" at bounding box center [213, 142] width 33 height 14
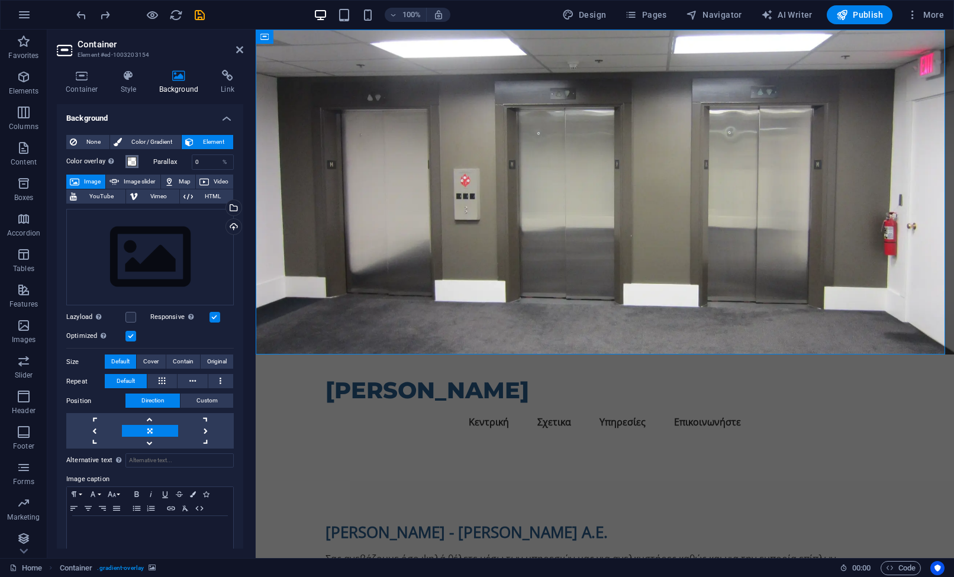
click at [136, 159] on span at bounding box center [131, 161] width 9 height 9
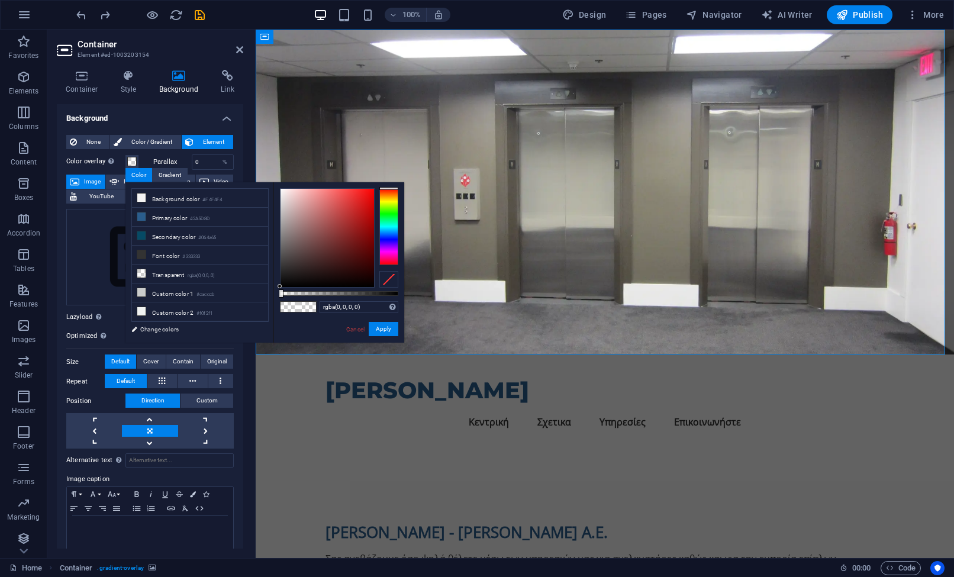
click at [186, 157] on div "Parallax 0 %" at bounding box center [193, 162] width 81 height 15
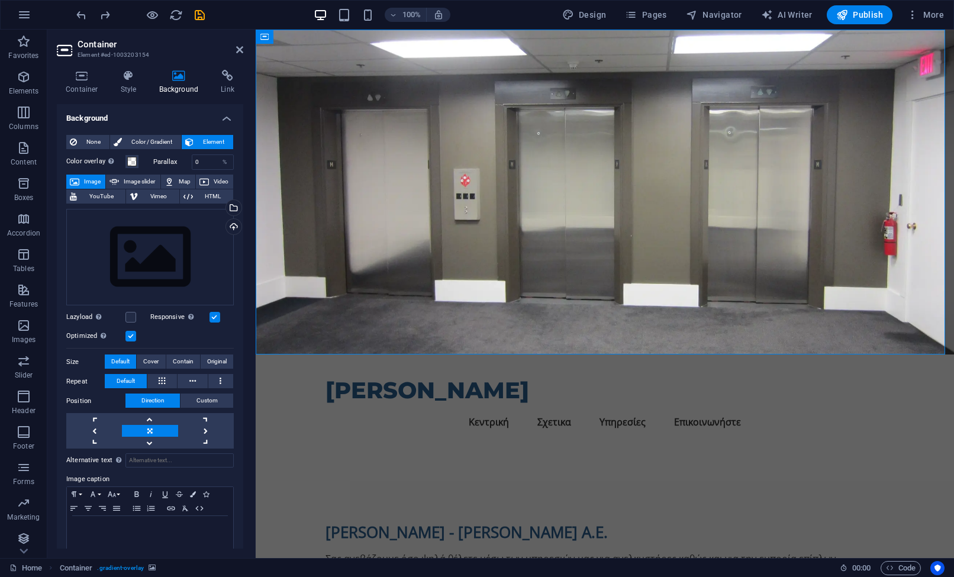
click at [789, 350] on figure at bounding box center [605, 192] width 699 height 325
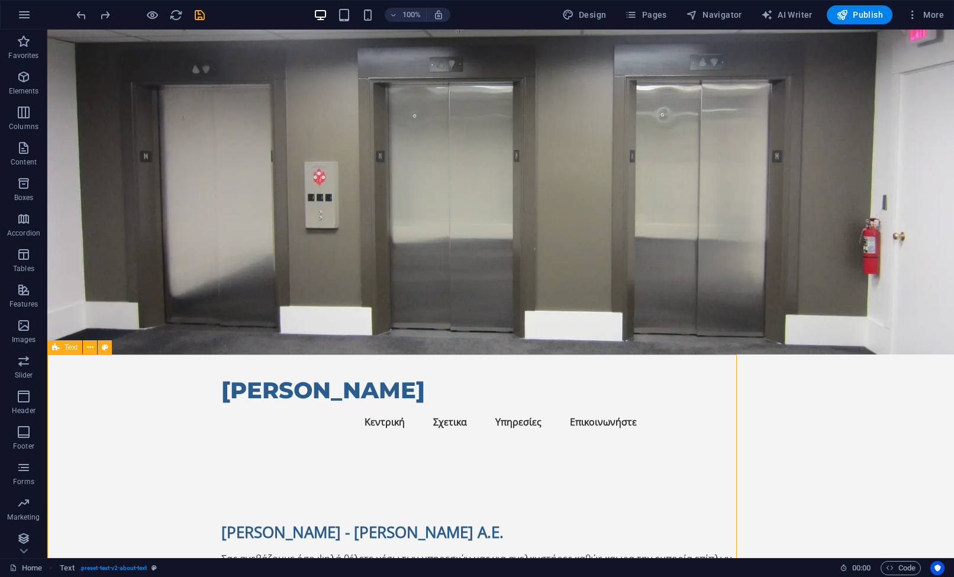
click at [633, 408] on nav "Κεντρική Σχετικα Υπηρεσίες Επικοινωνήστε" at bounding box center [500, 422] width 559 height 28
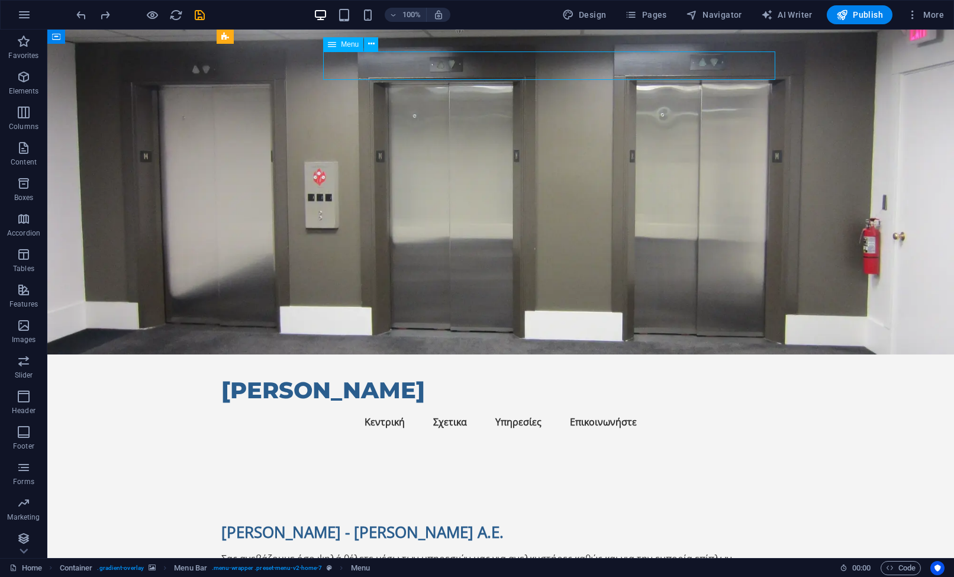
click at [609, 408] on nav "Κεντρική Σχετικα Υπηρεσίες Επικοινωνήστε" at bounding box center [500, 422] width 559 height 28
select select
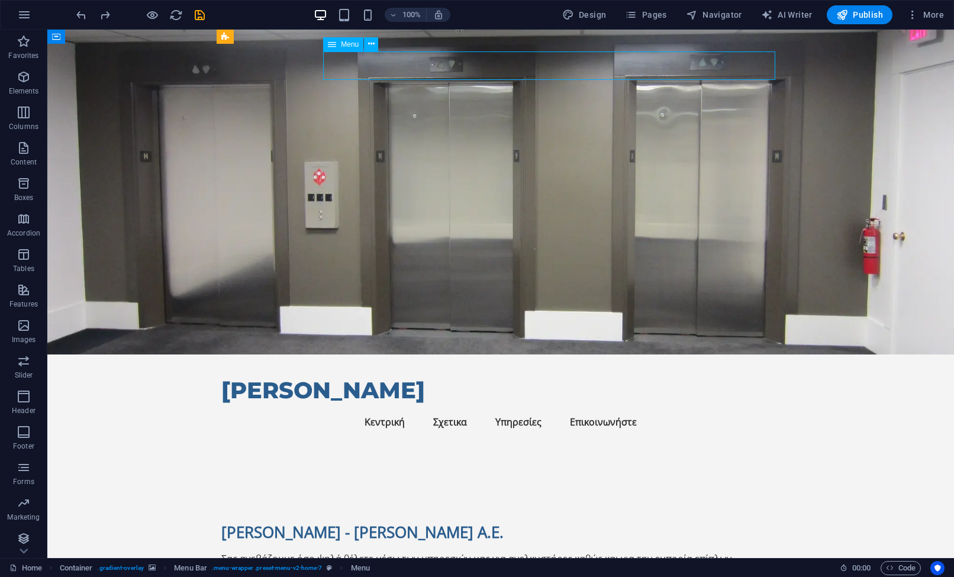
select select
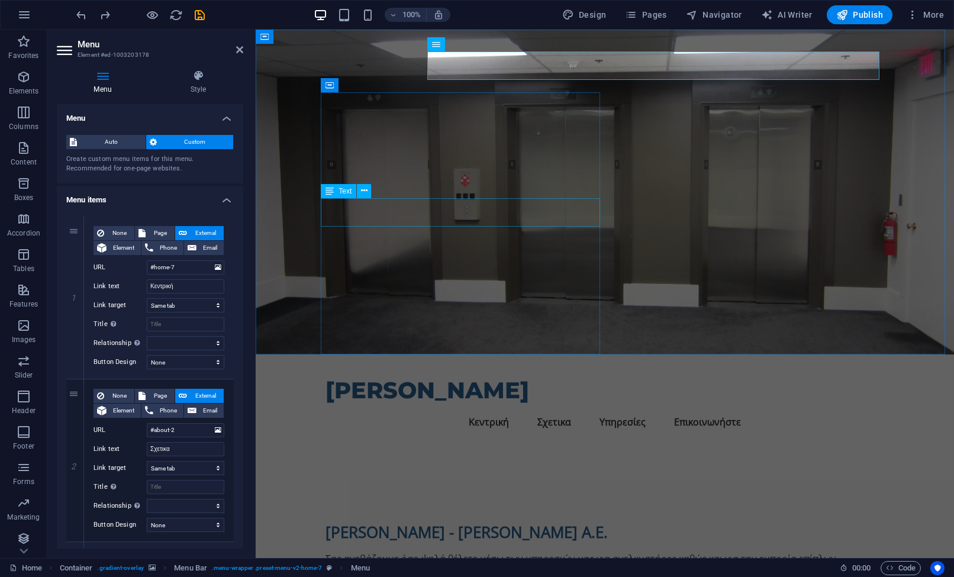
click at [459, 552] on div "Σας ανεβάζουμε όσο ψηλά θέλετε μέσω των υπηρεσιών μας για ανελκυστήρες καθώς κα…" at bounding box center [605, 559] width 559 height 14
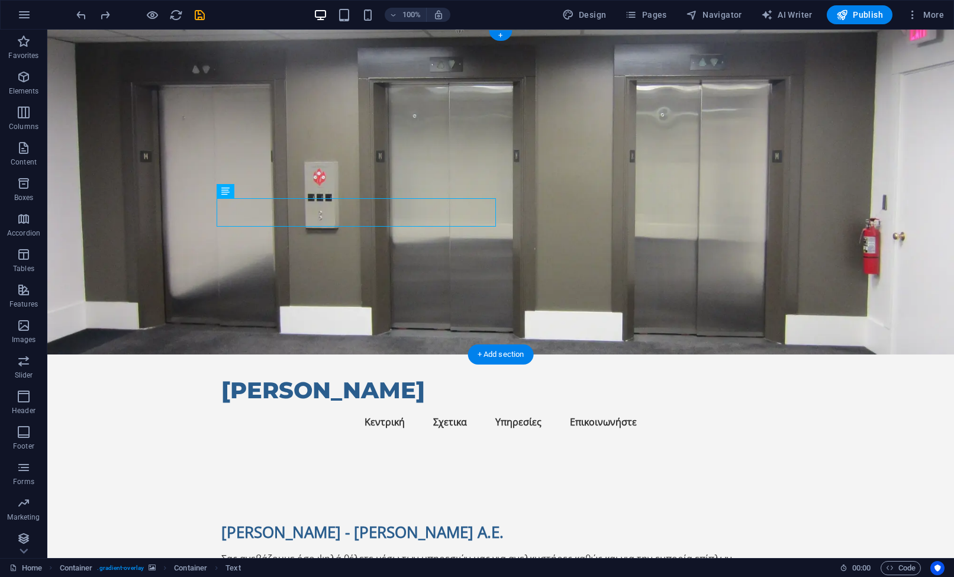
click at [583, 246] on figure at bounding box center [500, 192] width 907 height 325
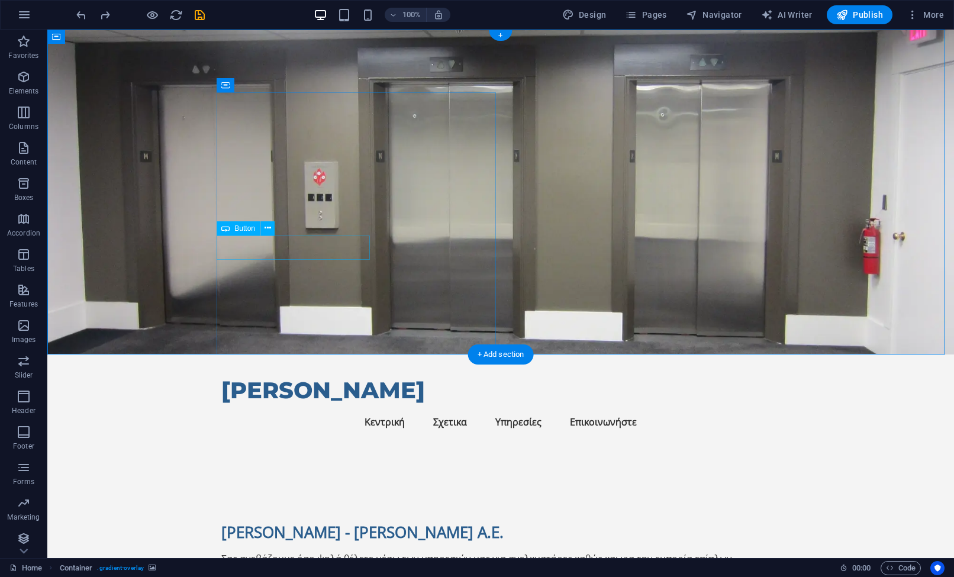
click at [274, 575] on div "Δείτε τις υπηρεσίες μας" at bounding box center [500, 587] width 559 height 25
click at [279, 575] on div "Δείτε τις υπηρεσίες μας" at bounding box center [500, 587] width 559 height 25
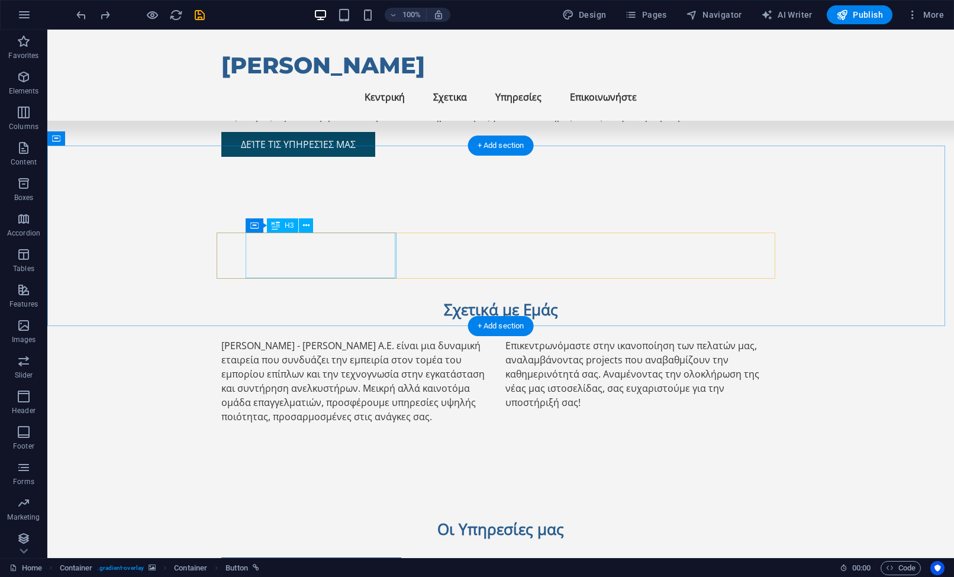
scroll to position [59, 0]
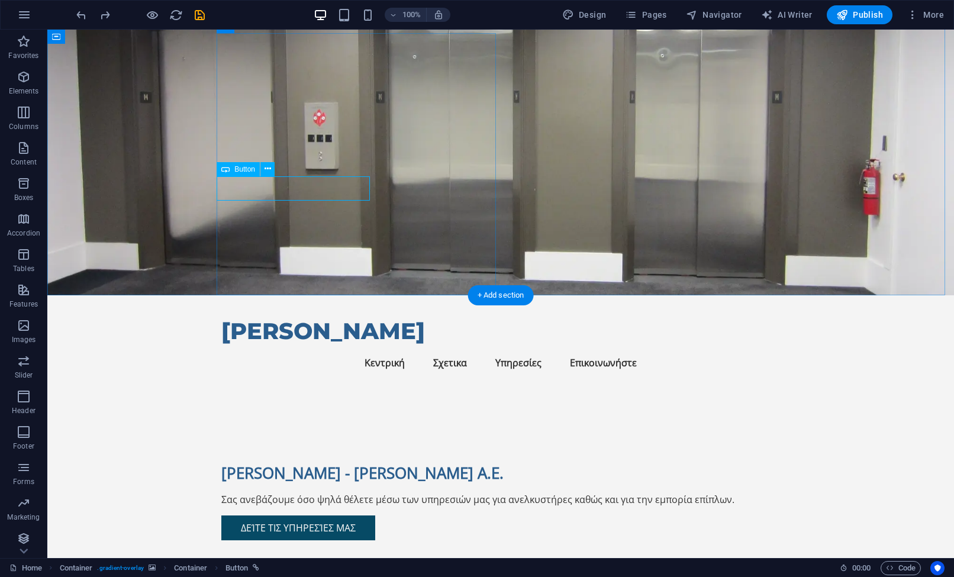
click at [300, 516] on div "Δείτε τις υπηρεσίες μας" at bounding box center [500, 528] width 559 height 25
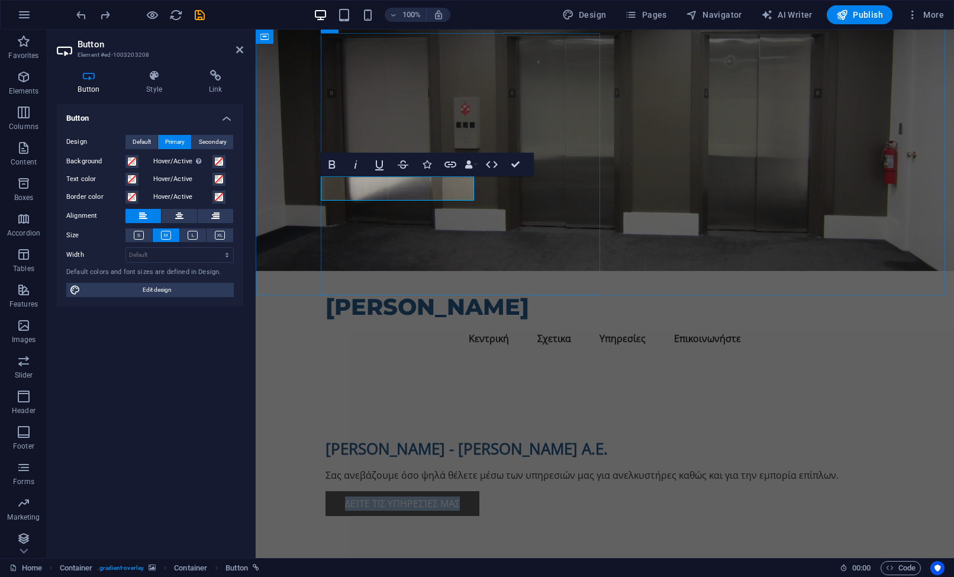
click at [427, 491] on link "Δείτε τις υπηρεσίες μας" at bounding box center [403, 503] width 154 height 25
click at [420, 491] on link "Δείτε τις υπηρεσίες μας" at bounding box center [403, 503] width 154 height 25
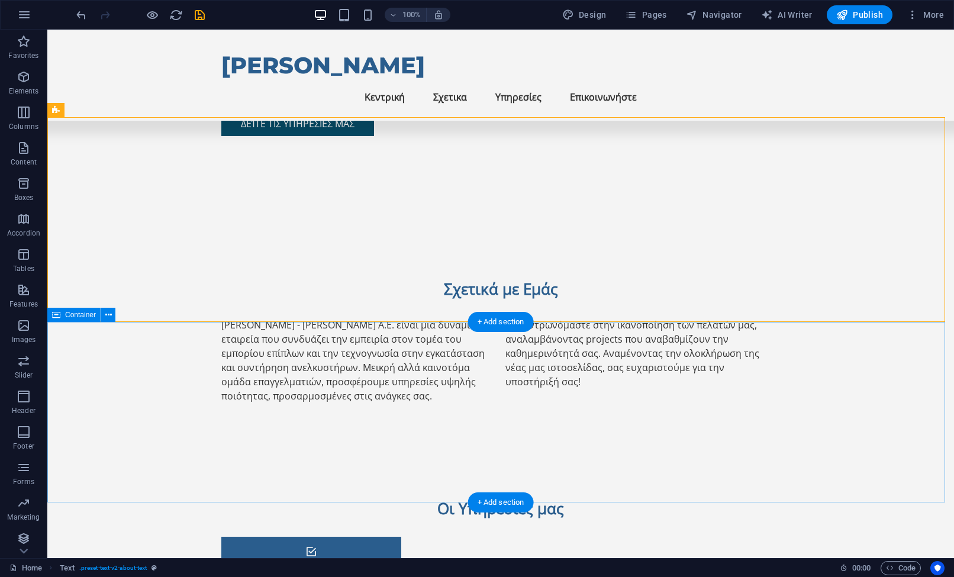
scroll to position [474, 0]
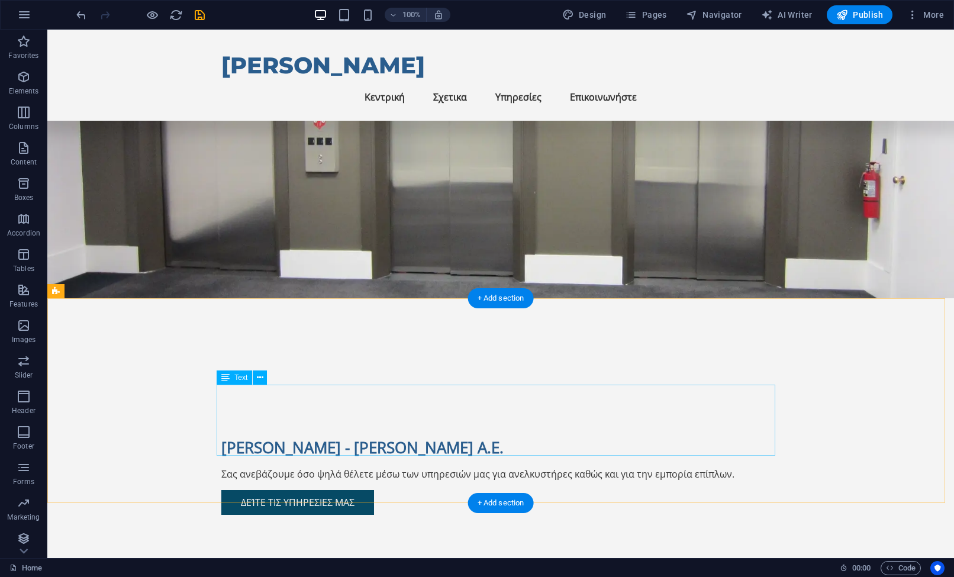
scroll to position [178, 0]
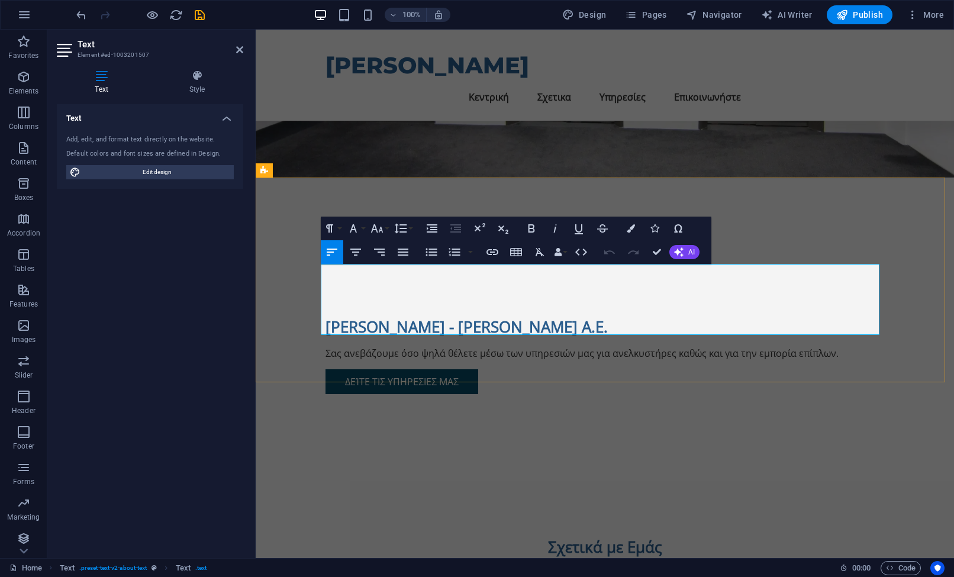
drag, startPoint x: 711, startPoint y: 321, endPoint x: 751, endPoint y: 325, distance: 40.4
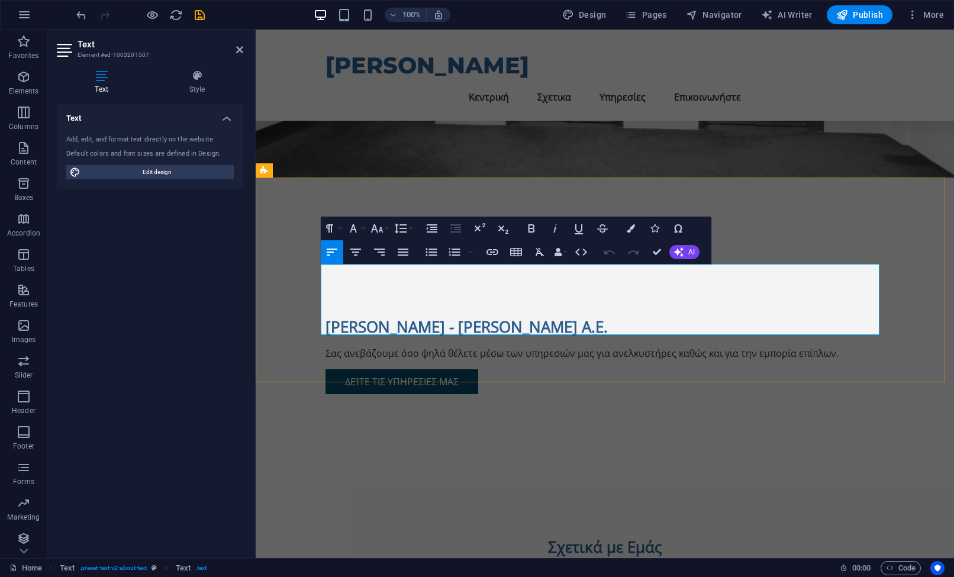
drag, startPoint x: 807, startPoint y: 302, endPoint x: 864, endPoint y: 339, distance: 67.7
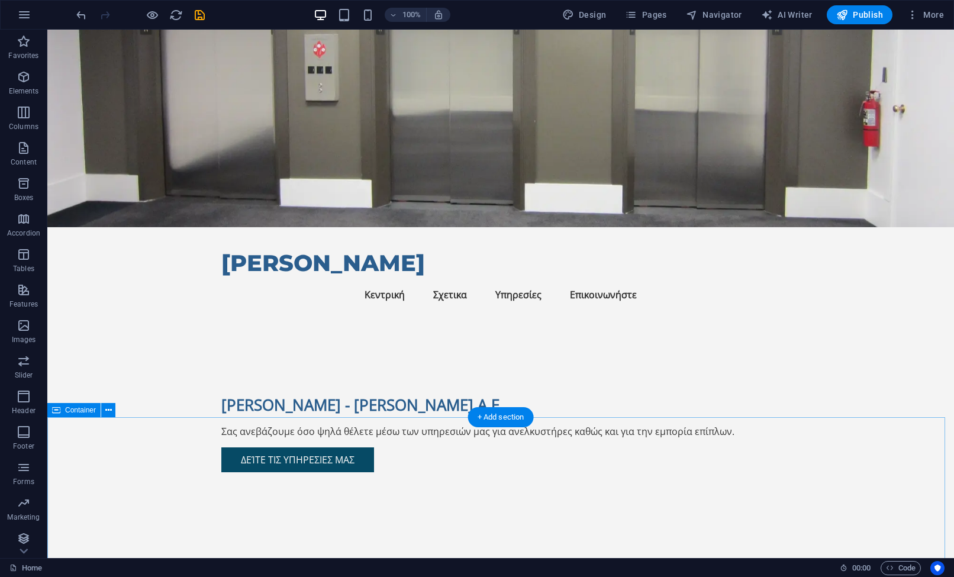
scroll to position [237, 0]
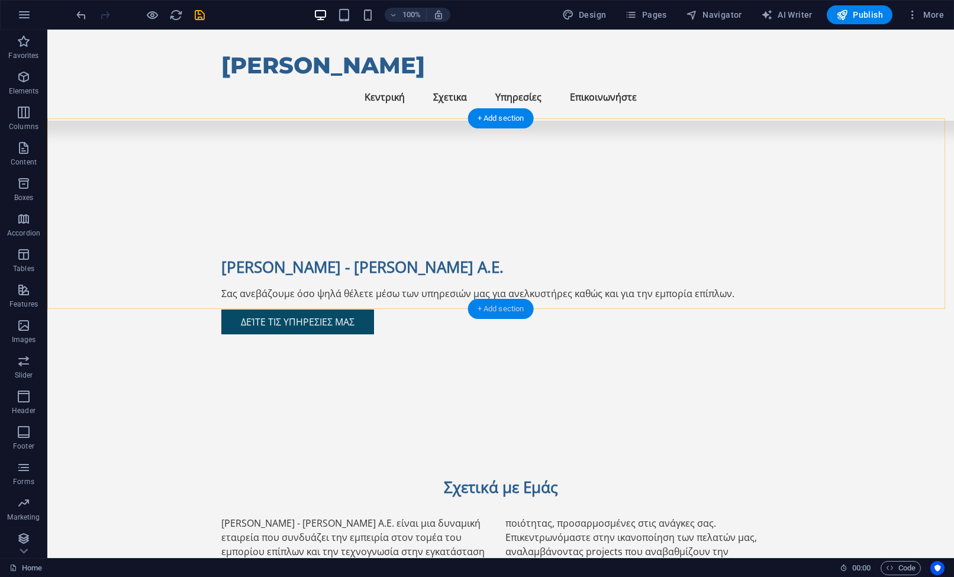
click at [501, 305] on div "+ Add section" at bounding box center [501, 309] width 66 height 20
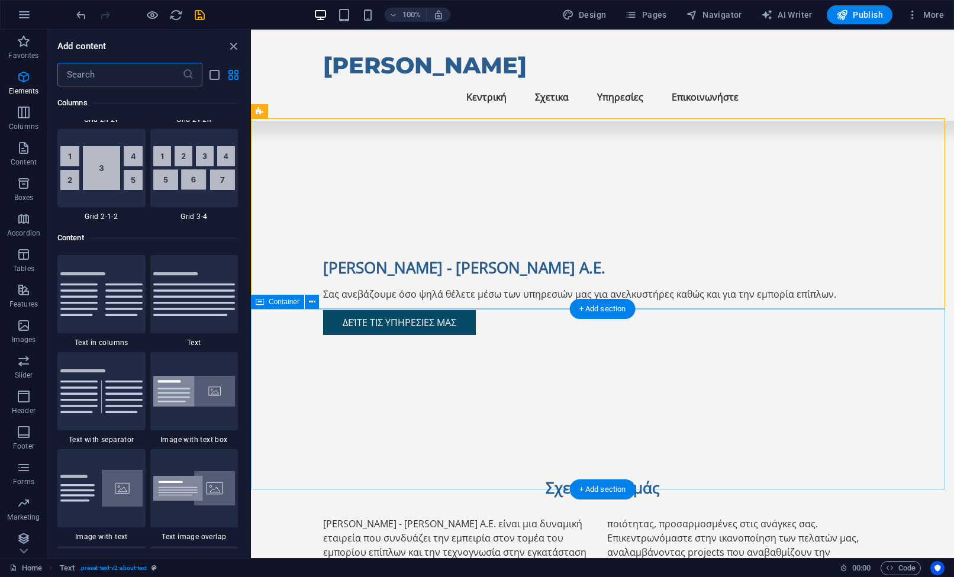
scroll to position [2071, 0]
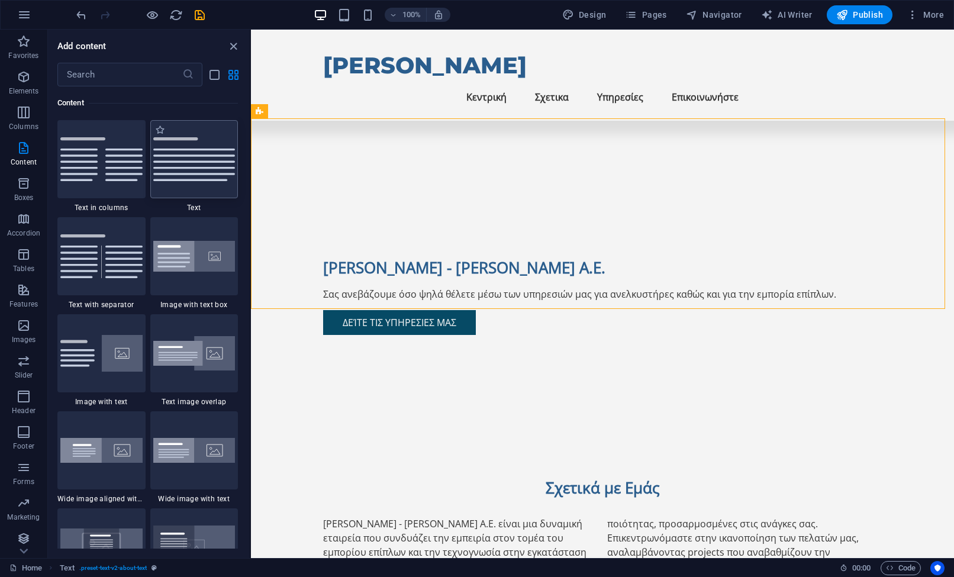
click at [166, 176] on img at bounding box center [194, 159] width 82 height 44
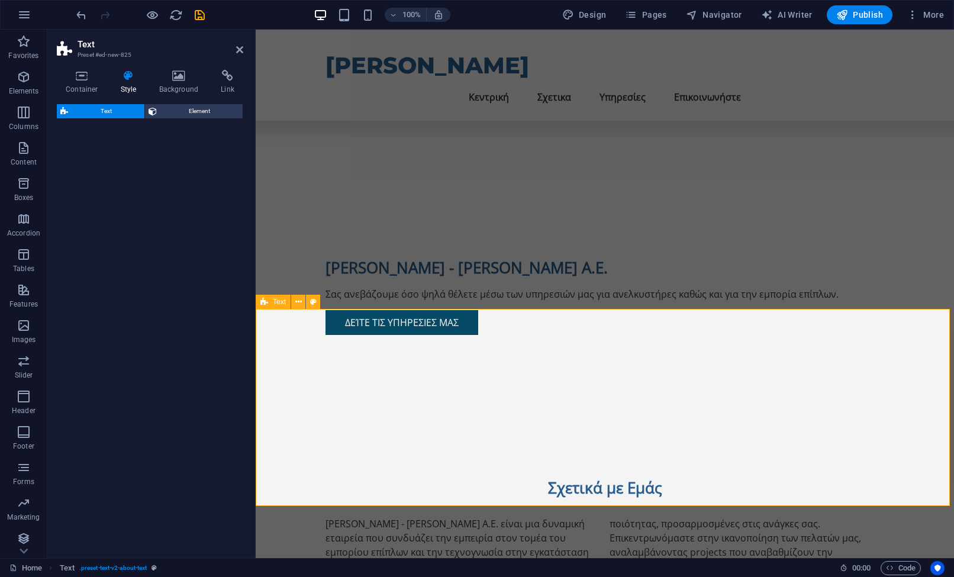
select select "preset-text-v2-default"
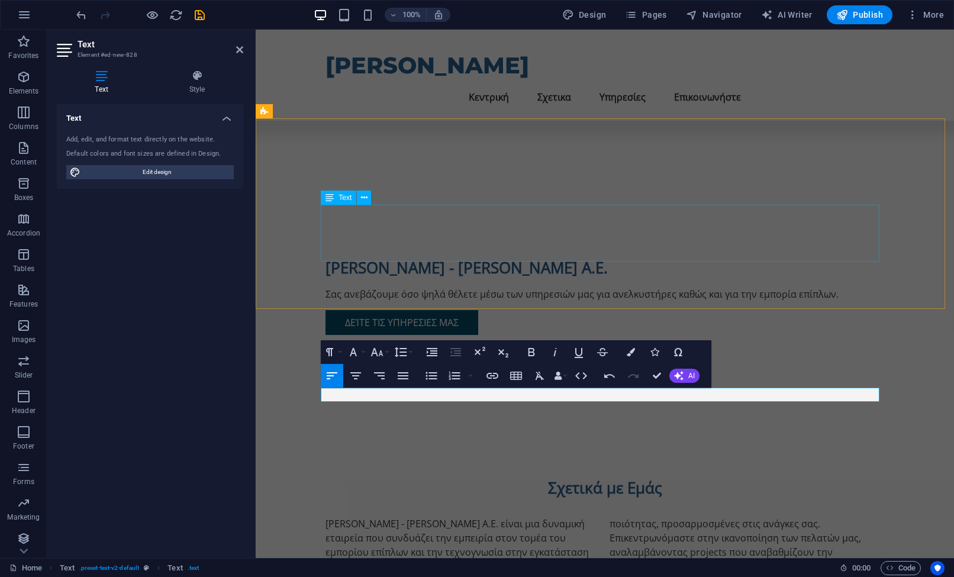
click at [768, 517] on div "Η Σταυρόπουλος - Ντόβολος Α.Ε. είναι μια δυναμική εταιρεία που συνδυάζει την εμ…" at bounding box center [605, 552] width 559 height 71
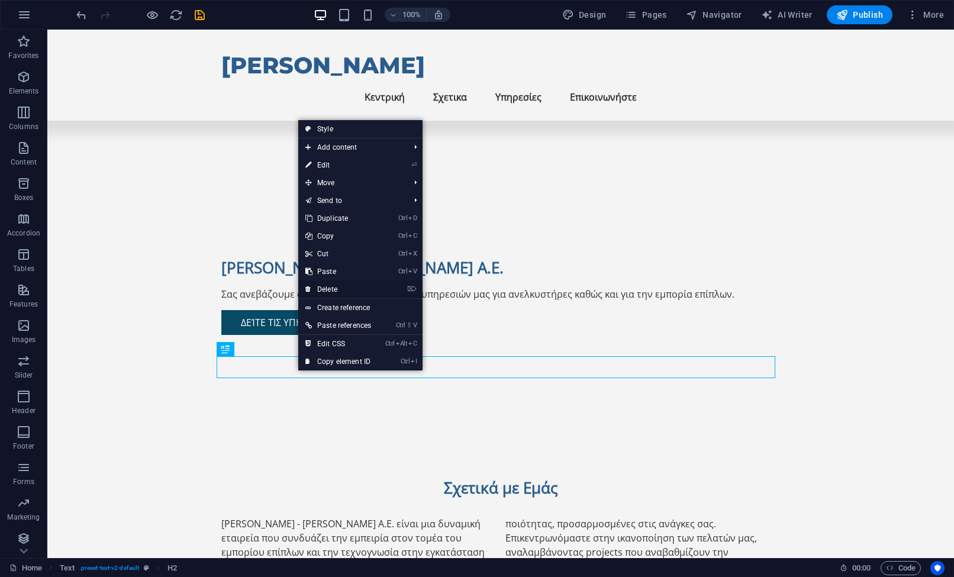
click at [353, 288] on link "⌦ Delete" at bounding box center [338, 290] width 80 height 18
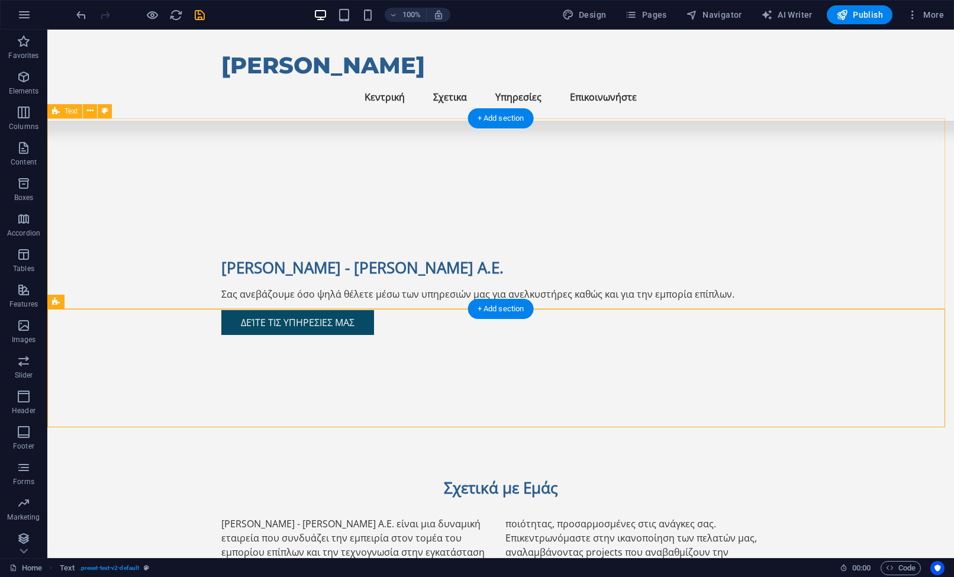
drag, startPoint x: 389, startPoint y: 371, endPoint x: 523, endPoint y: 293, distance: 154.6
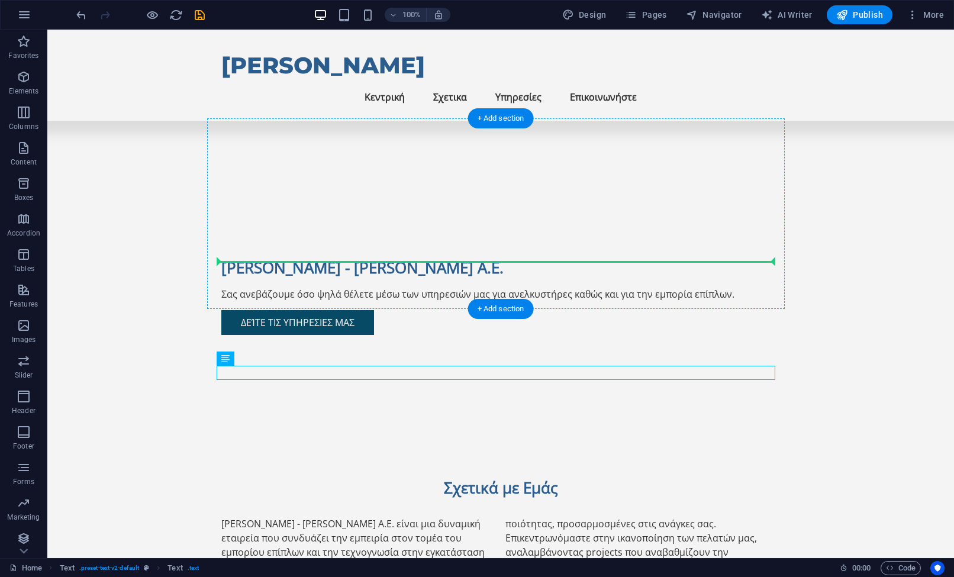
drag, startPoint x: 280, startPoint y: 393, endPoint x: 565, endPoint y: 245, distance: 321.4
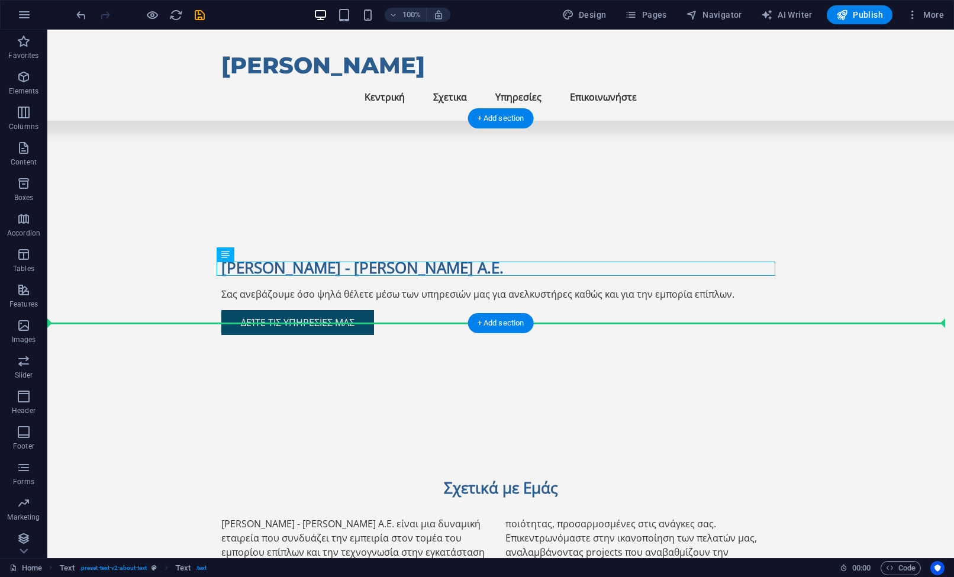
drag, startPoint x: 269, startPoint y: 286, endPoint x: 229, endPoint y: 282, distance: 40.5
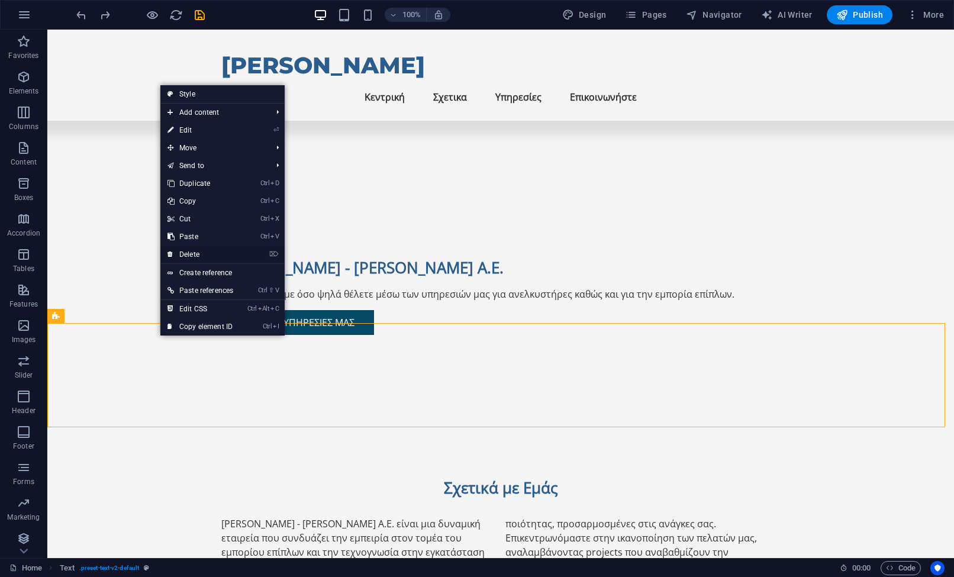
click at [207, 250] on link "⌦ Delete" at bounding box center [200, 255] width 80 height 18
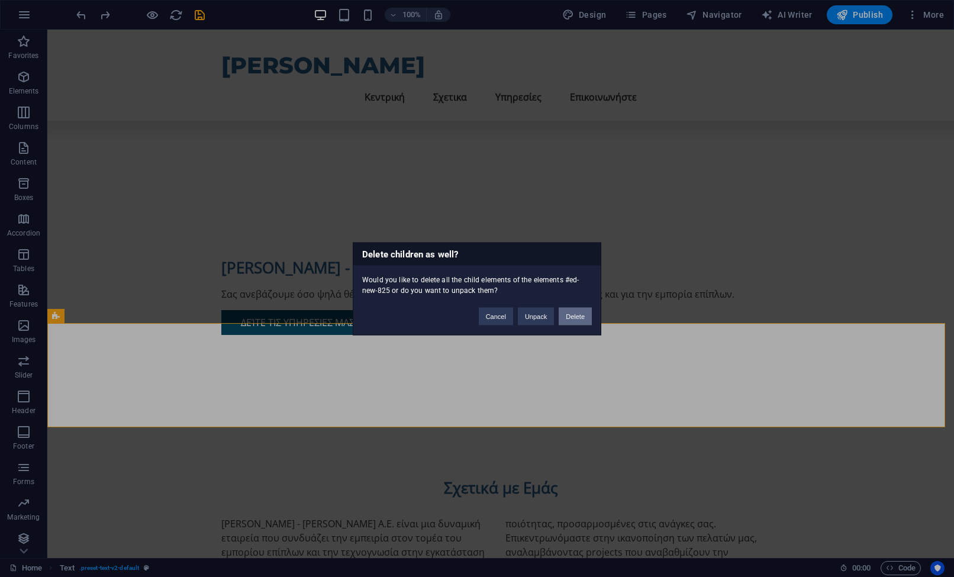
click at [579, 316] on button "Delete" at bounding box center [575, 316] width 33 height 18
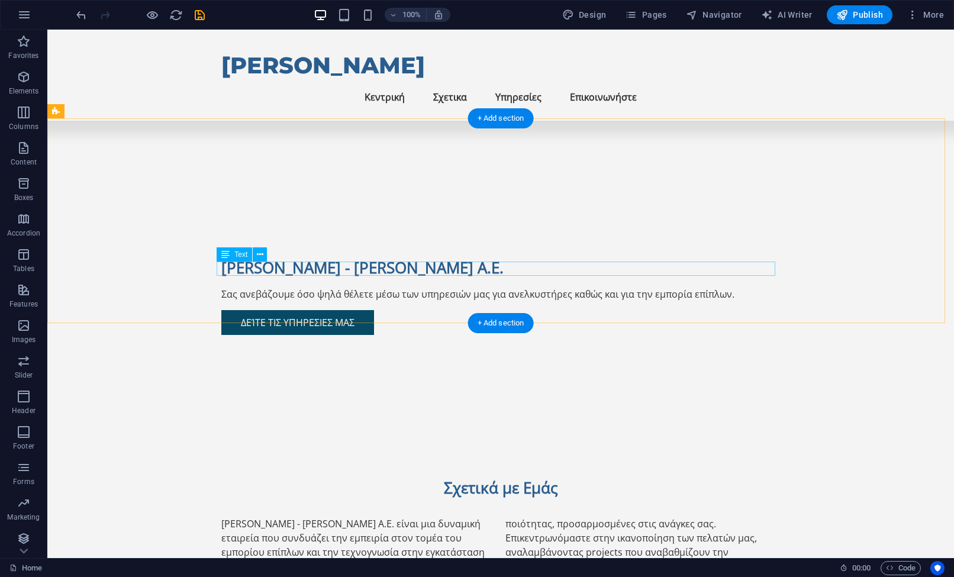
click at [227, 258] on icon at bounding box center [225, 254] width 8 height 14
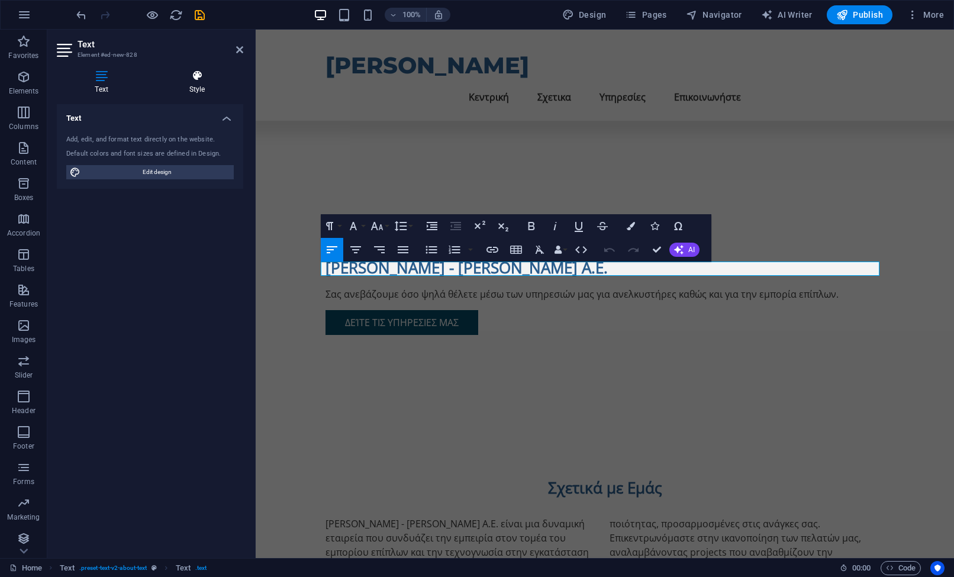
click at [182, 81] on icon at bounding box center [197, 76] width 92 height 12
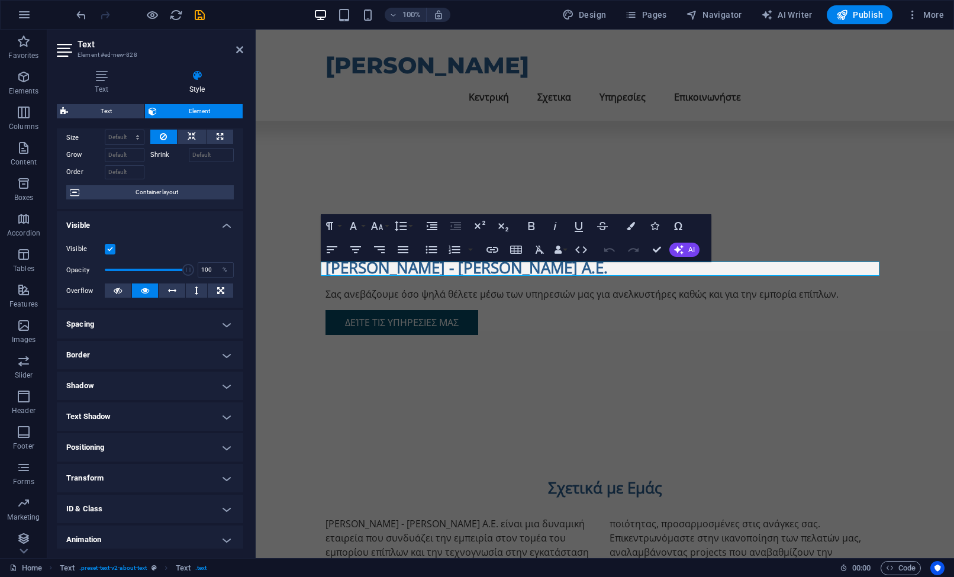
scroll to position [59, 0]
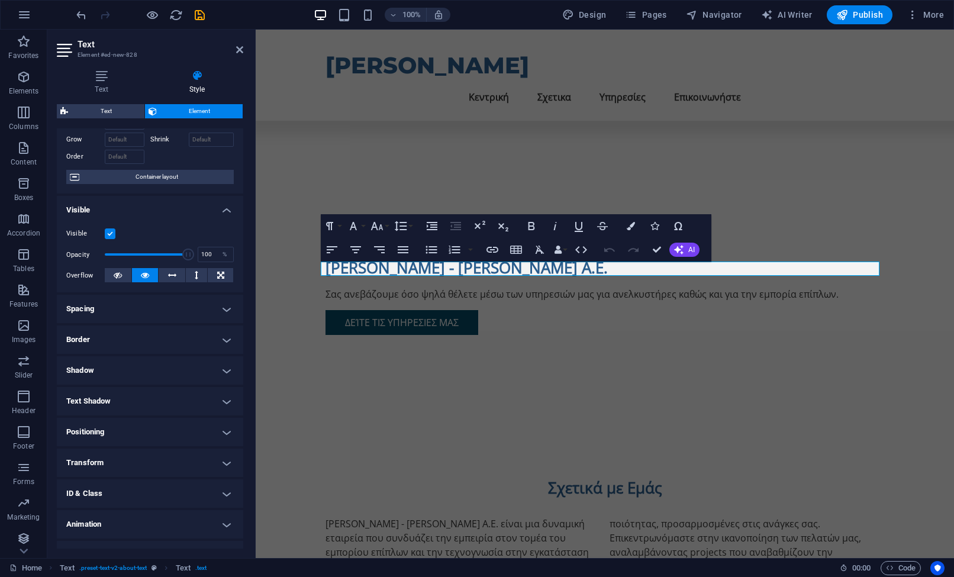
click at [149, 309] on h4 "Spacing" at bounding box center [150, 309] width 186 height 28
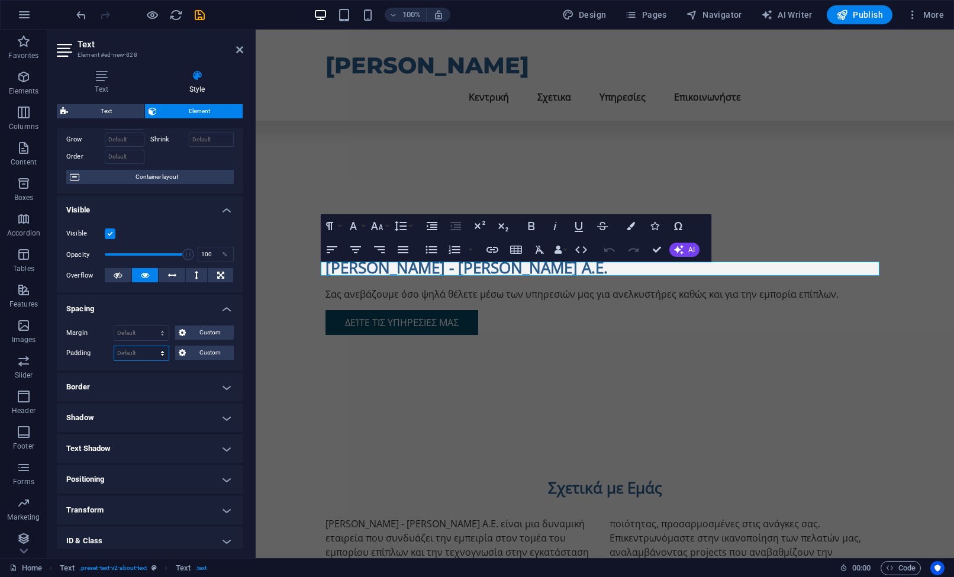
click at [127, 353] on select "Default px rem % vh vw Custom" at bounding box center [141, 353] width 54 height 14
select select "px"
click at [152, 346] on select "Default px rem % vh vw Custom" at bounding box center [141, 353] width 54 height 14
click at [136, 352] on input "0" at bounding box center [141, 353] width 54 height 14
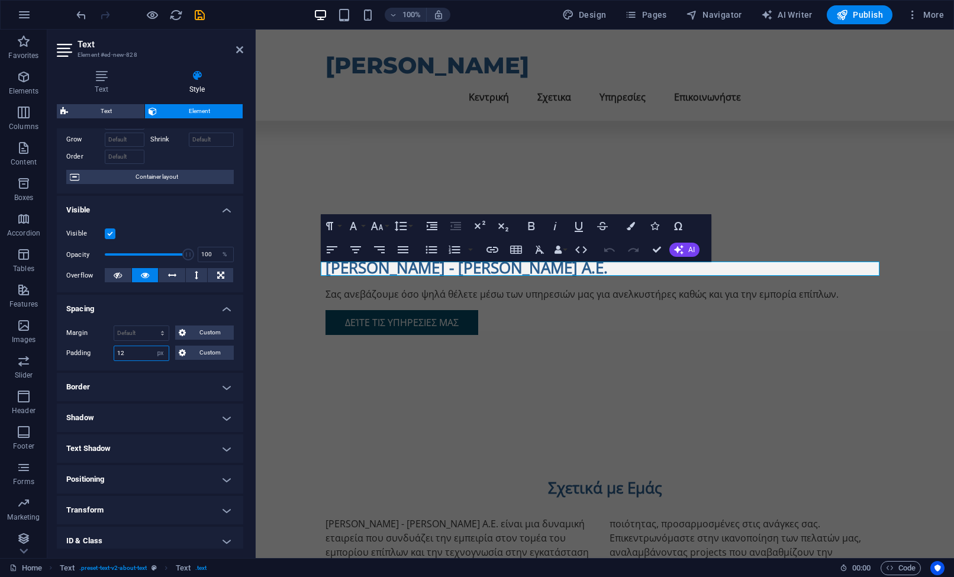
type input "12"
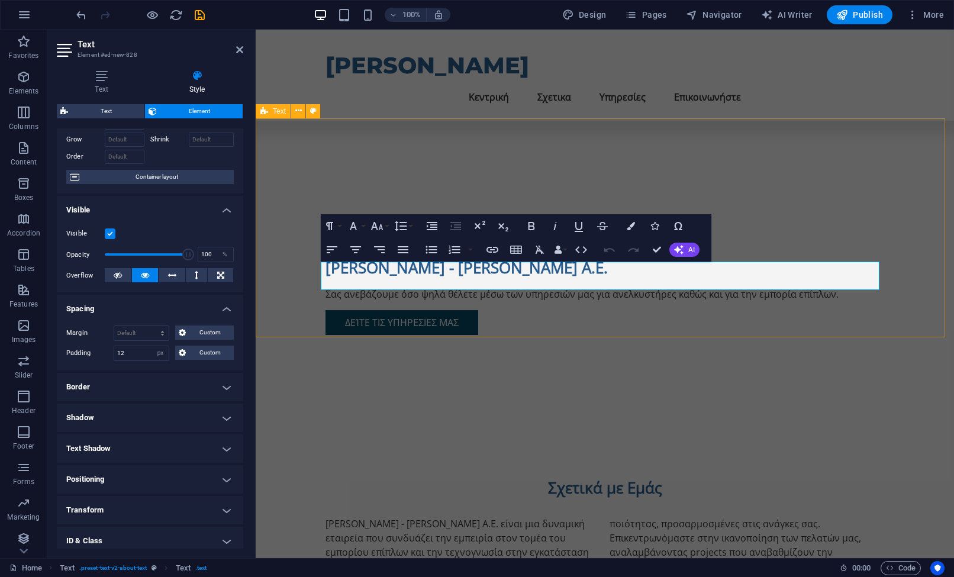
click at [571, 430] on div "Σχετικά με Εμάς Η Σταυρόπουλος - Ντόβολος Α.Ε. είναι μια δυναμική εταιρεία που …" at bounding box center [605, 546] width 699 height 233
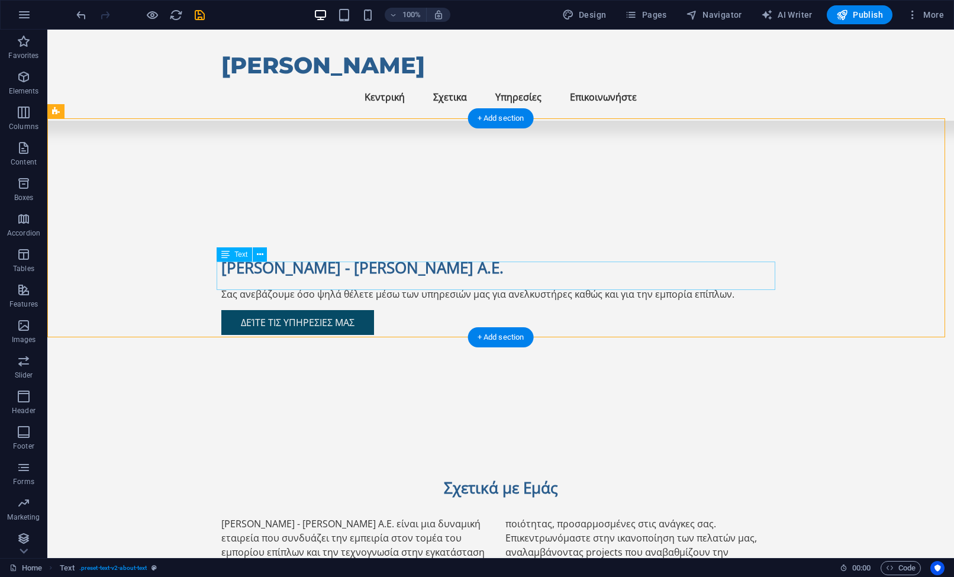
select select "px"
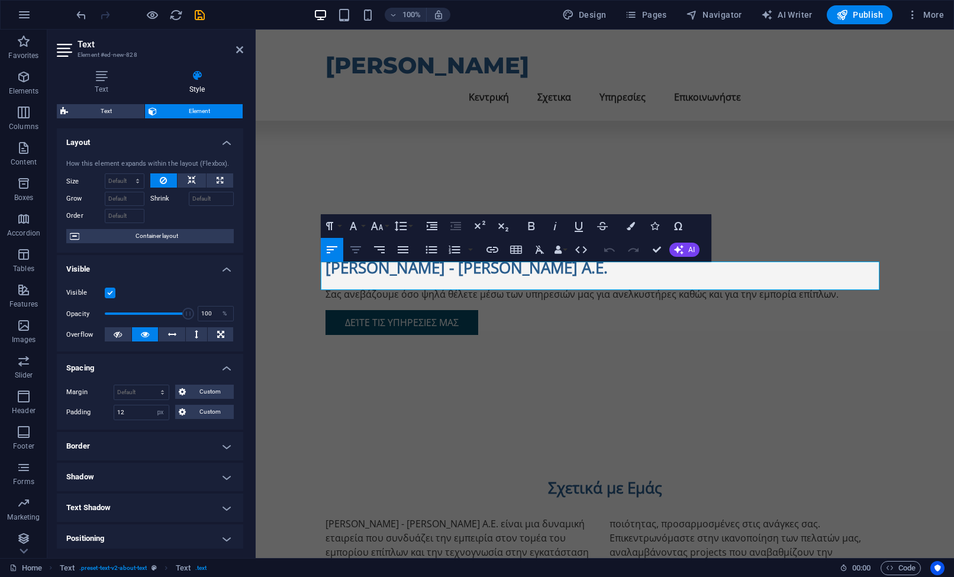
click at [363, 251] on icon "button" at bounding box center [356, 250] width 14 height 14
drag, startPoint x: 484, startPoint y: 284, endPoint x: 587, endPoint y: 285, distance: 103.0
click at [585, 430] on div "Σχετικά με Εμάς Η Σταυρόπουλος - Ντόβολος Α.Ε. είναι μια δυναμική εταιρεία που …" at bounding box center [605, 546] width 699 height 233
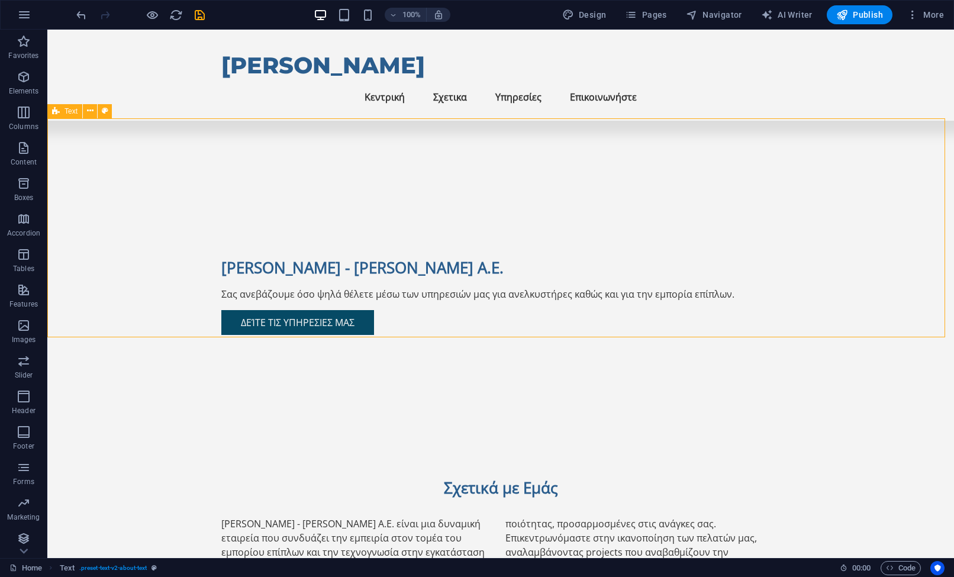
click at [569, 430] on div "Σχετικά με Εμάς Η Σταυρόπουλος - Ντόβολος Α.Ε. είναι μια δυναμική εταιρεία που …" at bounding box center [500, 546] width 907 height 233
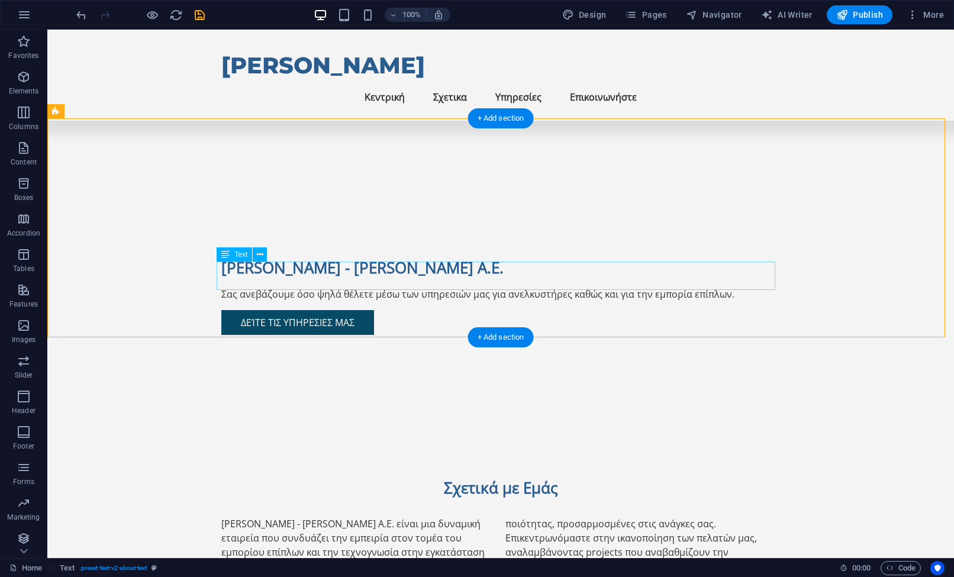
select select "px"
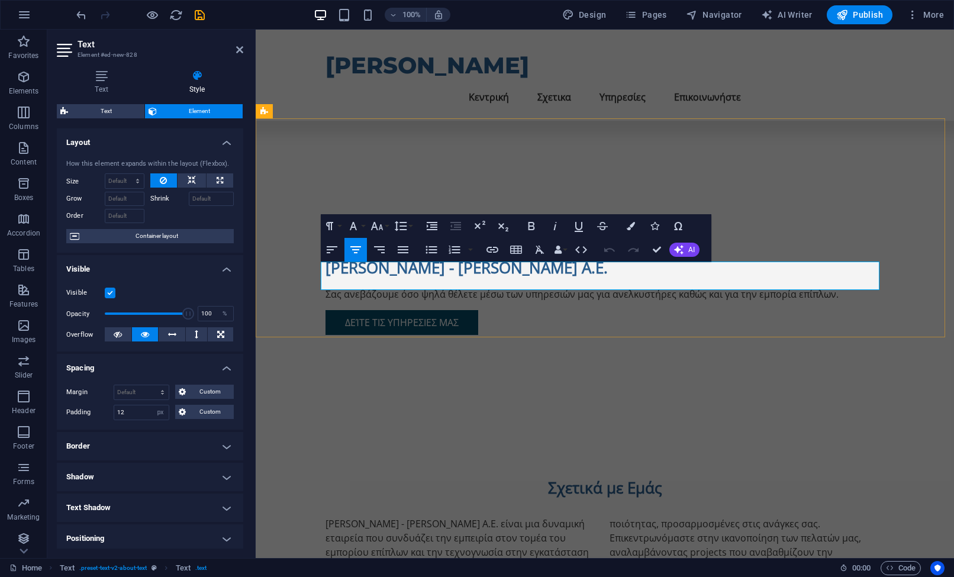
click at [381, 243] on icon "button" at bounding box center [379, 250] width 14 height 14
click at [403, 248] on icon "button" at bounding box center [403, 250] width 14 height 14
click at [467, 430] on div "Σχετικά με Εμάς Η Σταυρόπουλος - Ντόβολος Α.Ε. είναι μια δυναμική εταιρεία που …" at bounding box center [605, 546] width 699 height 233
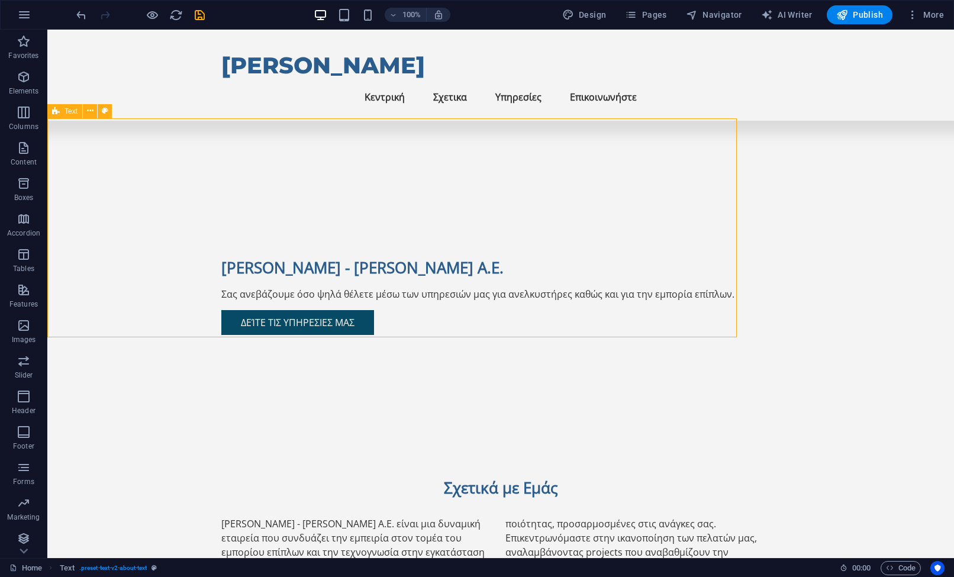
click at [503, 430] on div "Σχετικά με Εμάς Η Σταυρόπουλος - Ντόβολος Α.Ε. είναι μια δυναμική εταιρεία που …" at bounding box center [500, 546] width 907 height 233
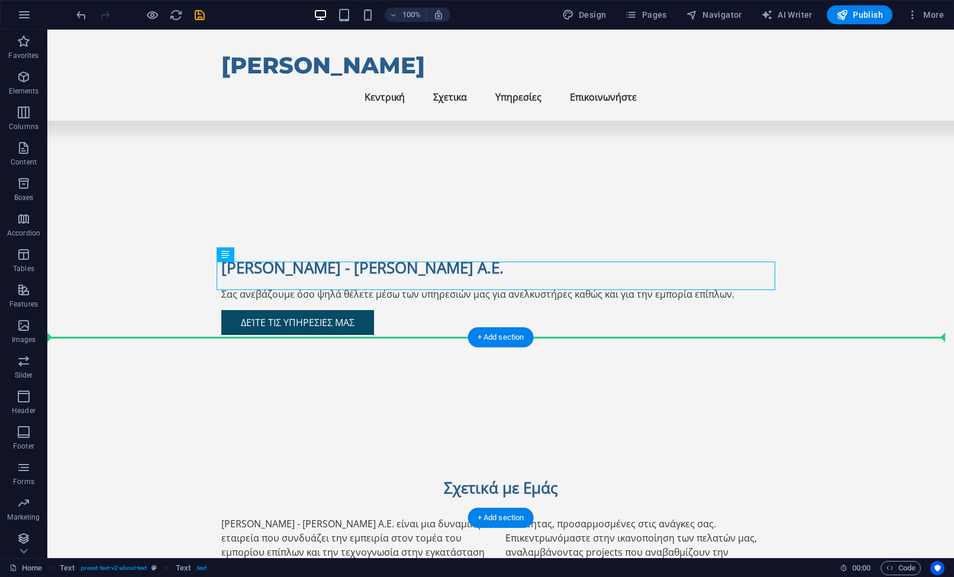
drag, startPoint x: 406, startPoint y: 279, endPoint x: 485, endPoint y: 353, distance: 108.5
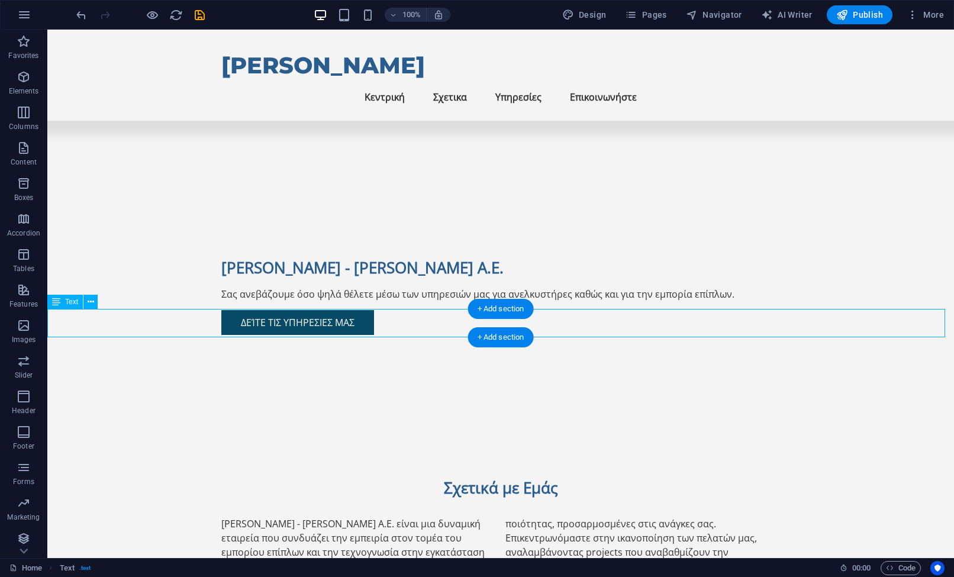
select select "px"
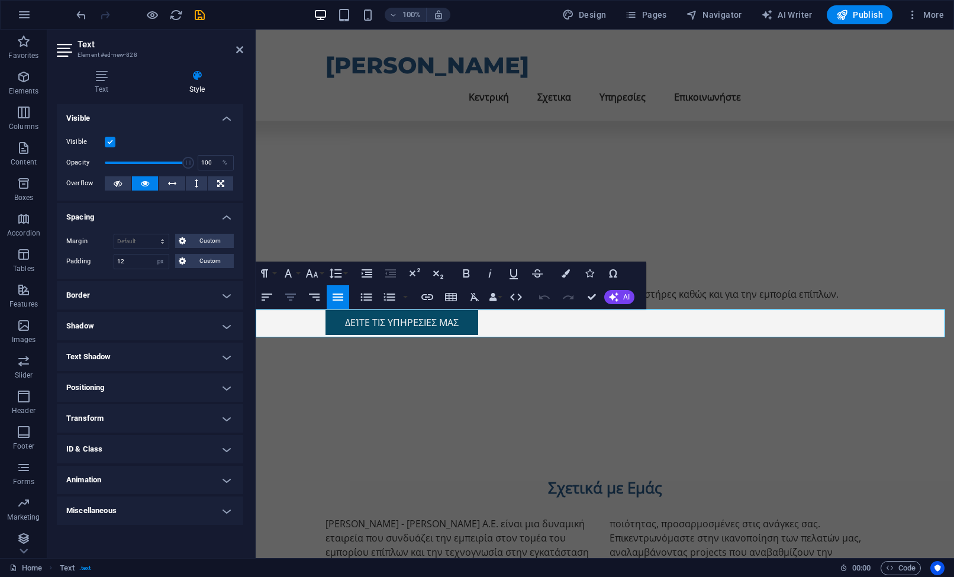
click at [298, 298] on button "[GEOGRAPHIC_DATA]" at bounding box center [290, 297] width 22 height 24
click at [646, 517] on div "Η Σταυρόπουλος - Ντόβολος Α.Ε. είναι μια δυναμική εταιρεία που συνδυάζει την εμ…" at bounding box center [605, 552] width 559 height 71
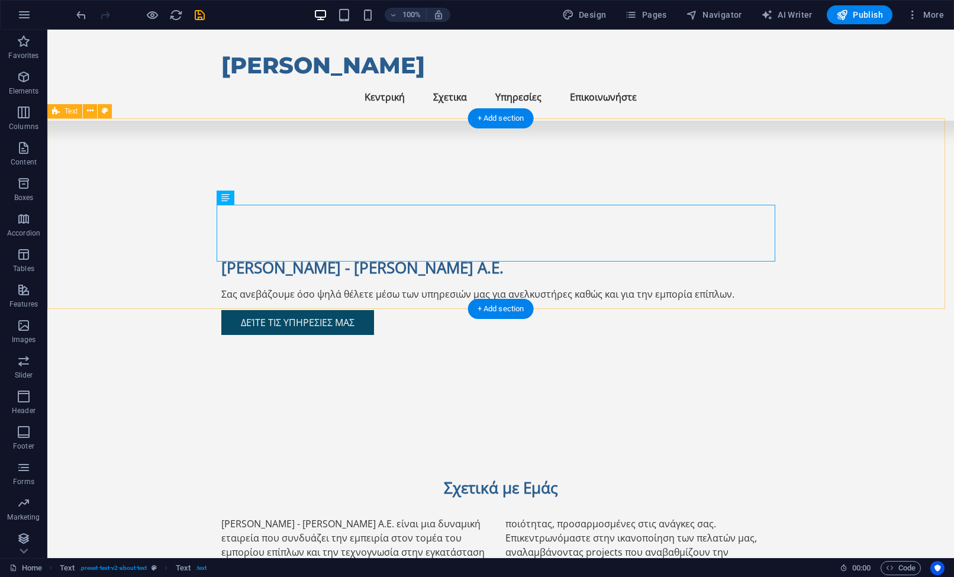
click at [558, 430] on div "Σχετικά με Εμάς Η Σταυρόπουλος - Ντόβολος Α.Ε. είναι μια δυναμική εταιρεία που …" at bounding box center [500, 532] width 907 height 205
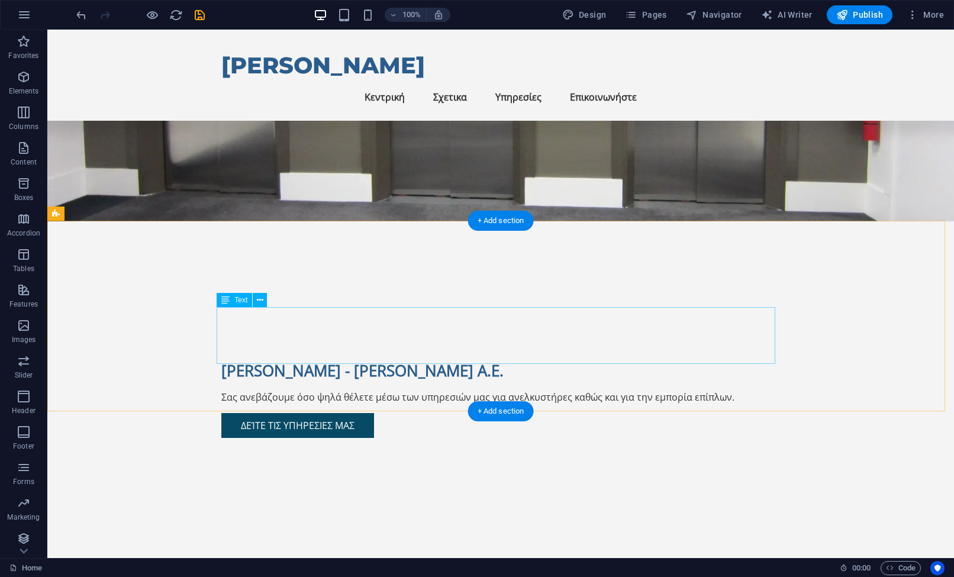
scroll to position [0, 0]
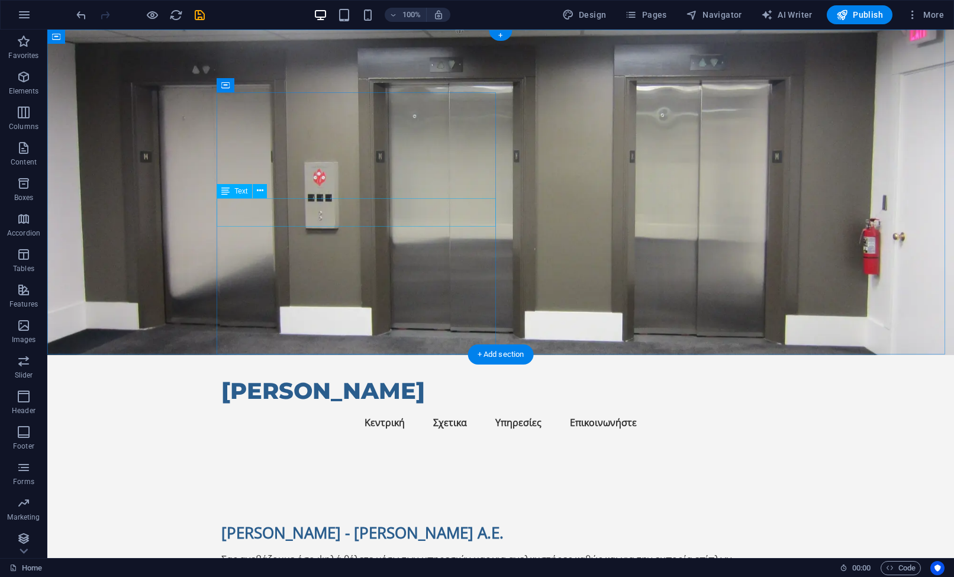
click at [352, 552] on div "Σας ανεβάζουμε όσο ψηλά θέλετε μέσω των υπηρεσιών μας για ανελκυστήρες καθώς κα…" at bounding box center [500, 559] width 559 height 14
click at [345, 575] on div "Δείτε τις υπηρεσiες μας" at bounding box center [500, 587] width 559 height 25
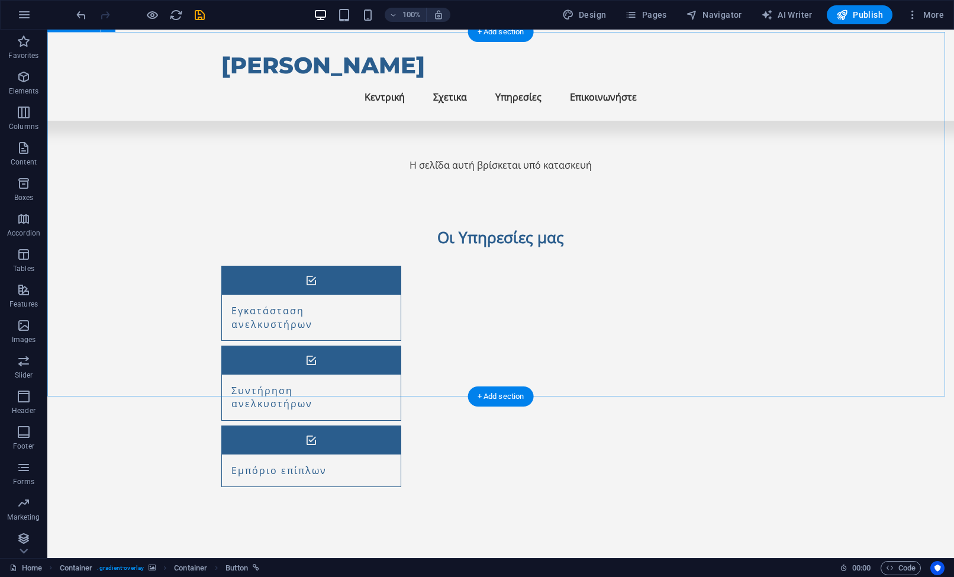
scroll to position [726, 0]
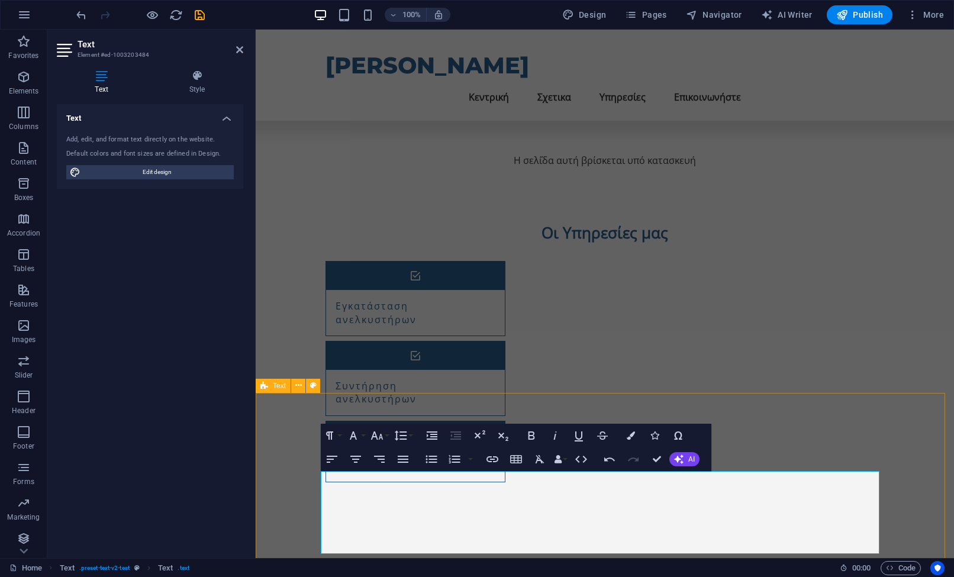
scroll to position [548, 0]
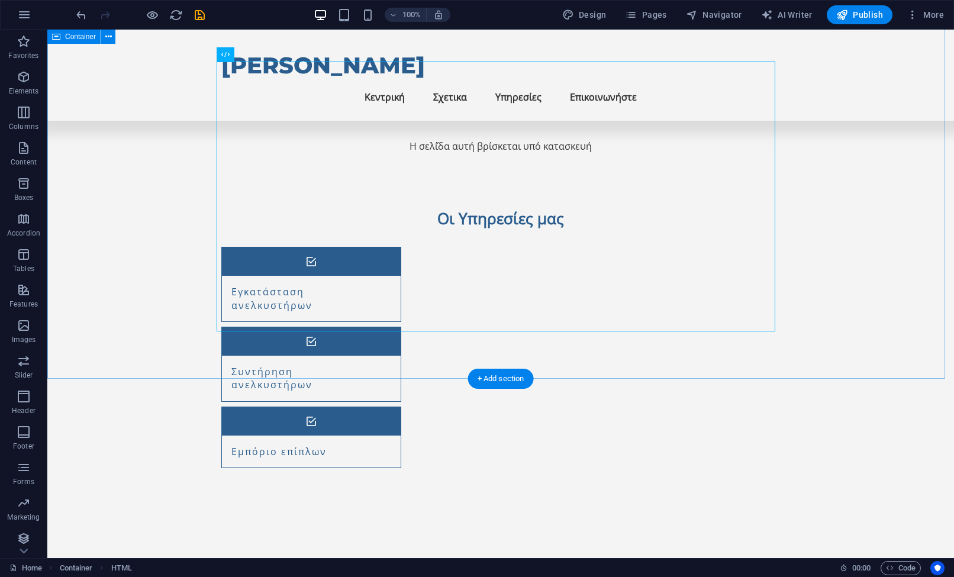
drag, startPoint x: 627, startPoint y: 308, endPoint x: 654, endPoint y: 304, distance: 27.5
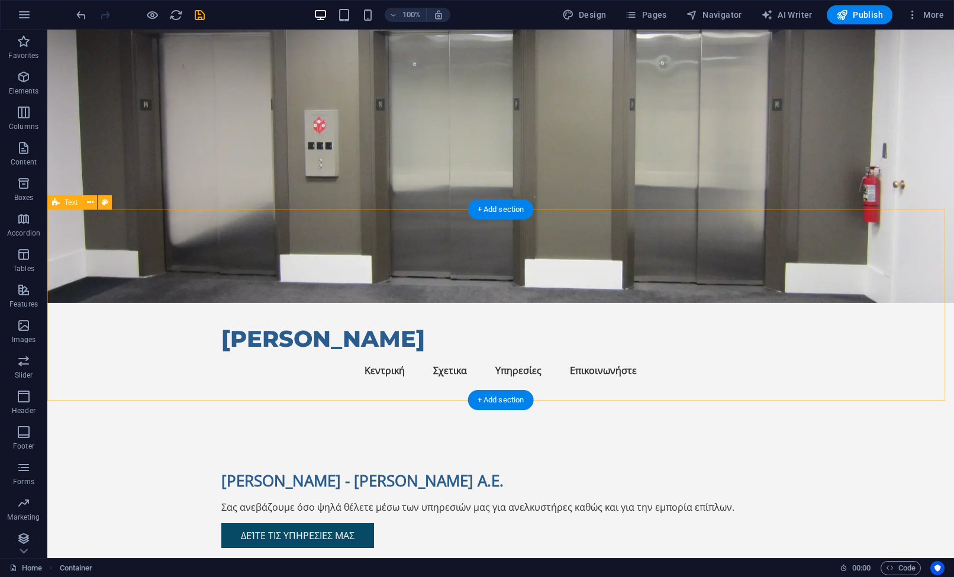
scroll to position [0, 0]
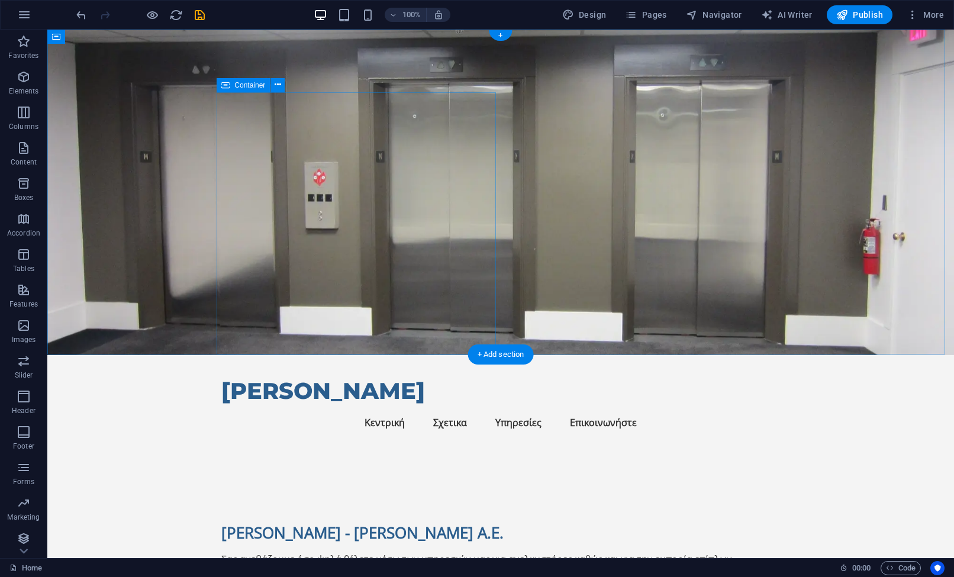
click at [420, 446] on div "Σταυρόπουλος - Ντόβολος Α.Ε. Σας ανεβάζουμε όσο ψηλά θέλετε μέσω των υπηρεσιών …" at bounding box center [500, 570] width 559 height 249
click at [379, 446] on div "Σταυρόπουλος - Ντόβολος Α.Ε. Σας ανεβάζουμε όσο ψηλά θέλετε μέσω των υπηρεσιών …" at bounding box center [500, 570] width 559 height 249
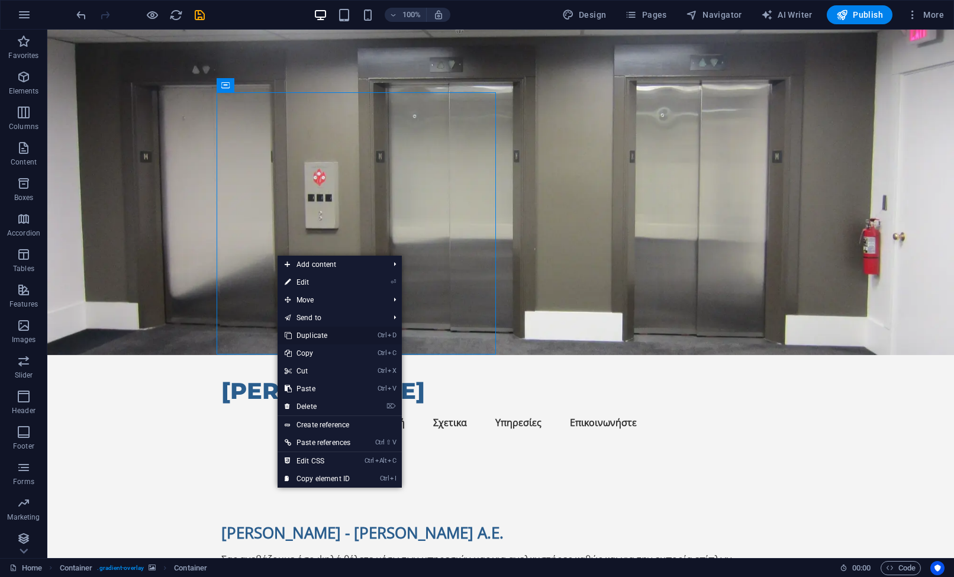
click at [330, 334] on link "Ctrl D Duplicate" at bounding box center [318, 336] width 80 height 18
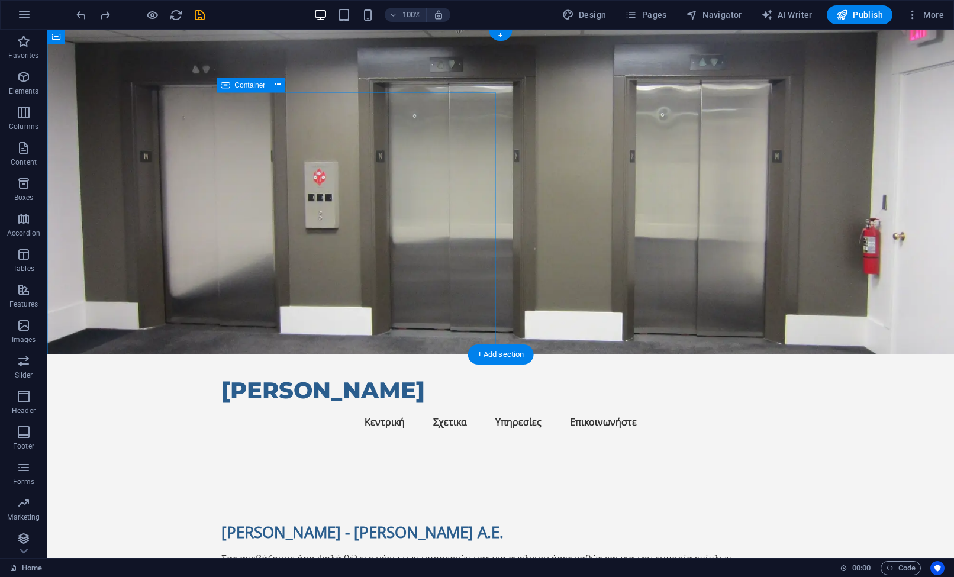
click at [314, 446] on div "Σταυρόπουλος - Ντόβολος Α.Ε. Σας ανεβάζουμε όσο ψηλά θέλετε μέσω των υπηρεσιών …" at bounding box center [500, 570] width 559 height 249
click at [313, 575] on div "Δείτε τις υπηρεσiες μας" at bounding box center [500, 587] width 559 height 25
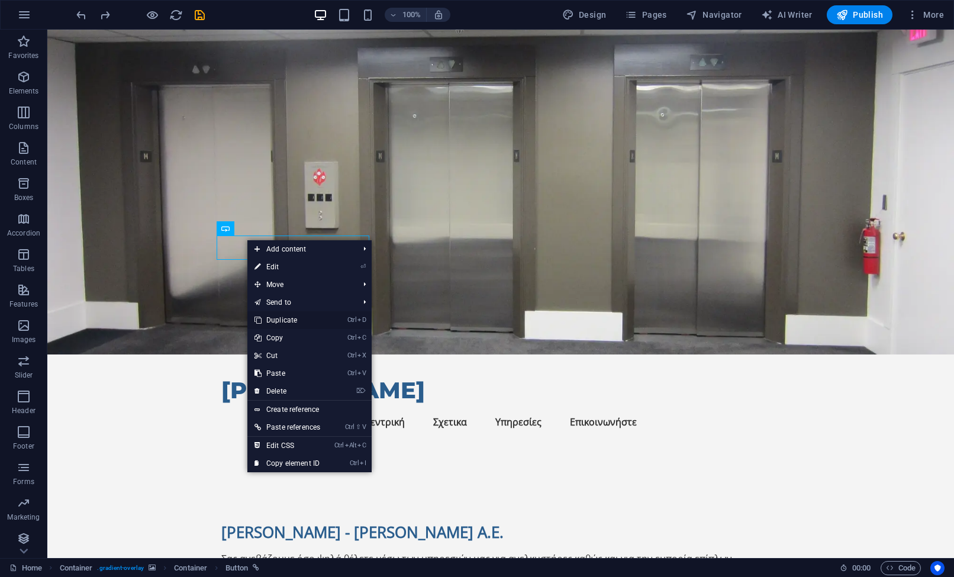
click at [292, 317] on link "Ctrl D Duplicate" at bounding box center [287, 320] width 80 height 18
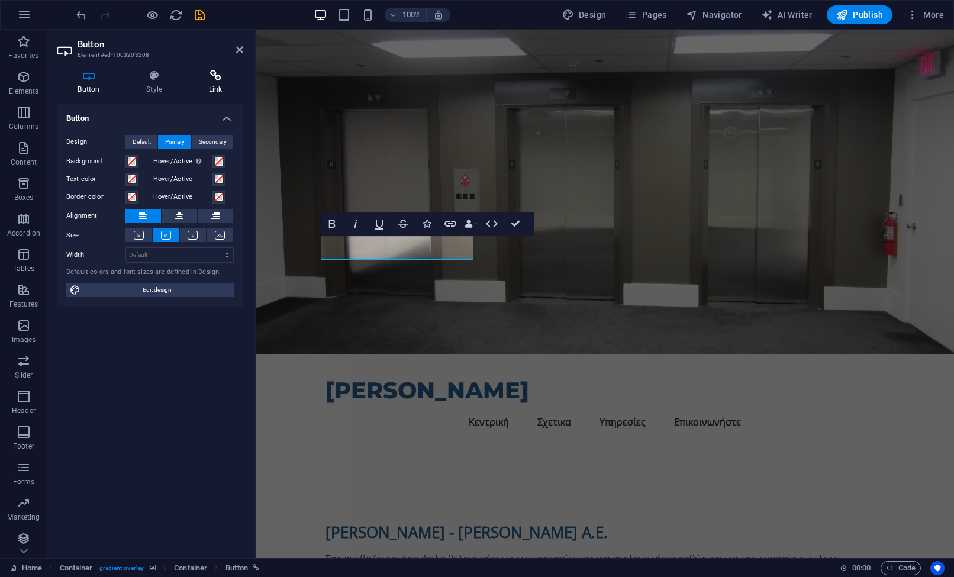
click at [197, 78] on icon at bounding box center [216, 76] width 56 height 12
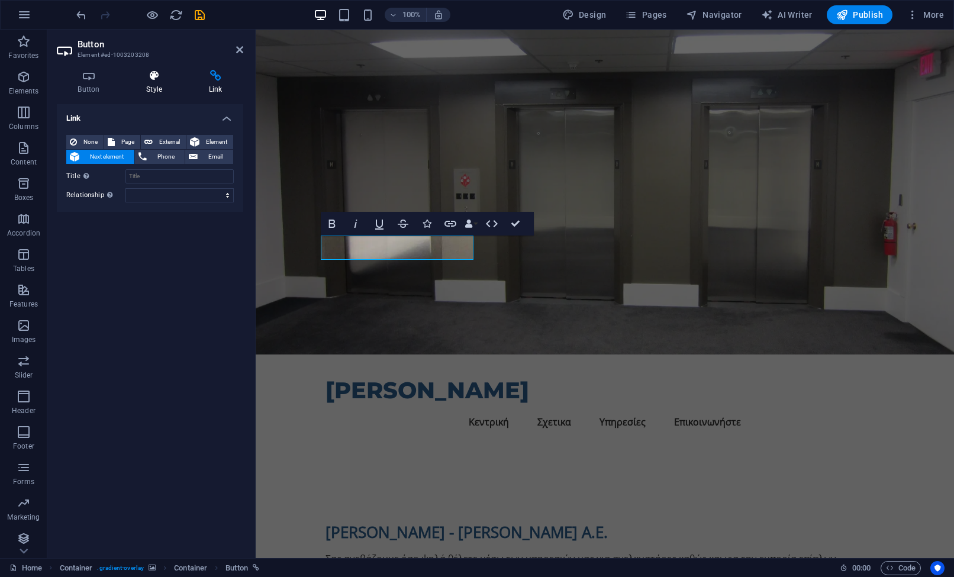
click at [155, 79] on icon at bounding box center [155, 76] width 58 height 12
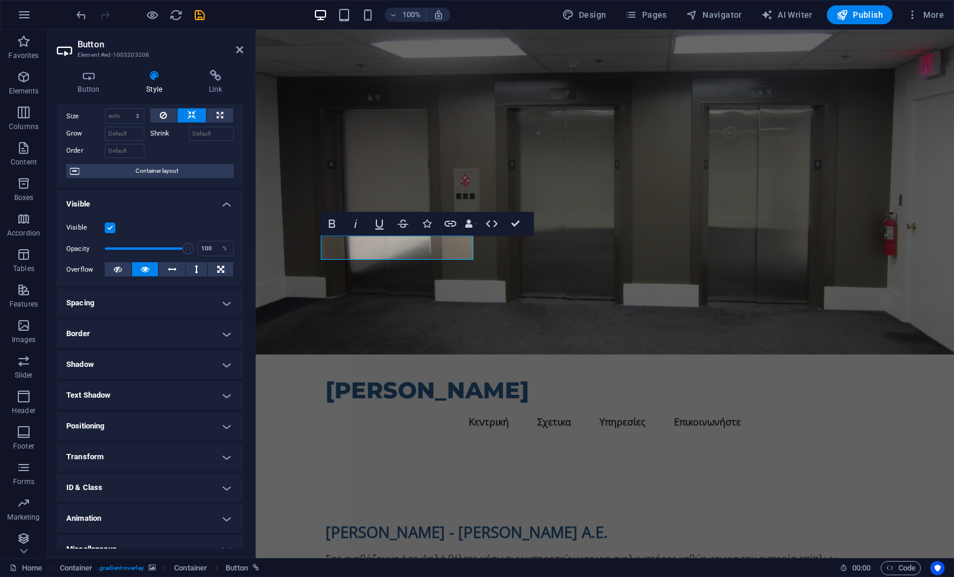
scroll to position [54, 0]
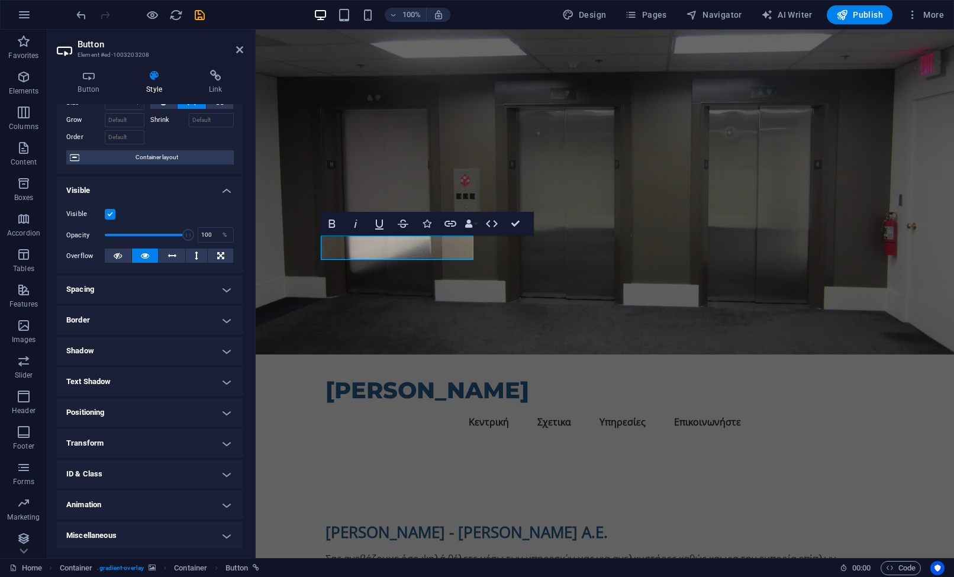
click at [151, 288] on h4 "Spacing" at bounding box center [150, 289] width 186 height 28
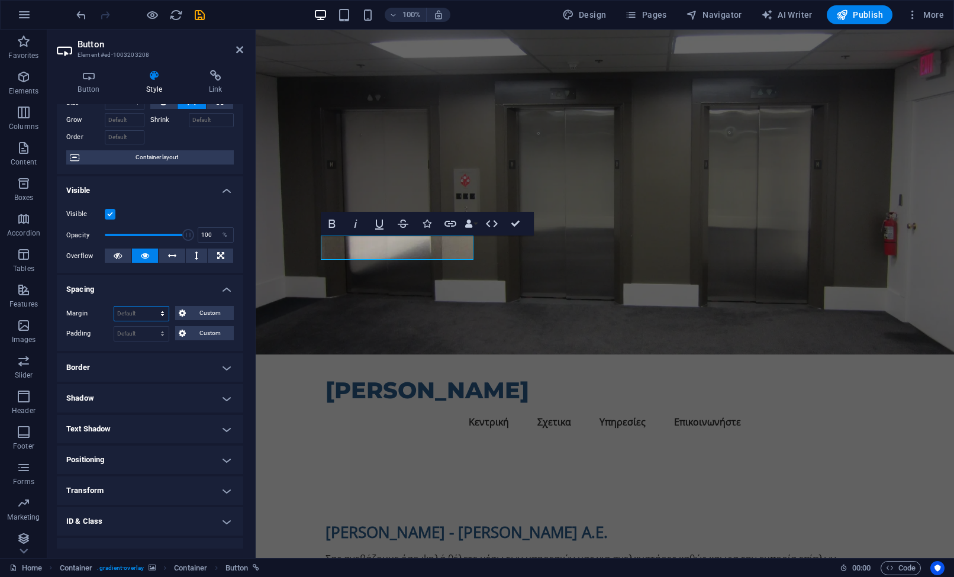
click at [137, 317] on select "Default auto px % rem vw vh Custom" at bounding box center [141, 314] width 54 height 14
select select "px"
click at [152, 307] on select "Default auto px % rem vw vh Custom" at bounding box center [141, 314] width 54 height 14
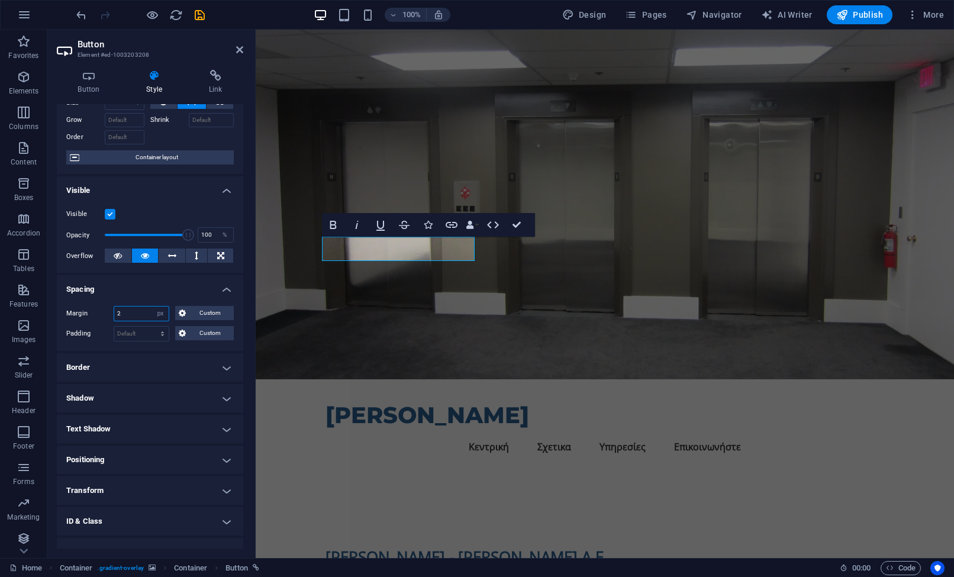
click at [135, 314] on input "2" at bounding box center [141, 314] width 54 height 14
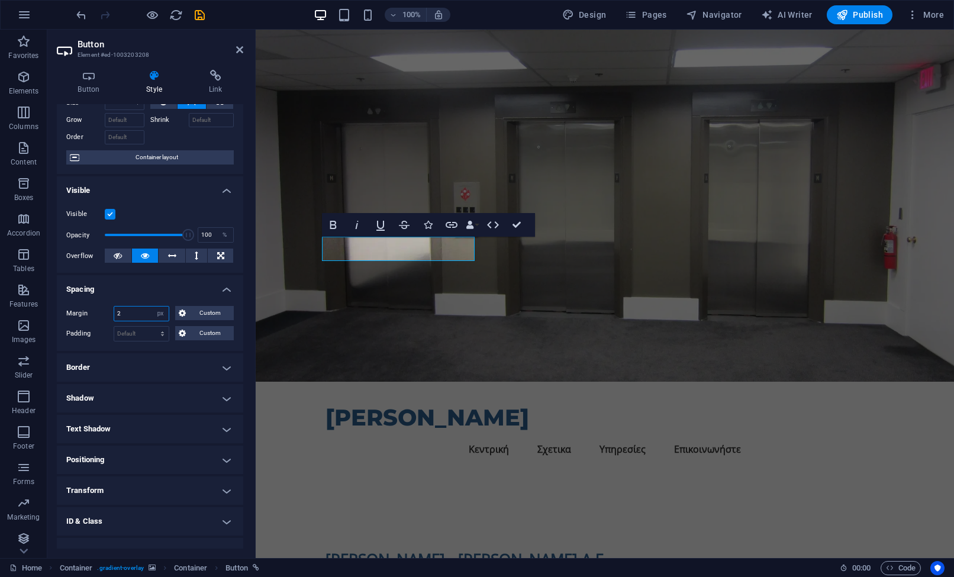
click at [135, 314] on input "2" at bounding box center [141, 314] width 54 height 14
click at [135, 313] on input "3" at bounding box center [141, 314] width 54 height 14
click at [135, 313] on input "4" at bounding box center [141, 314] width 54 height 14
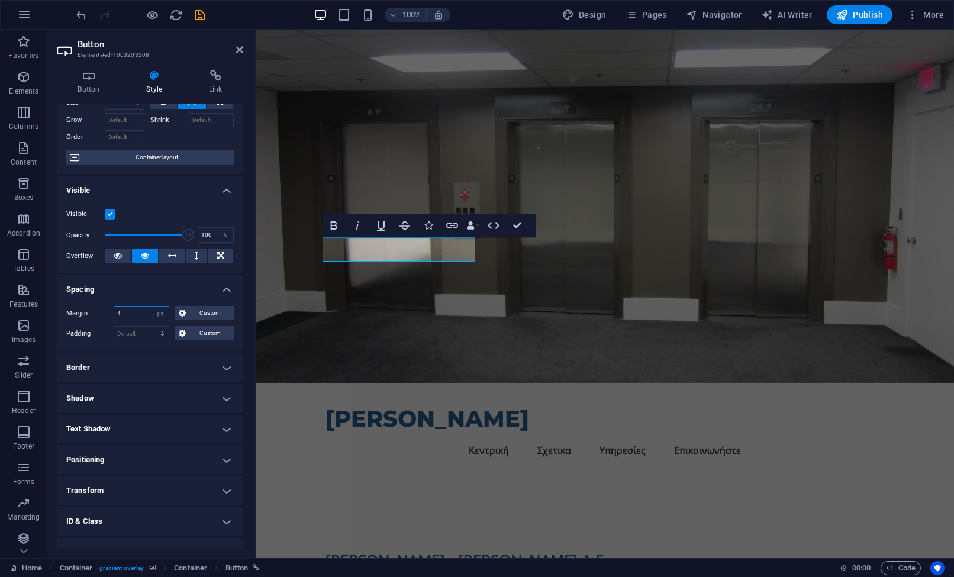
click at [135, 313] on input "4" at bounding box center [141, 314] width 54 height 14
type input "2"
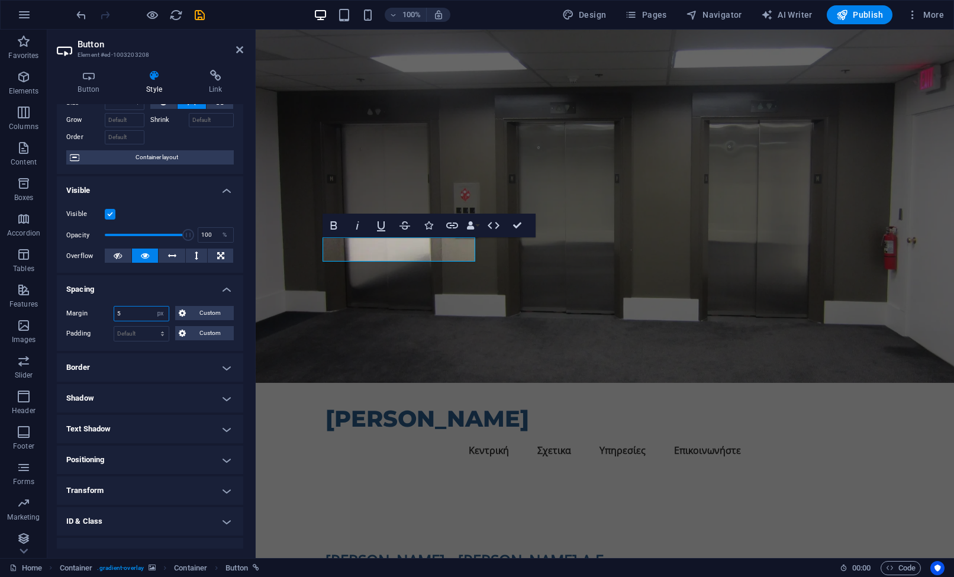
type input "2"
click at [200, 311] on span "Custom" at bounding box center [209, 313] width 41 height 14
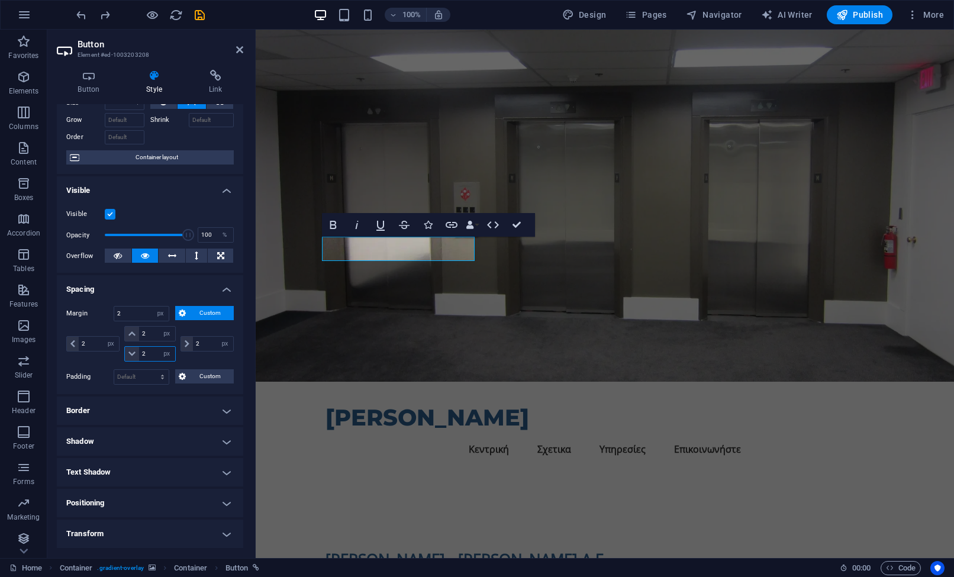
click at [152, 349] on input "2" at bounding box center [157, 354] width 36 height 14
click at [149, 336] on input "2" at bounding box center [157, 334] width 36 height 14
click at [149, 319] on input "2" at bounding box center [141, 314] width 54 height 14
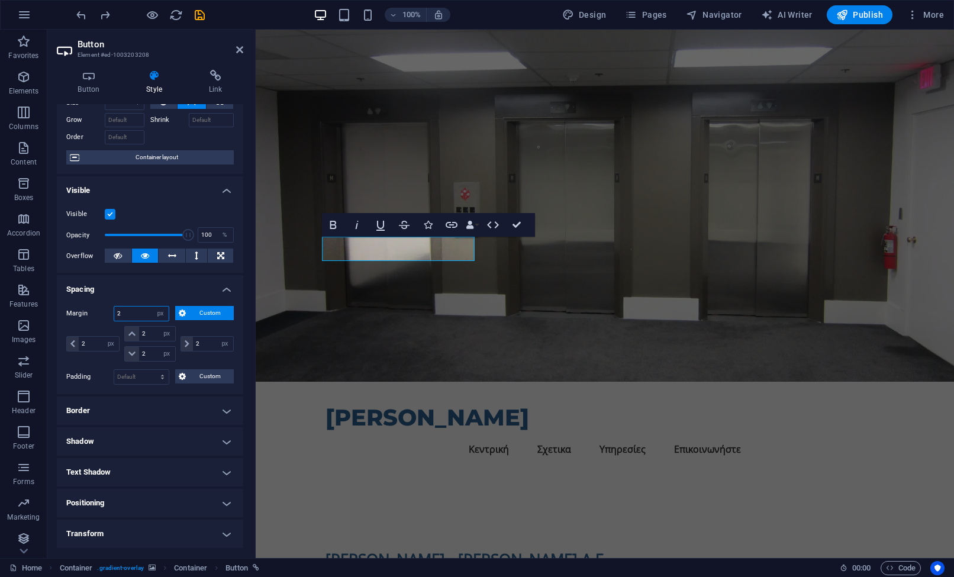
click at [143, 317] on input "2" at bounding box center [141, 314] width 54 height 14
type input "0"
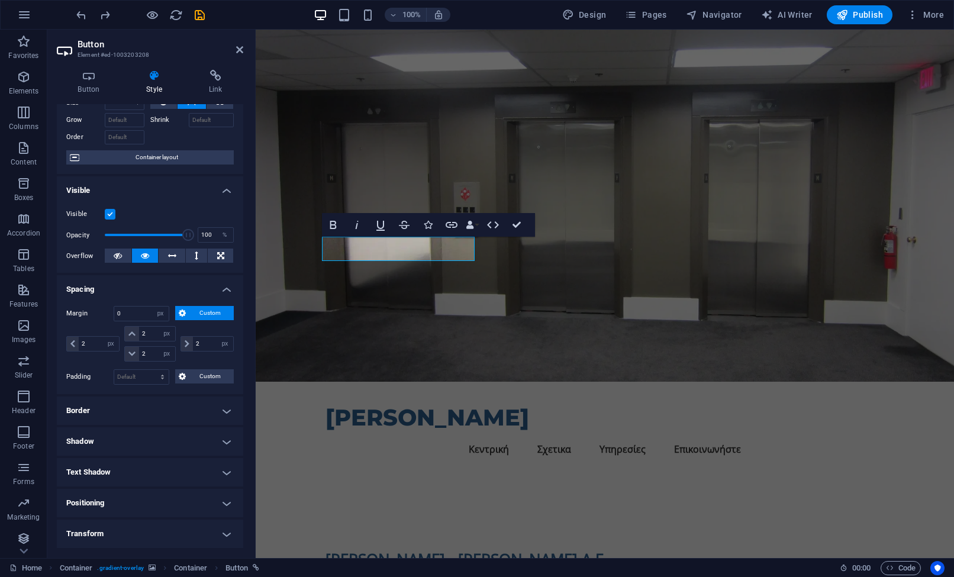
type input "0"
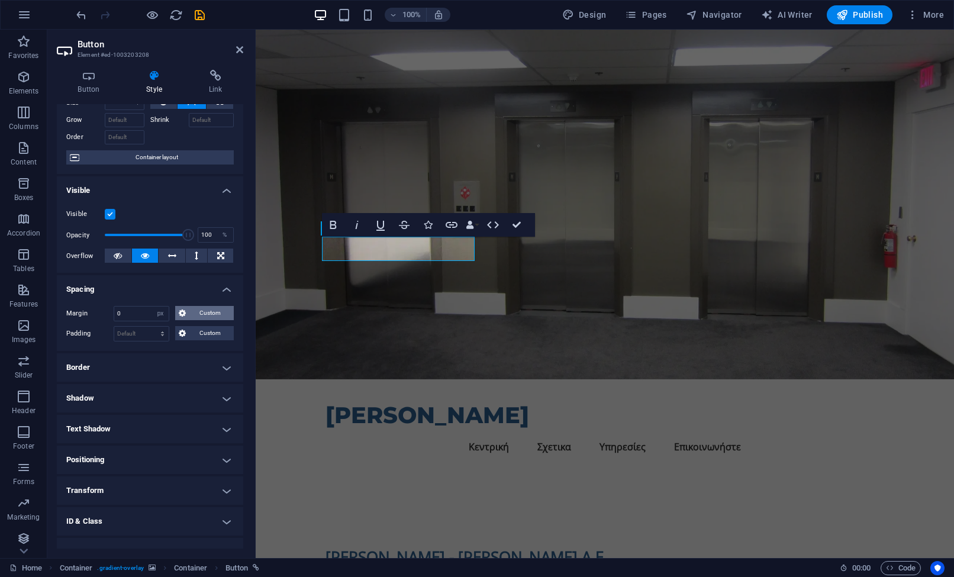
click at [205, 316] on span "Custom" at bounding box center [209, 313] width 41 height 14
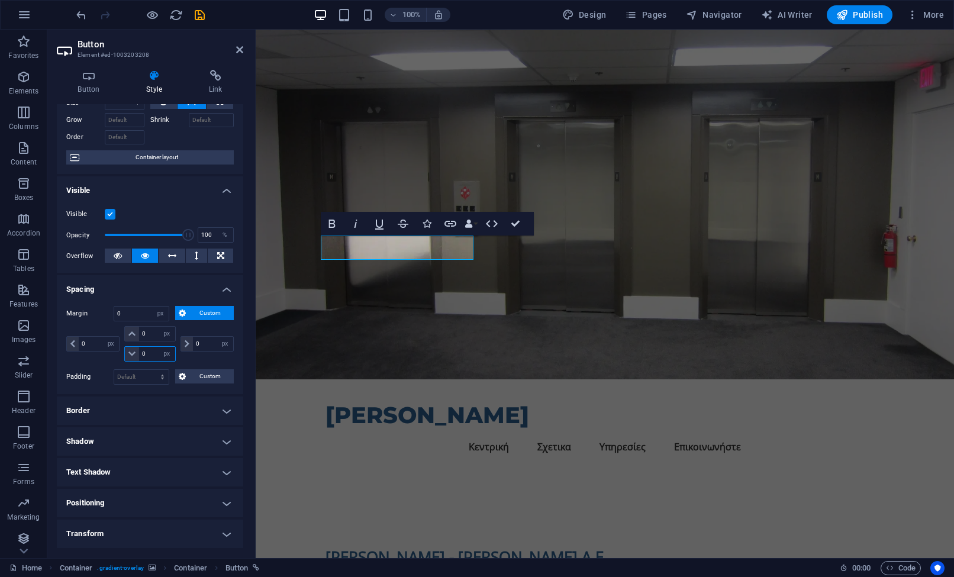
click at [145, 352] on input "0" at bounding box center [157, 354] width 36 height 14
type input "4"
type input "12"
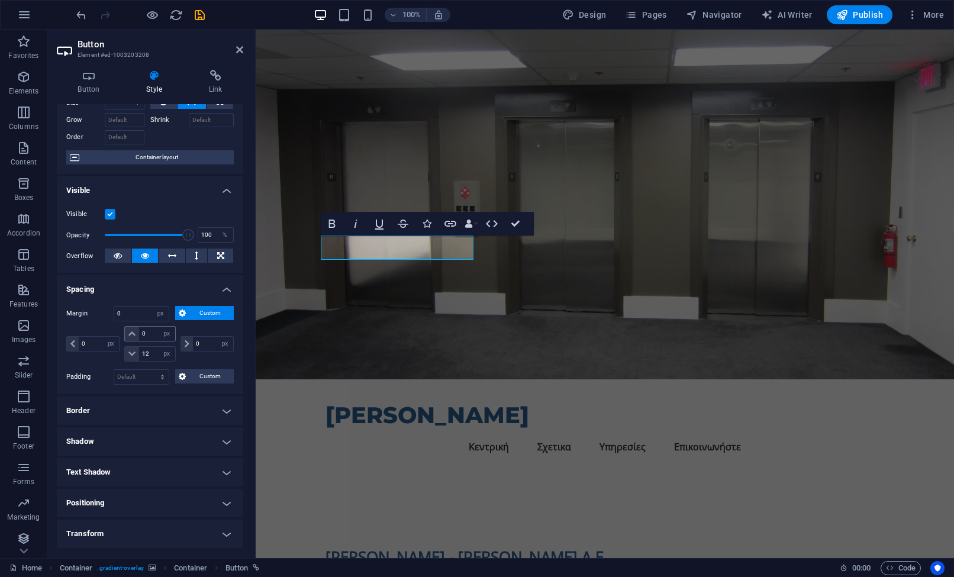
select select "DISABLED_OPTION_VALUE"
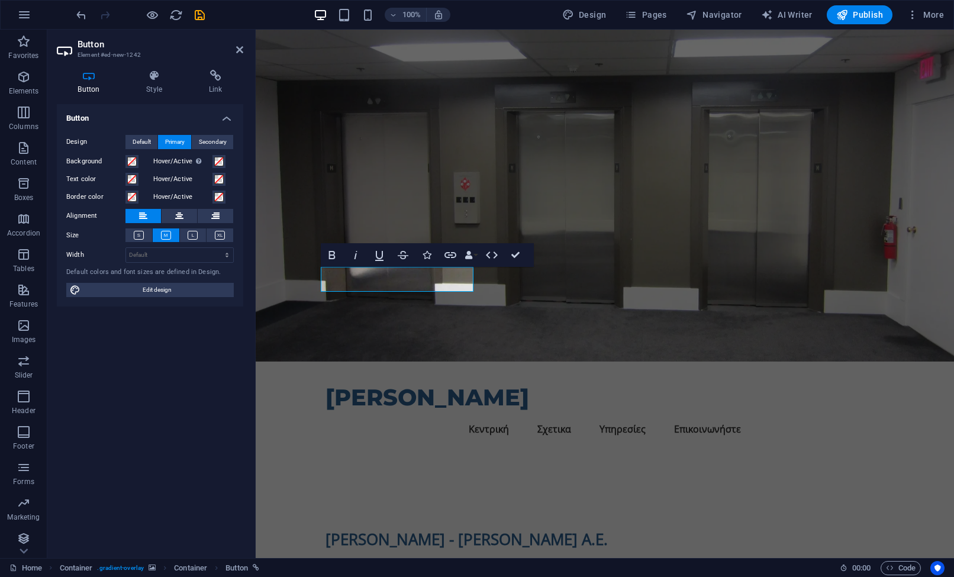
click at [98, 81] on icon at bounding box center [89, 76] width 64 height 12
drag, startPoint x: 124, startPoint y: 82, endPoint x: 132, endPoint y: 77, distance: 9.5
click at [125, 81] on ul "Button Style Link" at bounding box center [150, 82] width 186 height 25
click at [138, 82] on h4 "Style" at bounding box center [157, 82] width 63 height 25
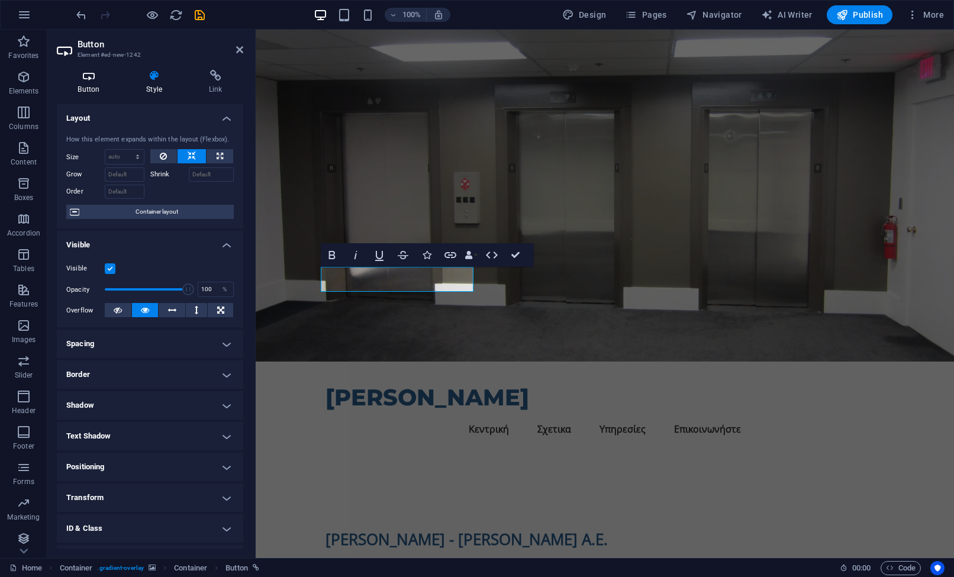
click at [64, 83] on h4 "Button" at bounding box center [91, 82] width 69 height 25
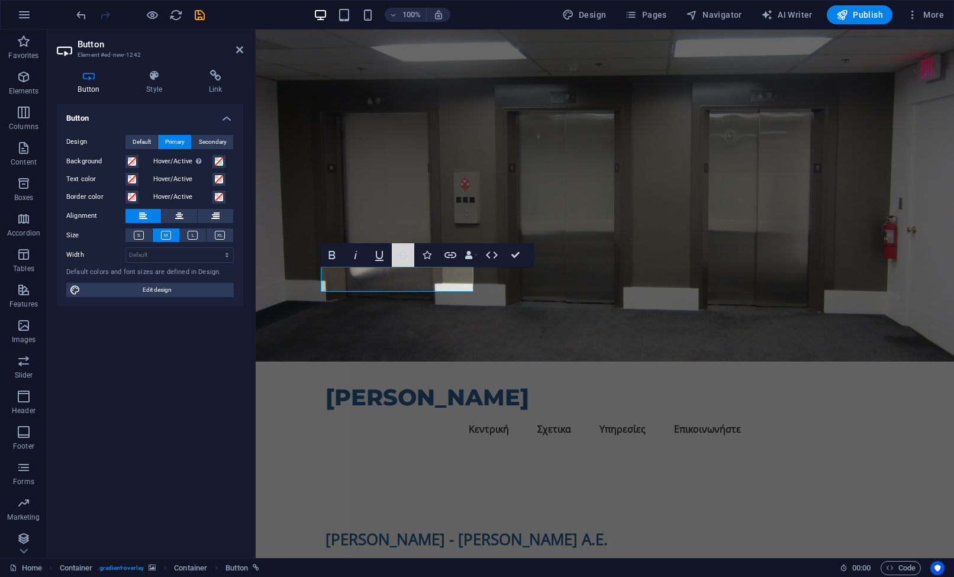
drag, startPoint x: 650, startPoint y: 287, endPoint x: 390, endPoint y: 275, distance: 260.1
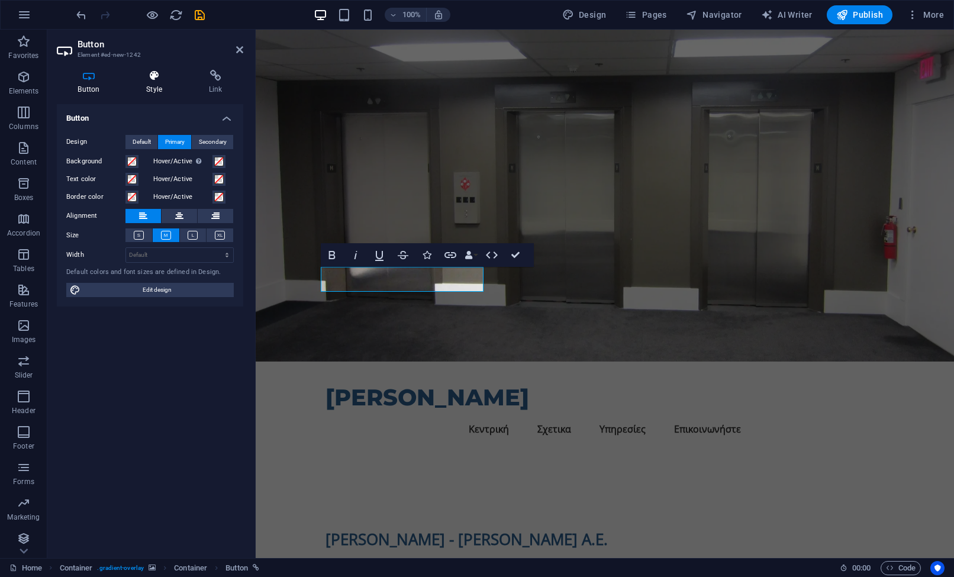
click at [134, 79] on icon at bounding box center [155, 76] width 58 height 12
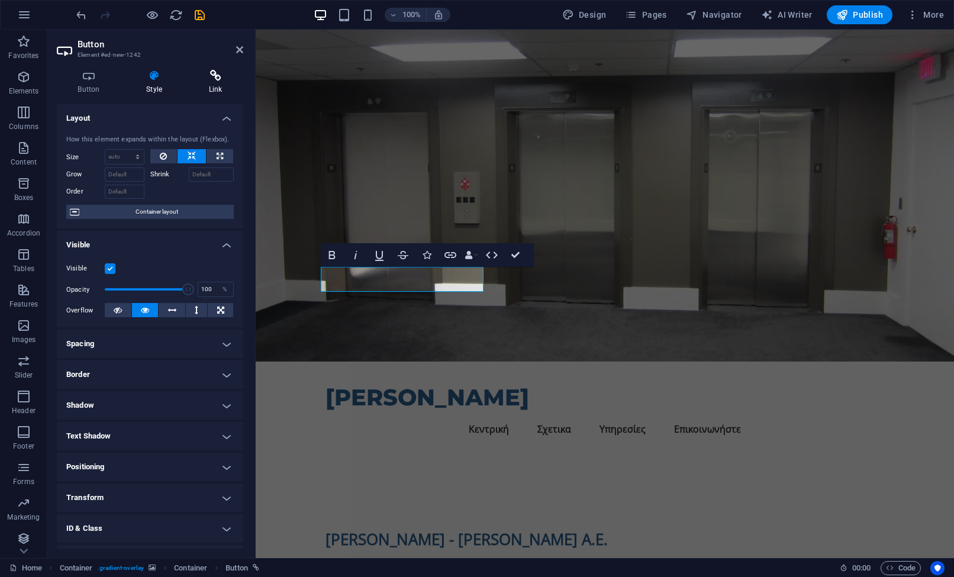
click at [215, 72] on icon at bounding box center [216, 76] width 56 height 12
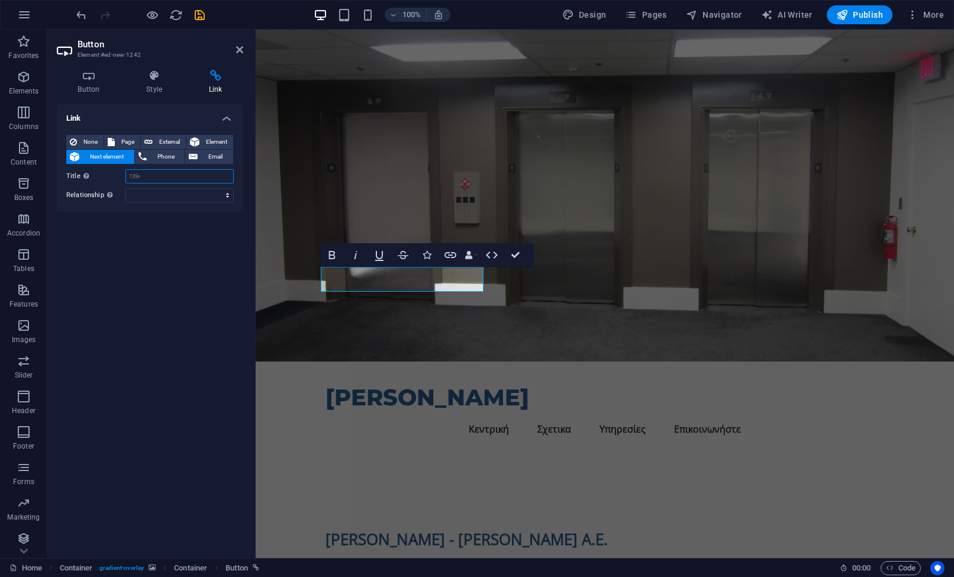
click at [156, 170] on input "Title Additional link description, should not be the same as the link text. The…" at bounding box center [180, 176] width 108 height 14
click at [170, 141] on span "External" at bounding box center [169, 142] width 26 height 14
select select "blank"
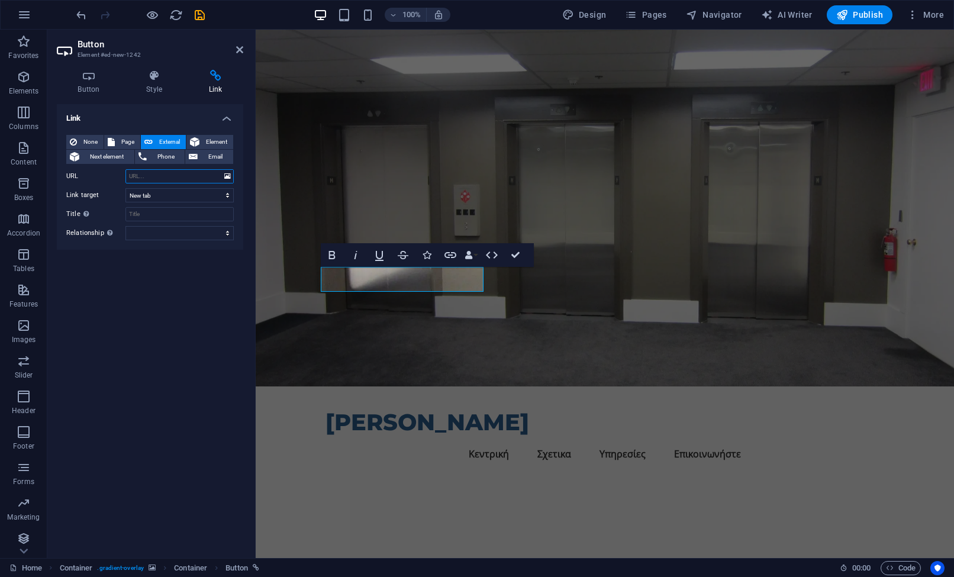
click at [143, 175] on input "URL" at bounding box center [180, 176] width 108 height 14
paste input "https://www.facebook.com/profile.php?id=61551743742790"
type input "https://www.facebook.com/profile.php?id=61551743742790"
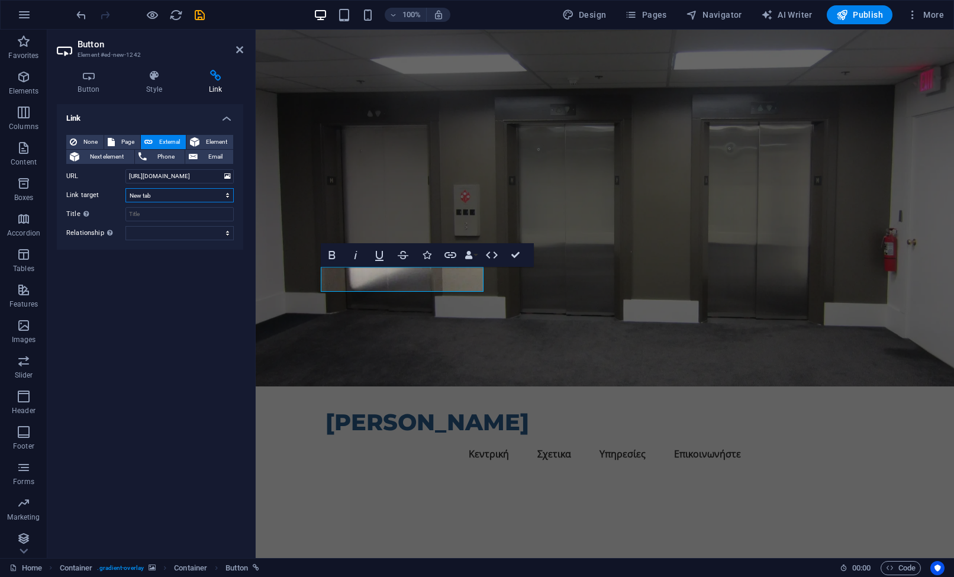
click at [160, 195] on select "New tab Same tab Overlay" at bounding box center [180, 195] width 108 height 14
click at [126, 188] on select "New tab Same tab Overlay" at bounding box center [180, 195] width 108 height 14
click at [150, 214] on input "Title Additional link description, should not be the same as the link text. The…" at bounding box center [180, 214] width 108 height 14
click at [150, 300] on div "Link None Page External Element Next element Phone Email Page Home Subpage Lega…" at bounding box center [150, 326] width 186 height 445
click at [587, 554] on div "[PERSON_NAME] - [PERSON_NAME] Α.Ε." at bounding box center [605, 564] width 559 height 21
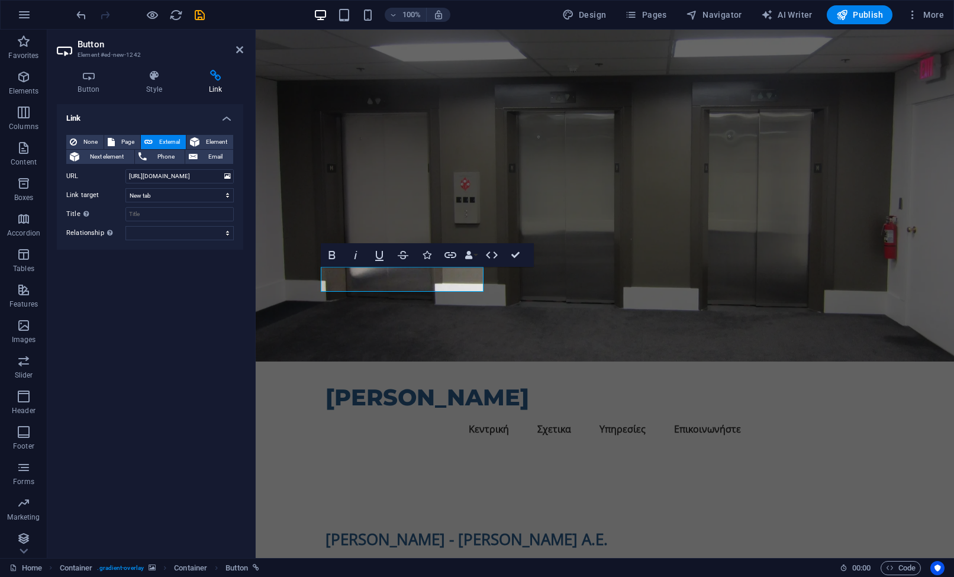
click at [630, 173] on figure at bounding box center [605, 196] width 699 height 332
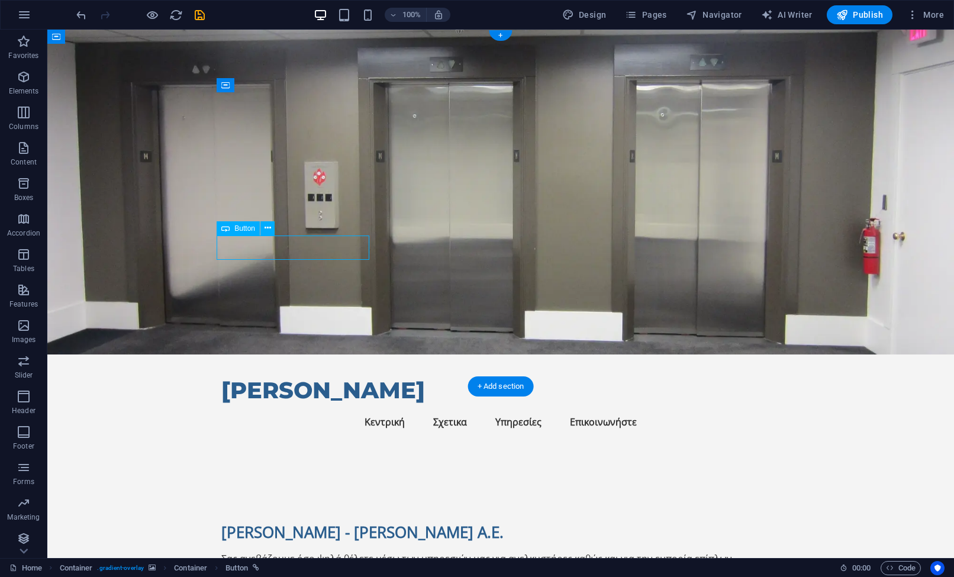
select select "px"
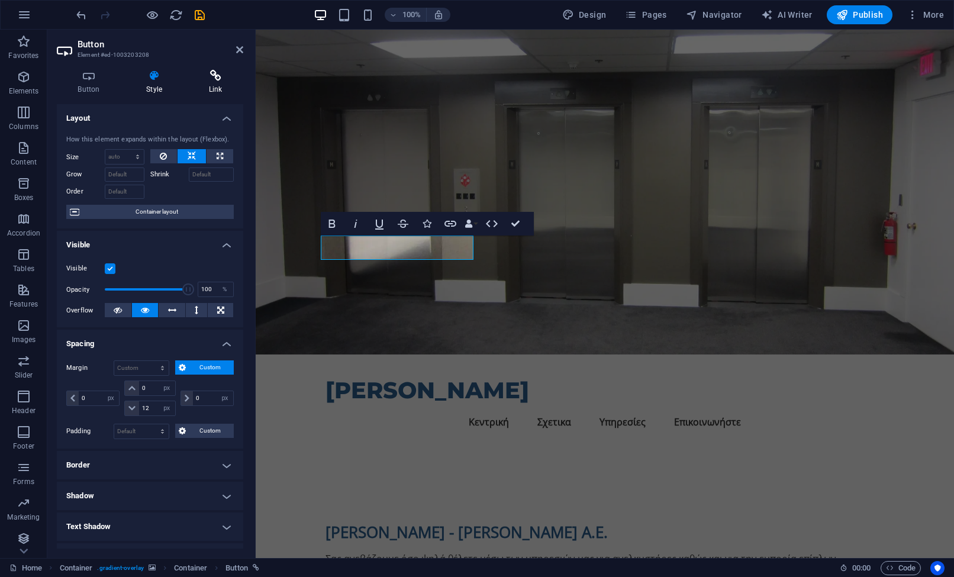
click at [191, 83] on h4 "Link" at bounding box center [216, 82] width 56 height 25
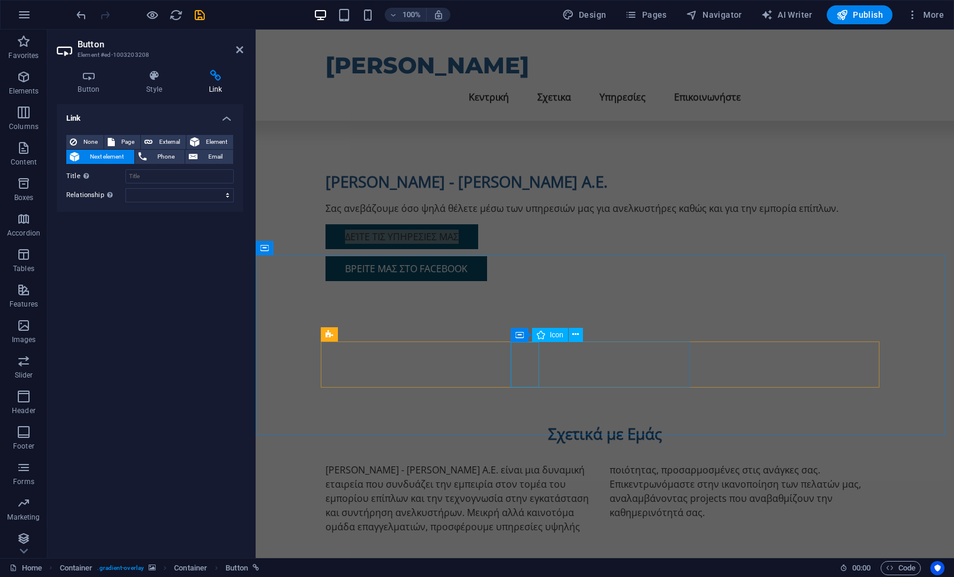
scroll to position [355, 0]
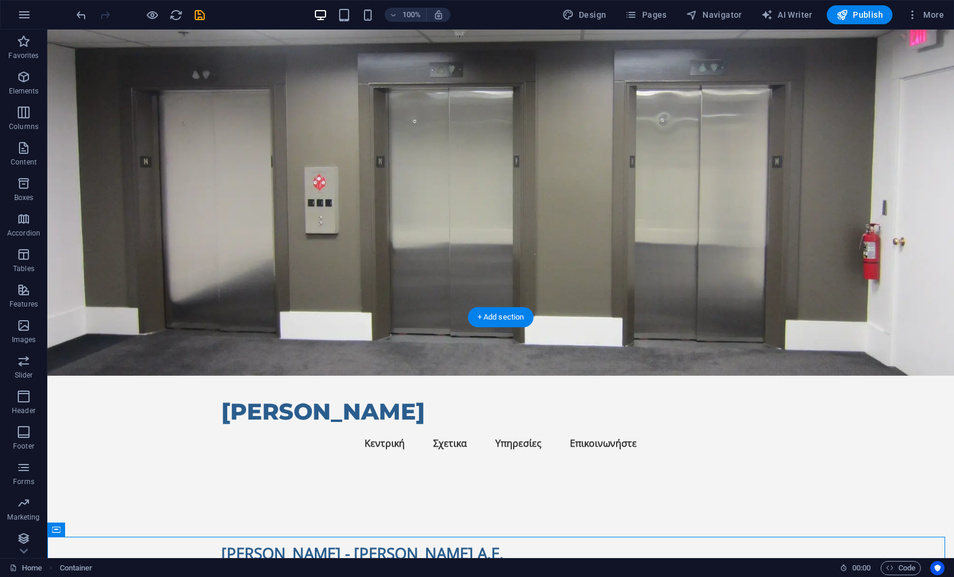
scroll to position [0, 0]
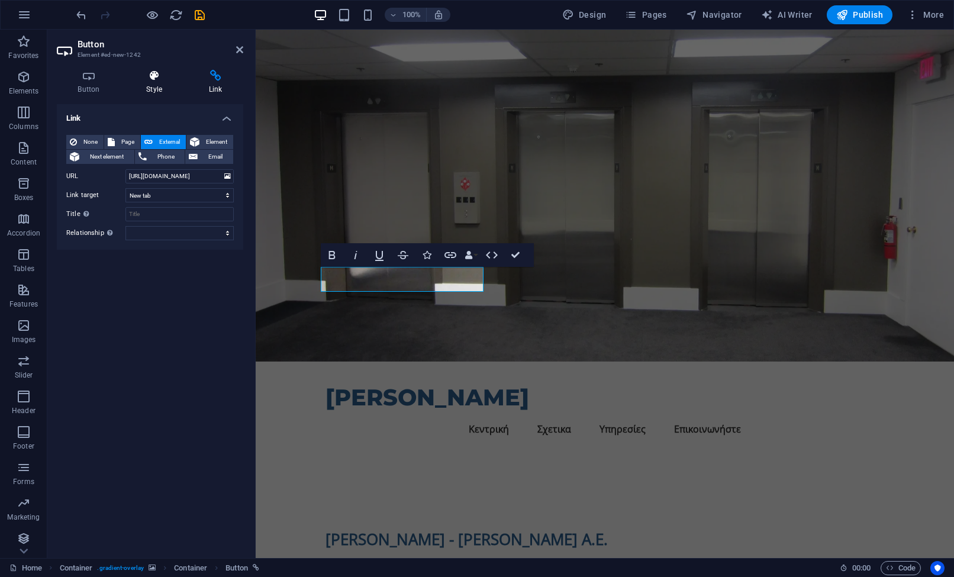
click at [126, 70] on icon at bounding box center [155, 76] width 58 height 12
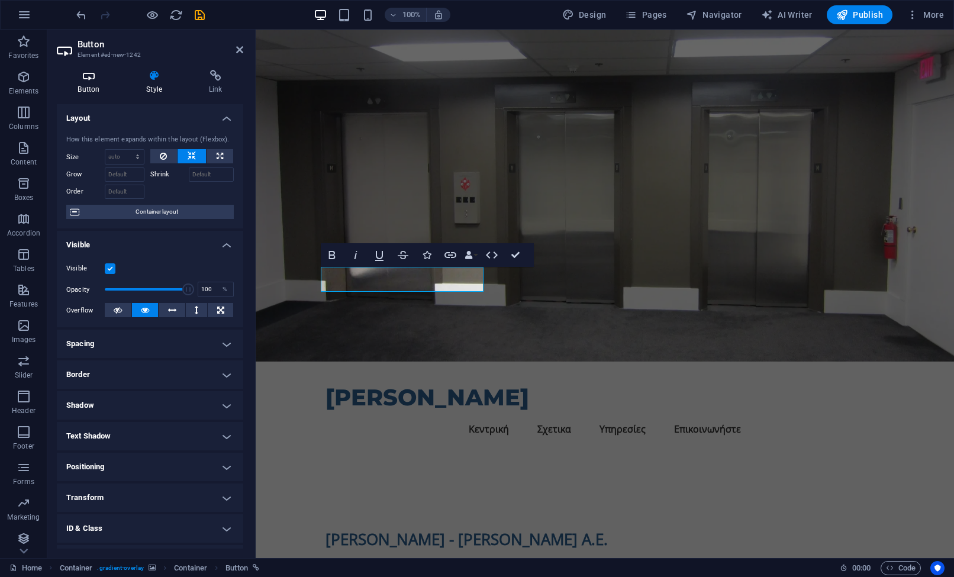
click at [93, 85] on h4 "Button" at bounding box center [91, 82] width 69 height 25
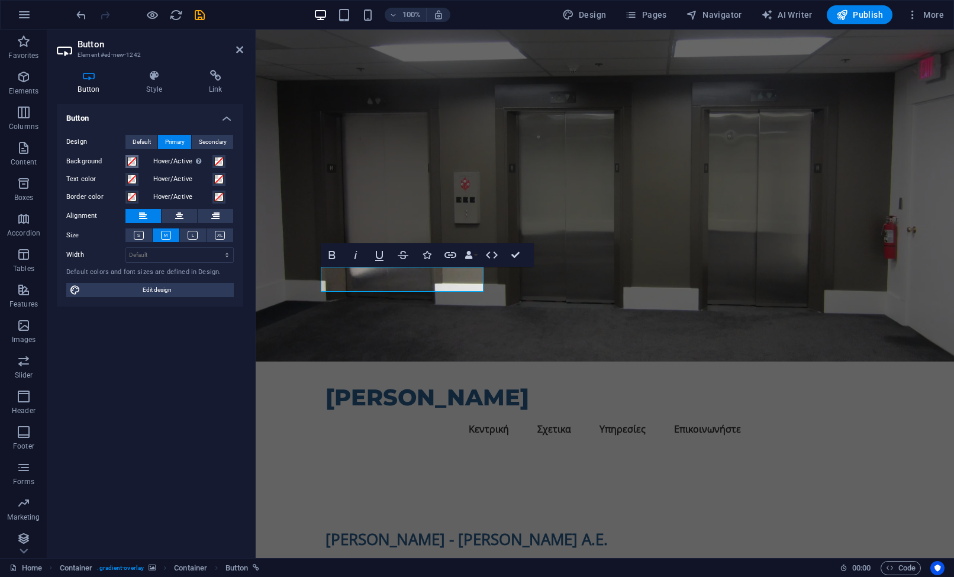
click at [133, 165] on span at bounding box center [131, 161] width 9 height 9
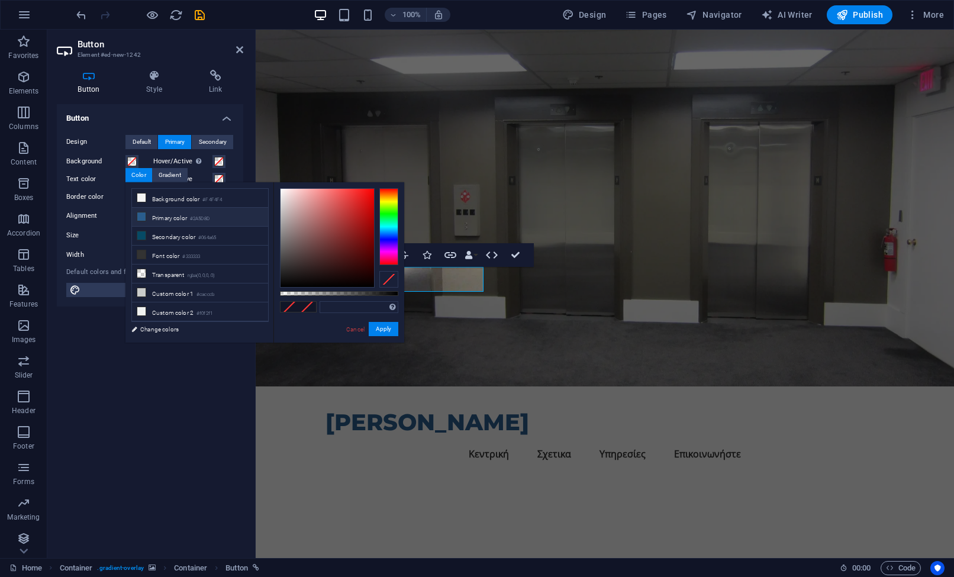
click at [175, 217] on li "Primary color #2A5D8D" at bounding box center [200, 217] width 136 height 19
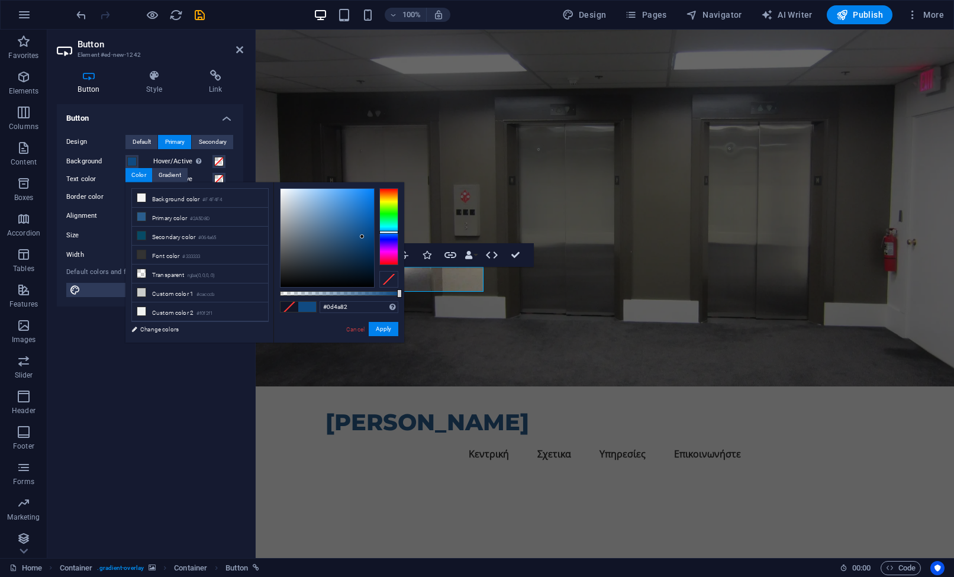
type input "#0e4b84"
drag, startPoint x: 356, startPoint y: 237, endPoint x: 364, endPoint y: 236, distance: 8.4
click at [364, 236] on div at bounding box center [328, 238] width 94 height 98
click at [612, 193] on figure at bounding box center [605, 208] width 699 height 357
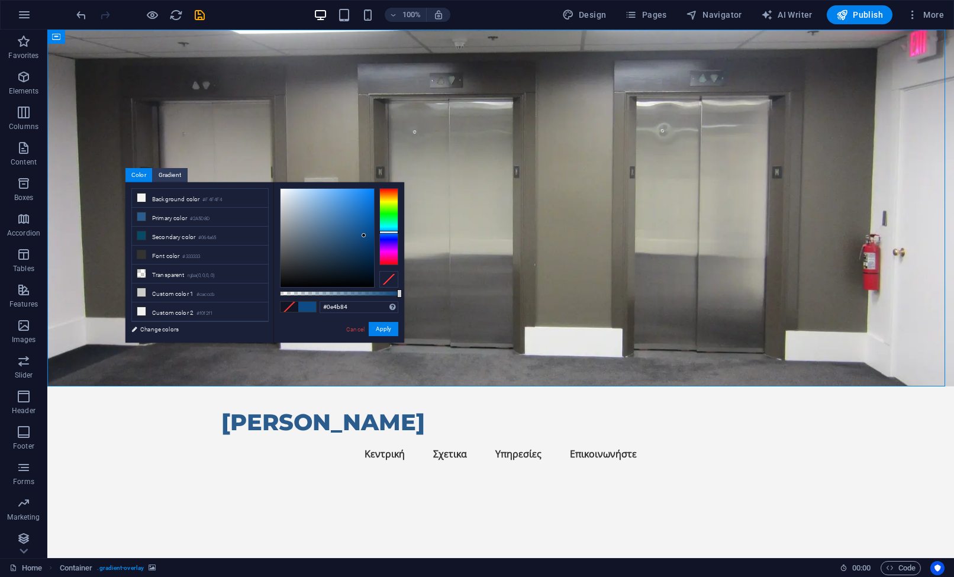
click at [550, 215] on figure at bounding box center [500, 208] width 907 height 357
click at [532, 230] on figure at bounding box center [500, 208] width 907 height 357
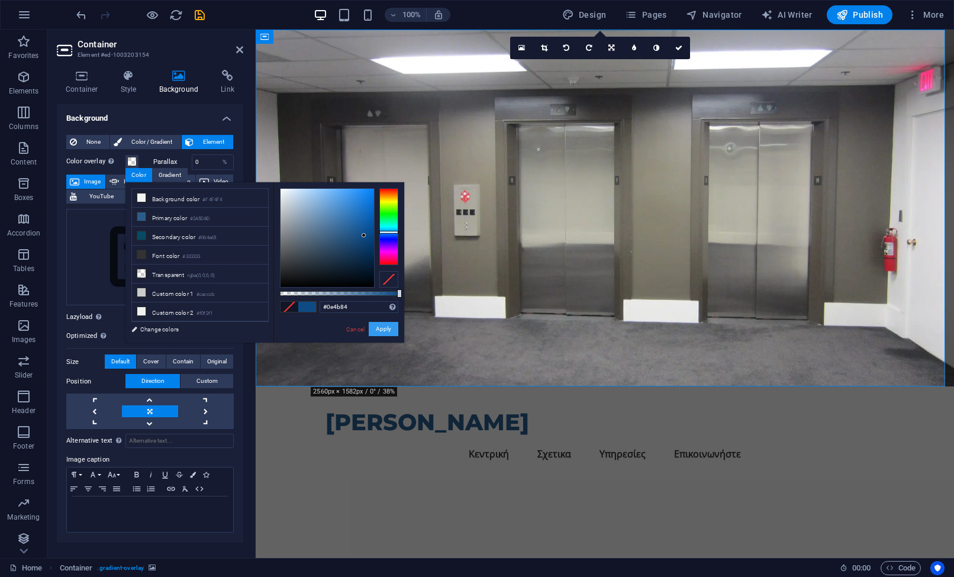
click at [379, 333] on button "Apply" at bounding box center [384, 329] width 30 height 14
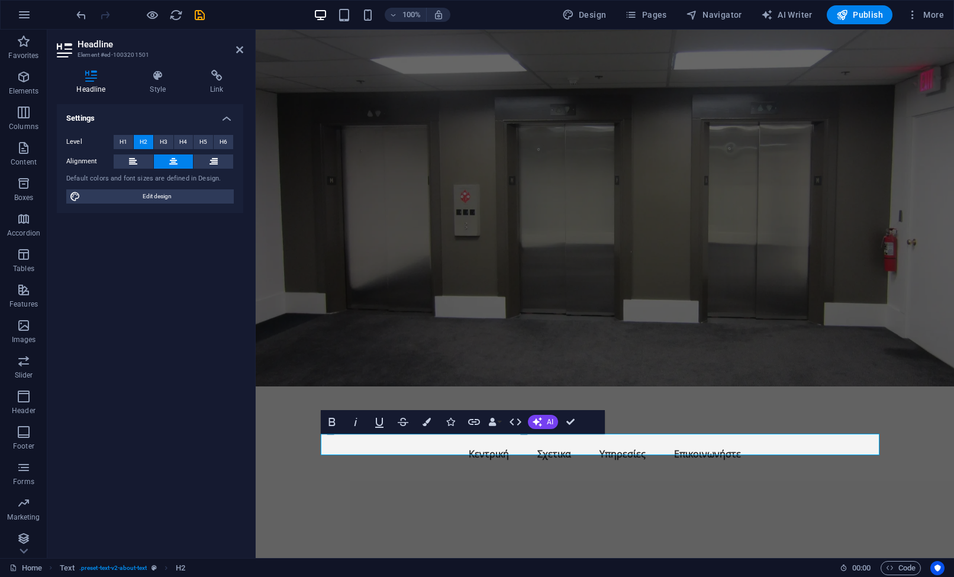
click at [754, 354] on figure at bounding box center [605, 208] width 699 height 357
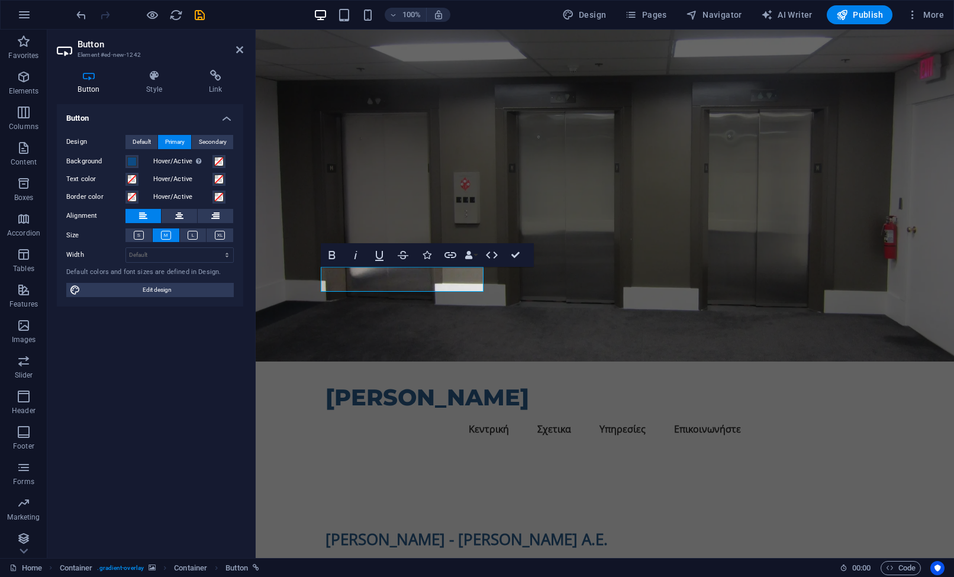
click at [203, 134] on div "Design Default Primary Secondary Background Hover/Active Switch to preview mode…" at bounding box center [150, 217] width 186 height 182
click at [204, 136] on span "Secondary" at bounding box center [213, 142] width 28 height 14
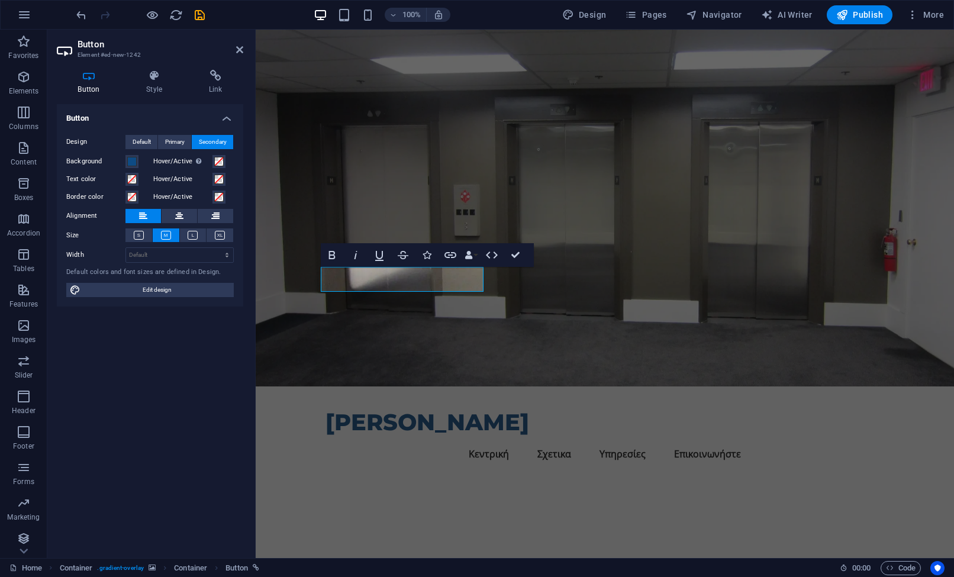
click at [204, 137] on span "Secondary" at bounding box center [213, 142] width 28 height 14
click at [172, 146] on span "Primary" at bounding box center [175, 142] width 20 height 14
click at [200, 295] on span "Edit design" at bounding box center [157, 290] width 146 height 14
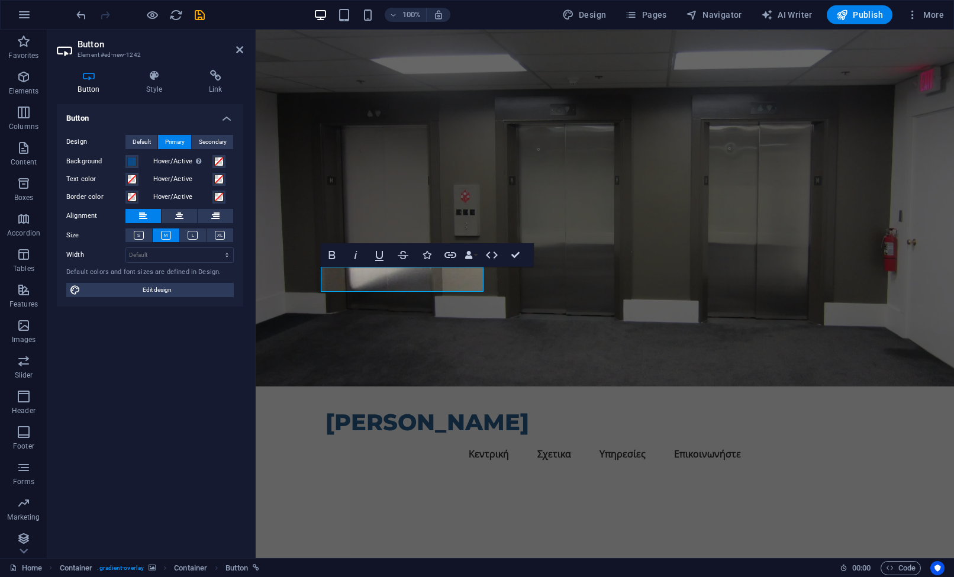
select select "px"
select select "200"
select select "px"
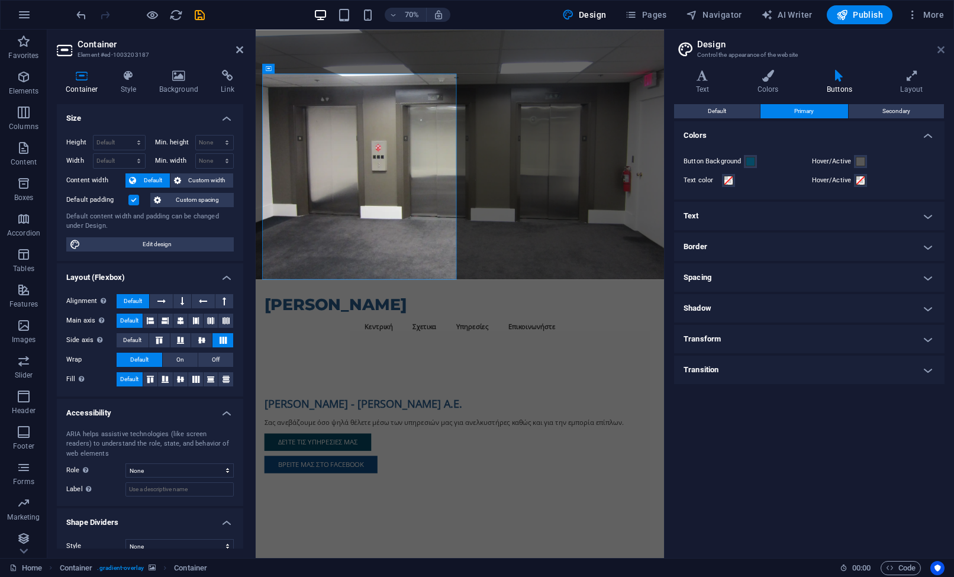
click at [941, 45] on icon at bounding box center [941, 49] width 7 height 9
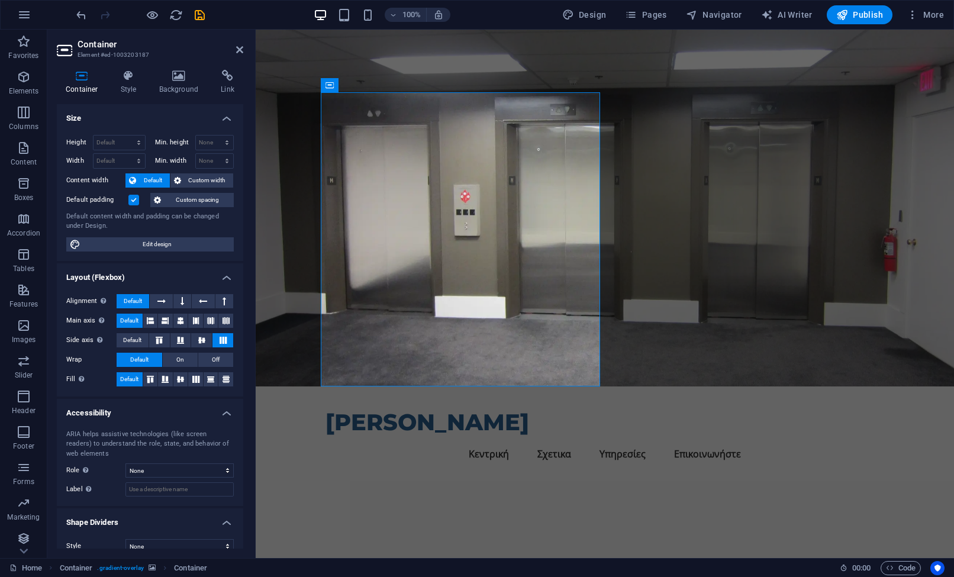
click at [697, 242] on figure at bounding box center [605, 208] width 699 height 357
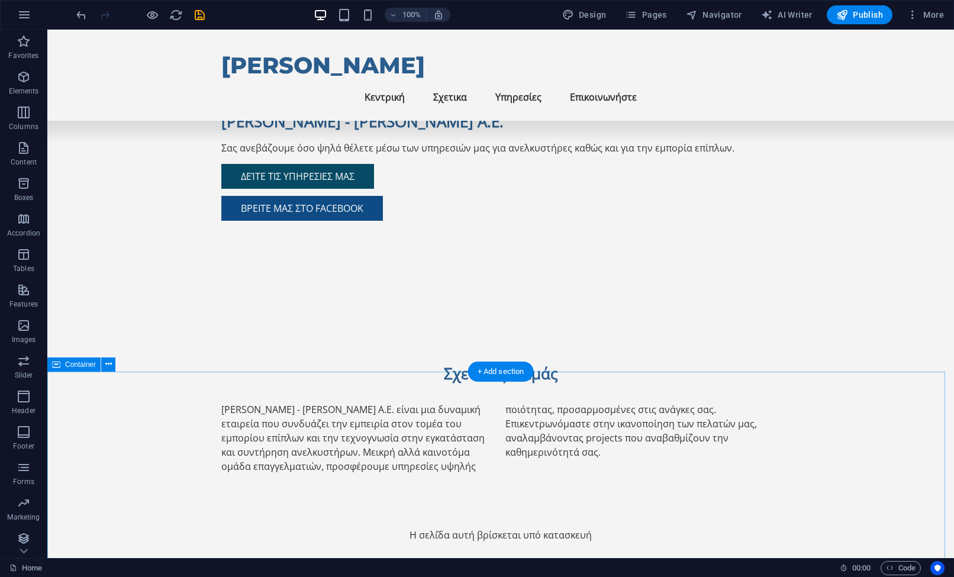
scroll to position [772, 0]
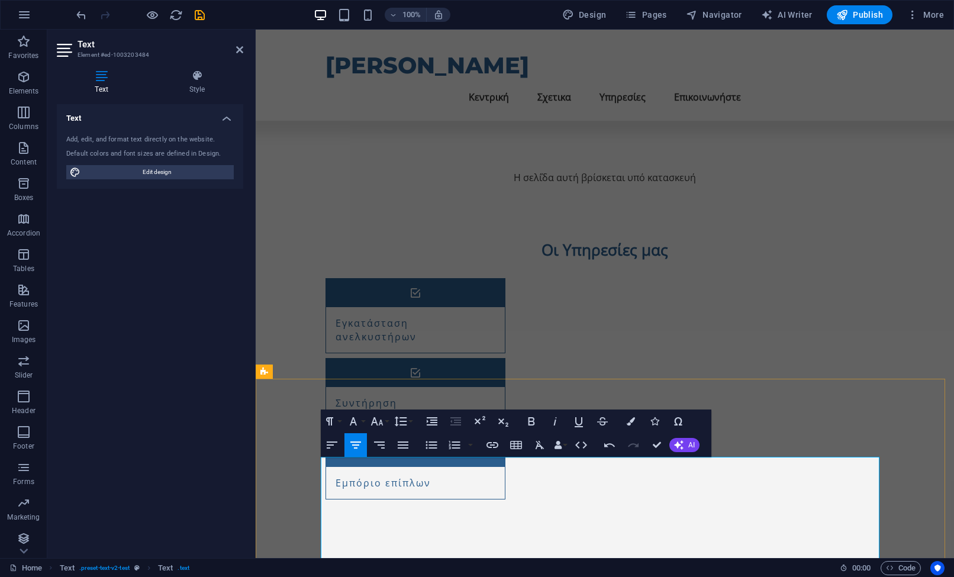
click at [637, 423] on button "Colors" at bounding box center [631, 422] width 22 height 24
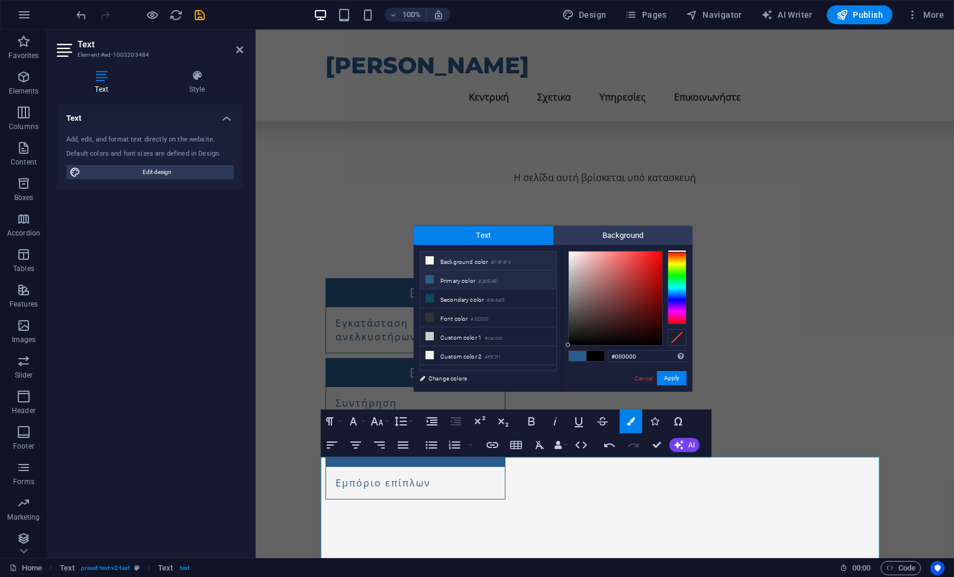
click at [489, 264] on li "Background color #F4F4F4" at bounding box center [488, 261] width 136 height 19
type input "#f4f4f4"
click at [665, 387] on div "#f4f4f4 Supported formats #0852ed rgb(8, 82, 237) rgba(8, 82, 237, 90%) hsv(221…" at bounding box center [627, 404] width 131 height 319
click at [669, 380] on button "Apply" at bounding box center [672, 378] width 30 height 14
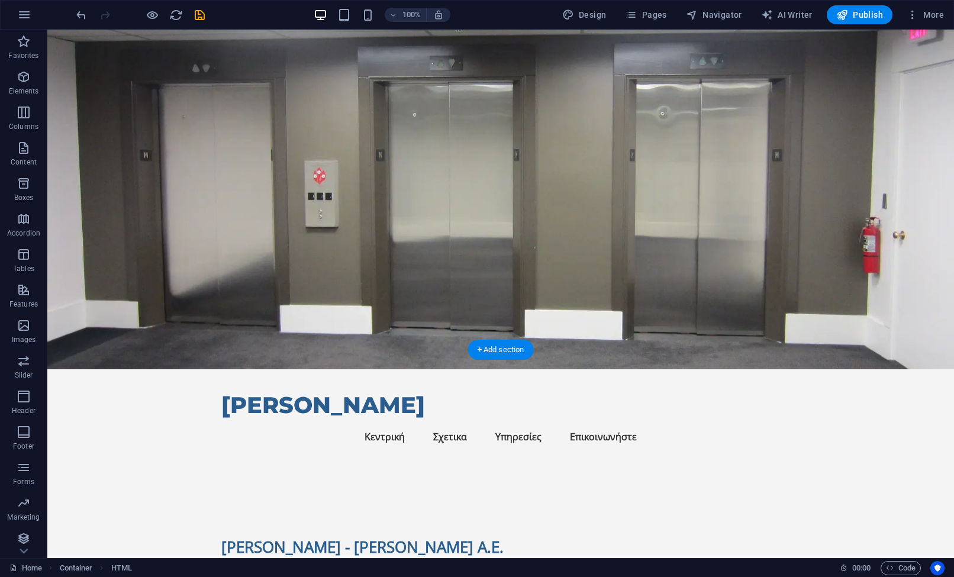
scroll to position [0, 0]
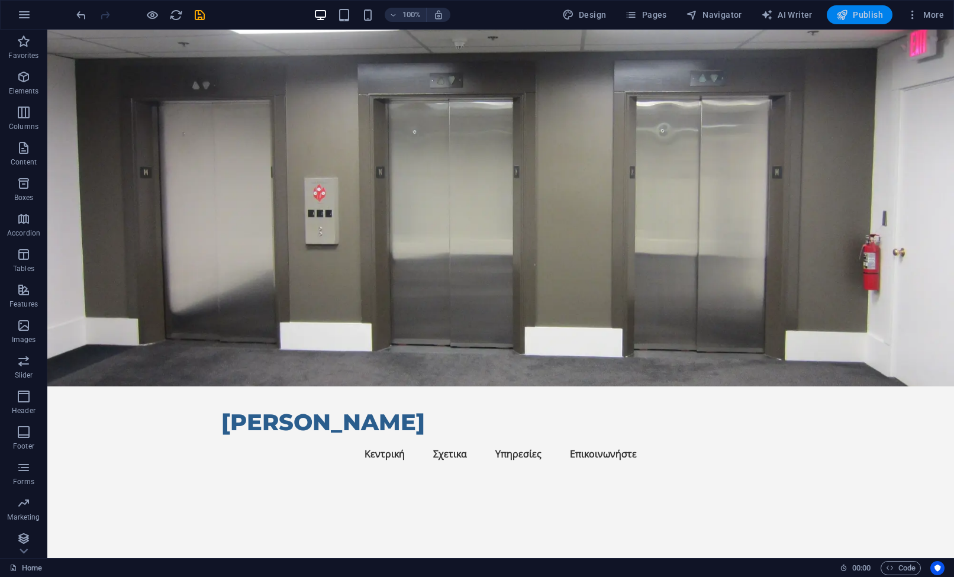
click at [867, 14] on span "Publish" at bounding box center [860, 15] width 47 height 12
click at [850, 21] on button "Publish" at bounding box center [860, 14] width 66 height 19
click at [384, 20] on div "100%" at bounding box center [382, 14] width 137 height 19
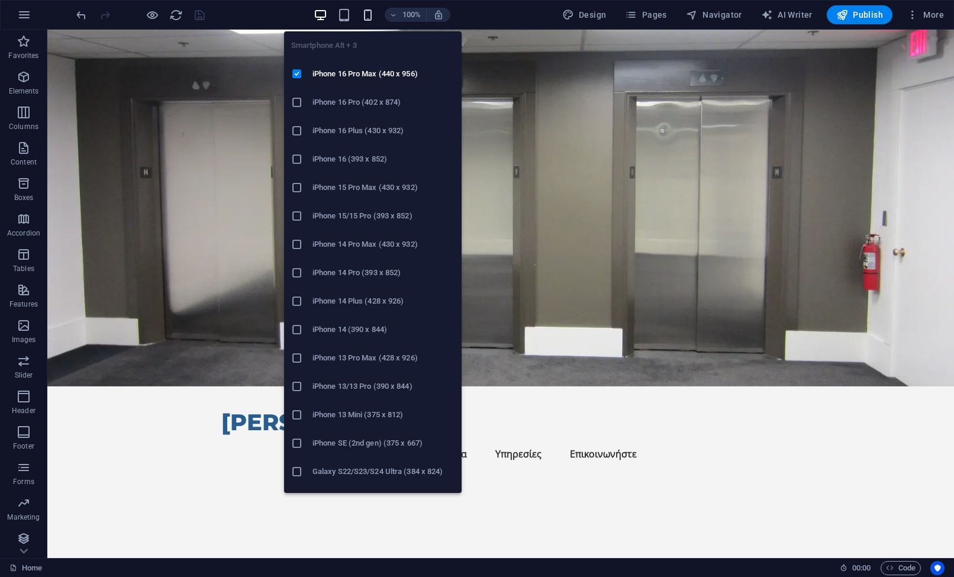
click at [369, 17] on icon "button" at bounding box center [368, 15] width 14 height 14
